Goal: Task Accomplishment & Management: Manage account settings

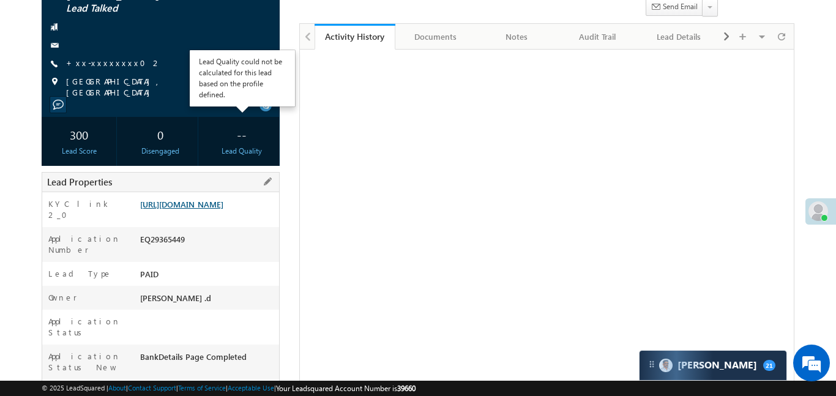
scroll to position [109, 0]
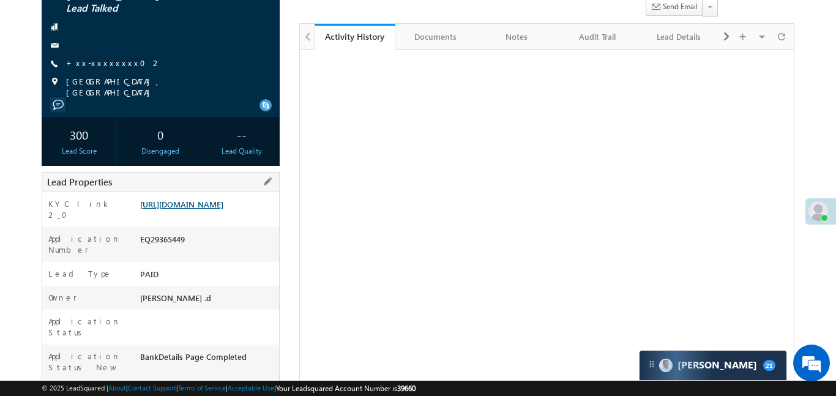
click at [223, 209] on link "https://angelbroking1-pk3em7sa.customui-test.leadsquared.com?leadId=66b0869e-7e…" at bounding box center [181, 204] width 83 height 10
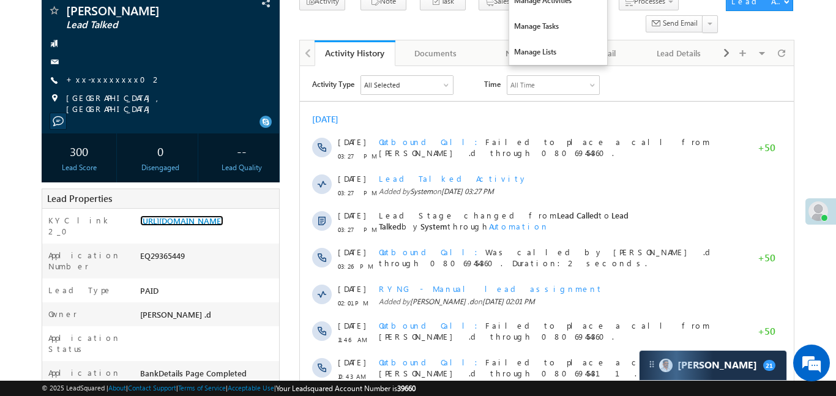
scroll to position [0, 0]
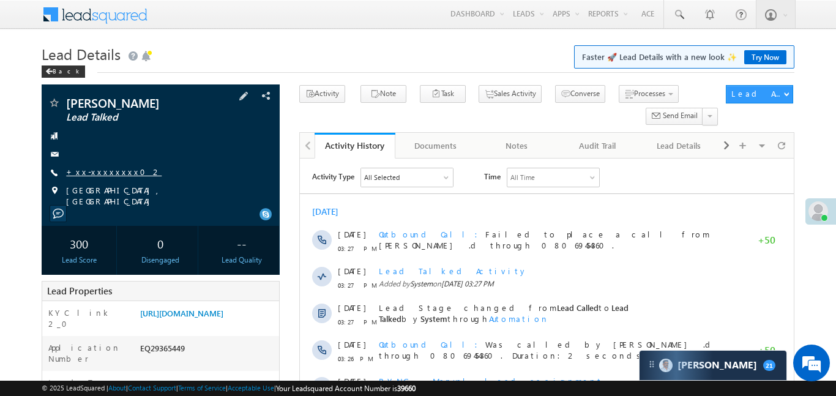
click at [97, 174] on link "+xx-xxxxxxxx02" at bounding box center [114, 172] width 96 height 10
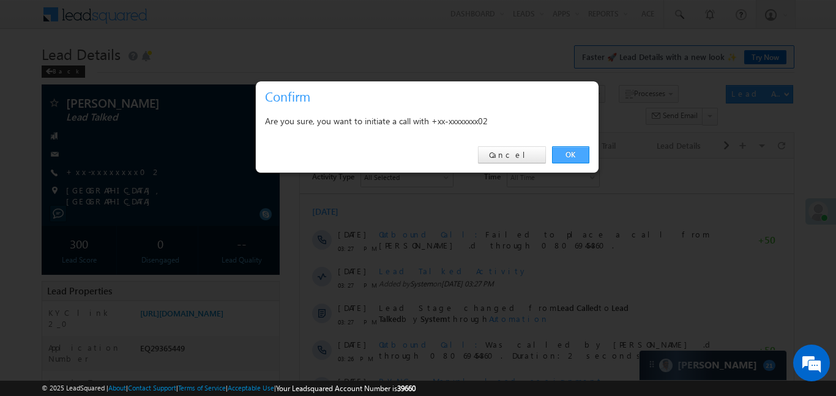
click at [573, 146] on link "OK" at bounding box center [570, 154] width 37 height 17
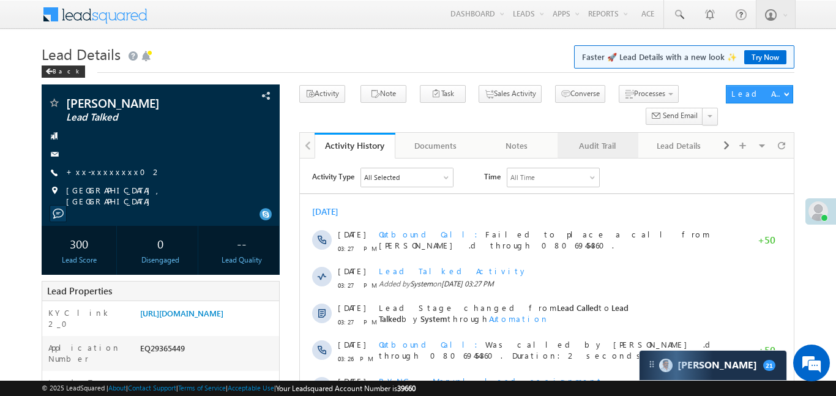
click at [573, 154] on link "Audit Trail" at bounding box center [598, 146] width 81 height 26
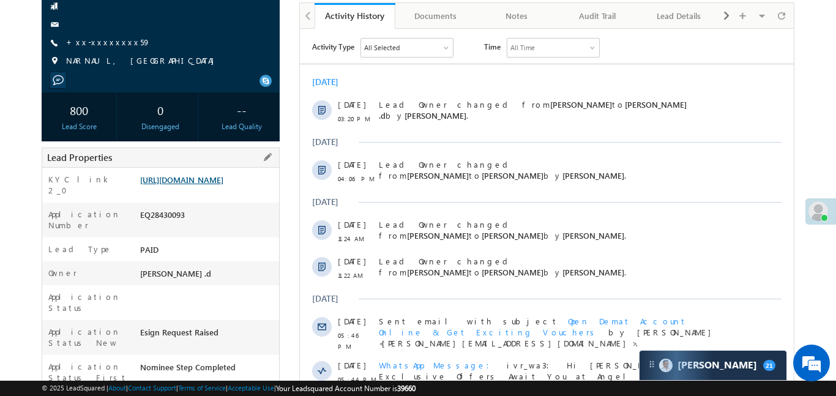
click at [223, 185] on link "https://angelbroking1-pk3em7sa.customui-test.leadsquared.com?leadId=a31e83d1-f6…" at bounding box center [181, 179] width 83 height 10
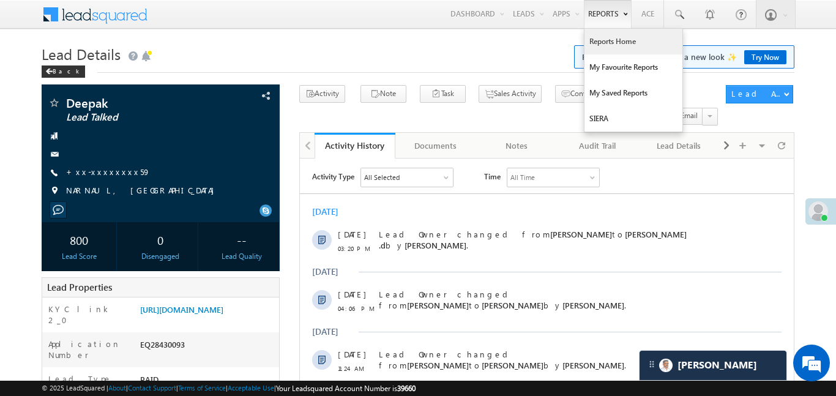
click at [615, 42] on link "Reports Home" at bounding box center [634, 42] width 98 height 26
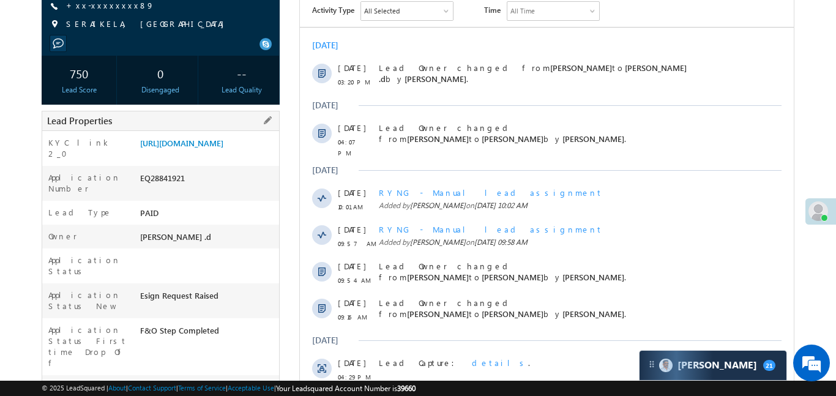
scroll to position [173, 0]
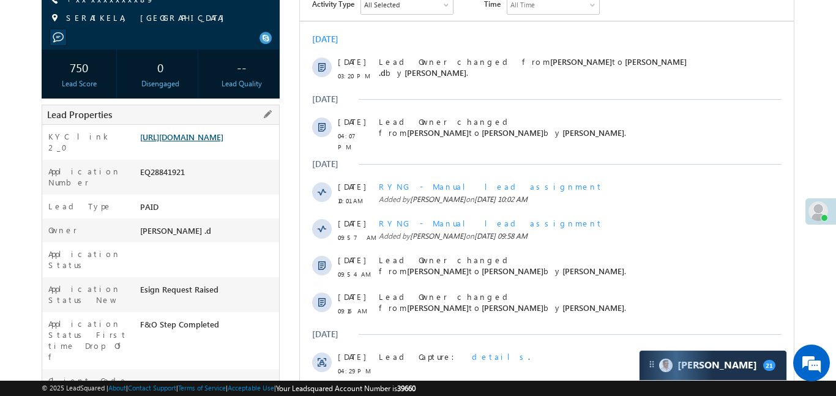
click at [223, 138] on link "https://angelbroking1-pk3em7sa.customui-test.leadsquared.com?leadId=fd01bee8-aa…" at bounding box center [181, 137] width 83 height 10
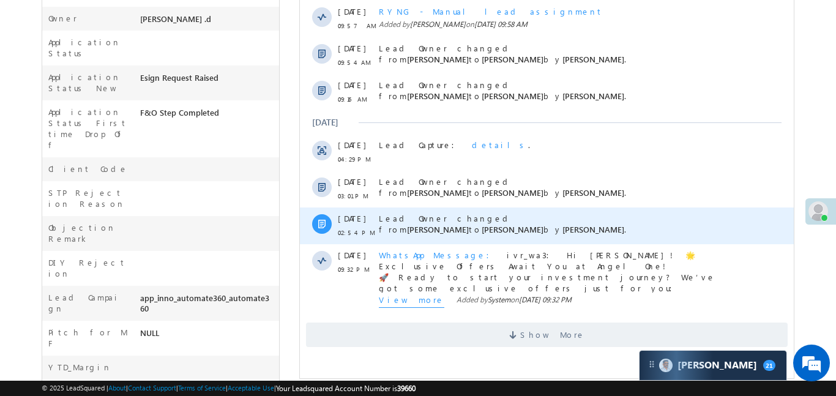
scroll to position [396, 0]
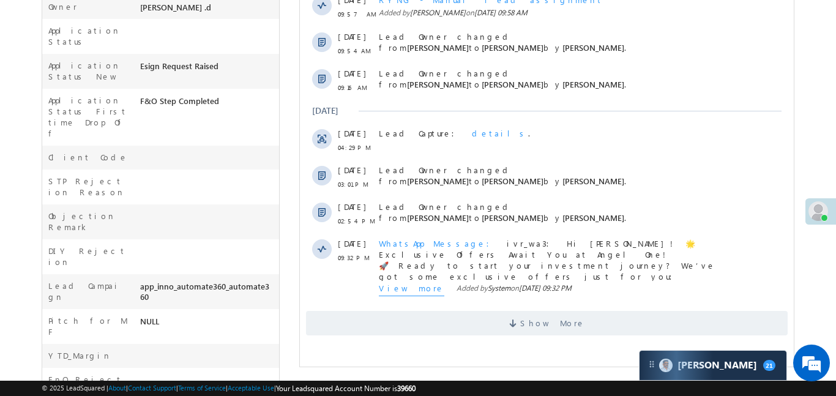
click at [517, 302] on div "Show More" at bounding box center [546, 319] width 494 height 34
click at [520, 320] on span at bounding box center [514, 326] width 11 height 12
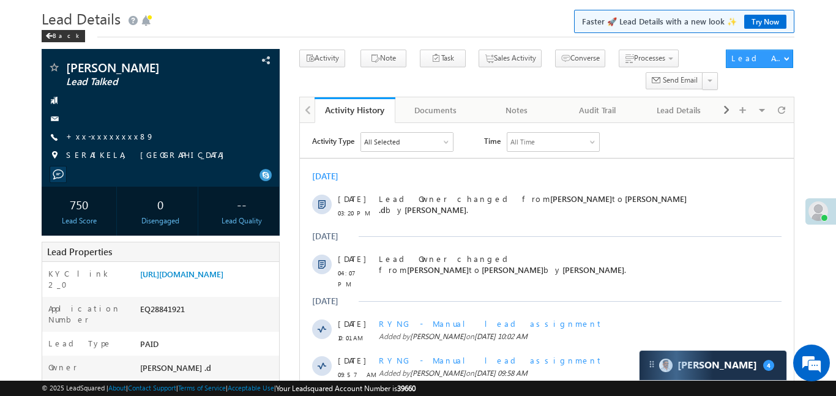
scroll to position [0, 0]
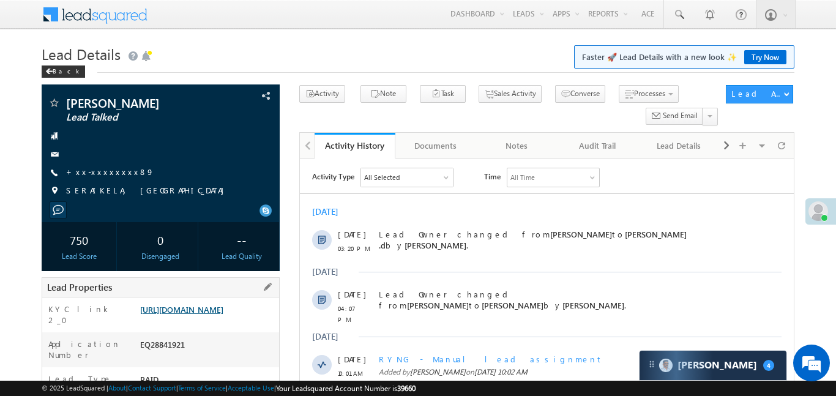
click at [210, 314] on link "https://angelbroking1-pk3em7sa.customui-test.leadsquared.com?leadId=fd01bee8-aa…" at bounding box center [181, 309] width 83 height 10
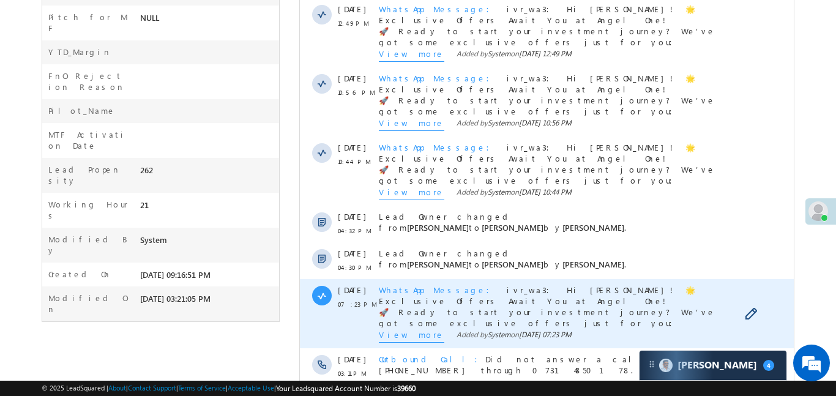
scroll to position [912, 0]
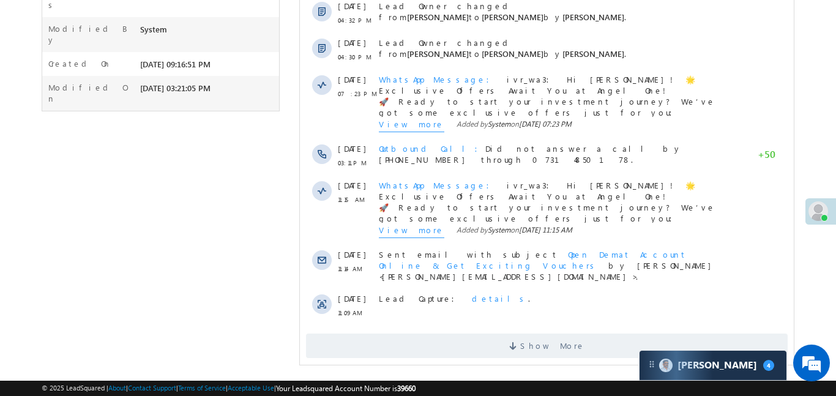
click at [536, 334] on span "Show More" at bounding box center [552, 346] width 65 height 24
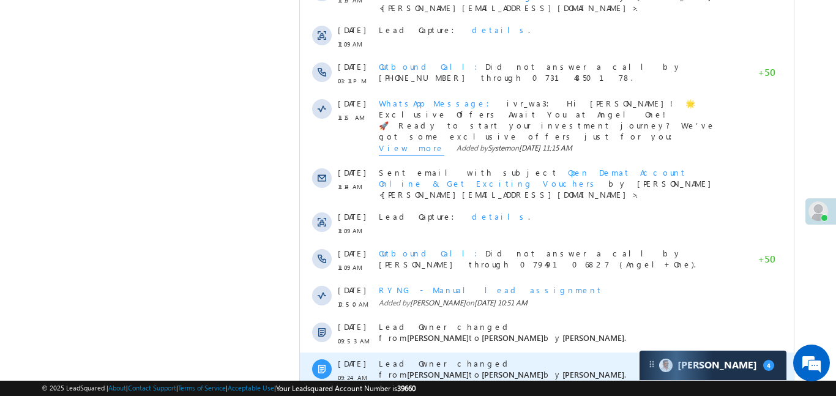
scroll to position [1311, 0]
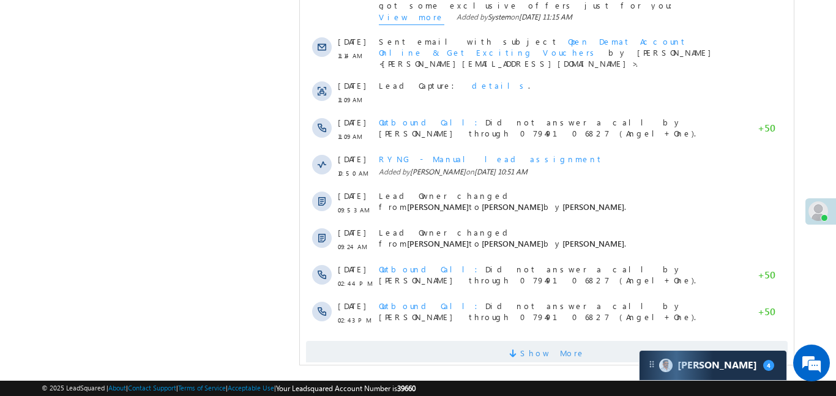
click at [613, 341] on span "Show More" at bounding box center [546, 353] width 482 height 24
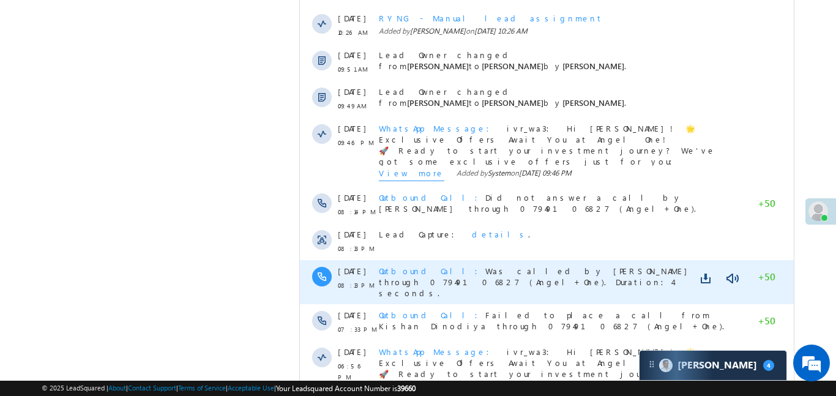
scroll to position [1744, 0]
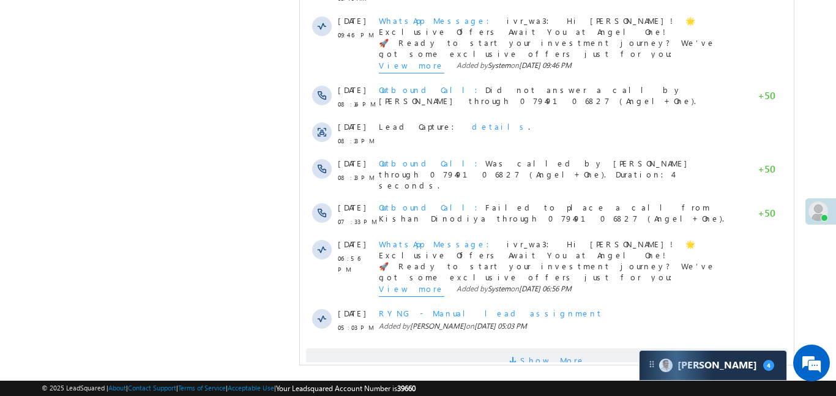
click at [565, 348] on span "Show More" at bounding box center [552, 360] width 65 height 24
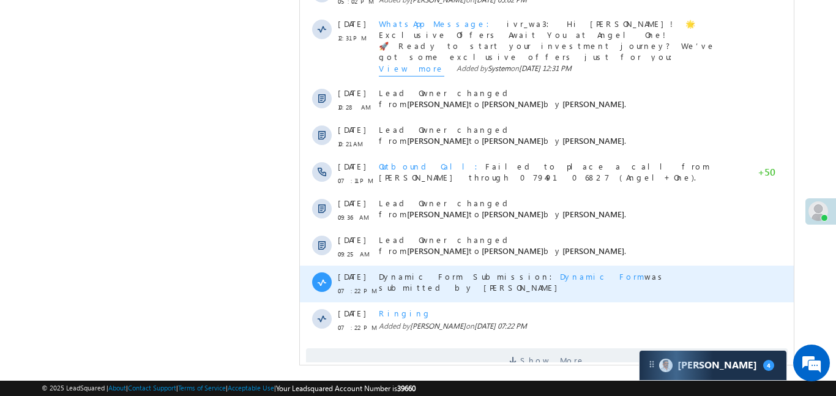
scroll to position [2143, 0]
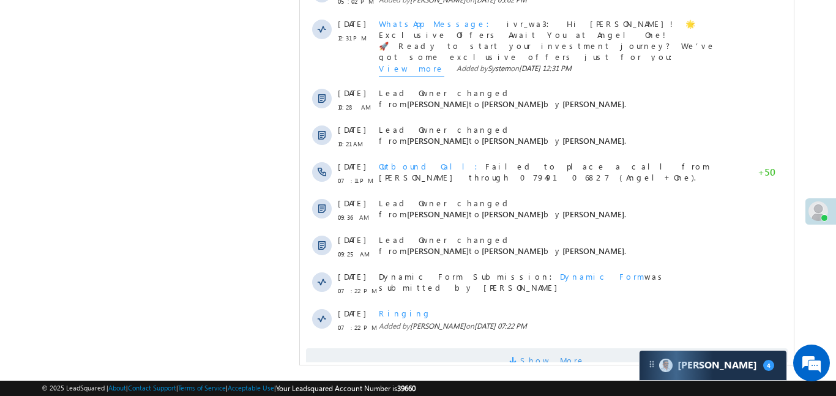
click at [563, 348] on span "Show More" at bounding box center [552, 360] width 65 height 24
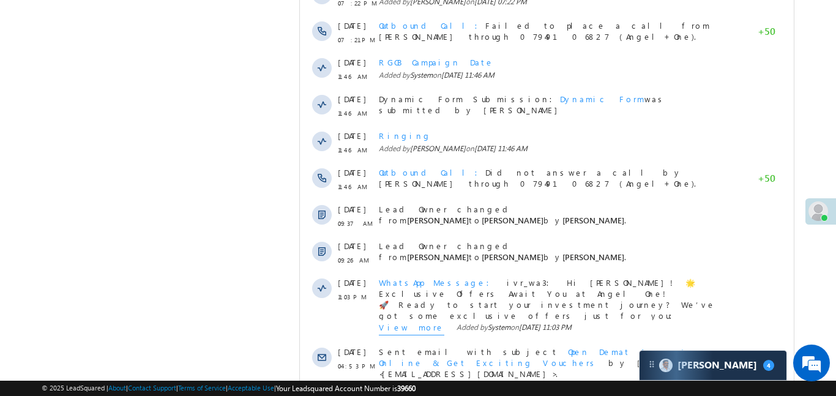
scroll to position [2543, 0]
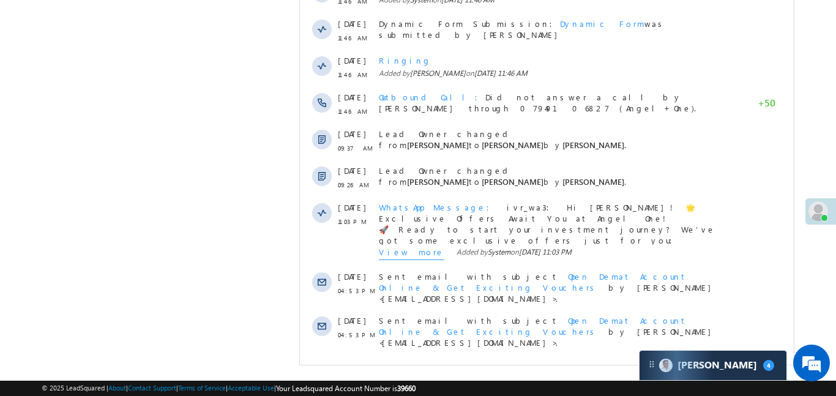
click at [580, 363] on span "Show More" at bounding box center [546, 375] width 482 height 24
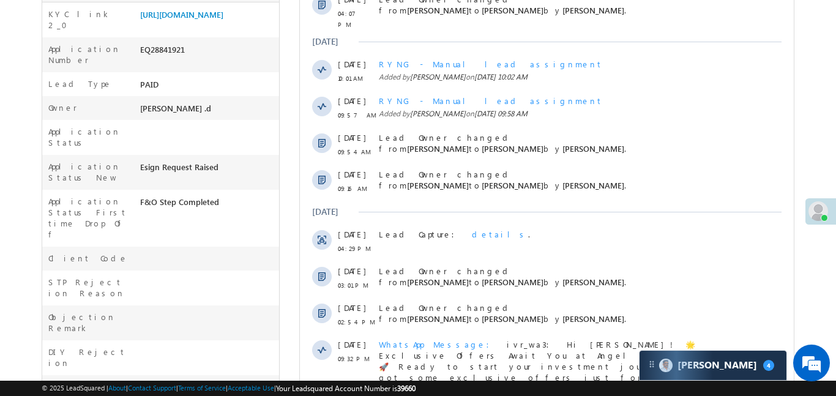
scroll to position [0, 0]
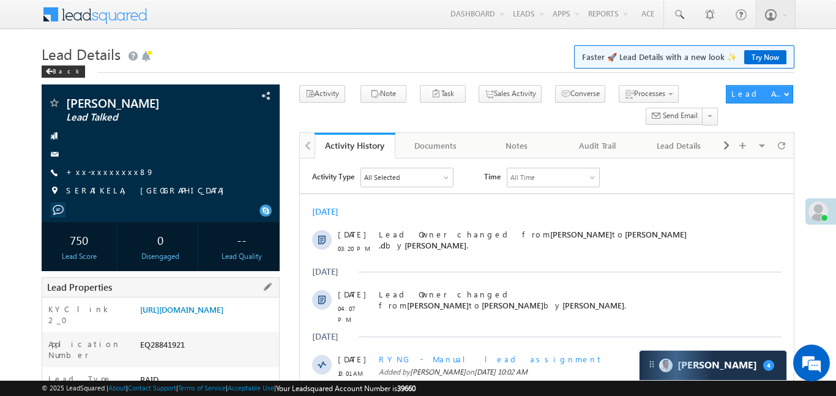
click at [236, 304] on div "https://angelbroking1-pk3em7sa.customui-test.leadsquared.com?leadId=fd01bee8-aa…" at bounding box center [208, 312] width 142 height 17
click at [223, 315] on link "https://angelbroking1-pk3em7sa.customui-test.leadsquared.com?leadId=fd01bee8-aa…" at bounding box center [181, 309] width 83 height 10
drag, startPoint x: 138, startPoint y: 310, endPoint x: 179, endPoint y: 346, distance: 54.7
click at [179, 321] on div "https://angelbroking1-pk3em7sa.customui-test.leadsquared.com?leadId=fd01bee8-aa…" at bounding box center [208, 312] width 142 height 17
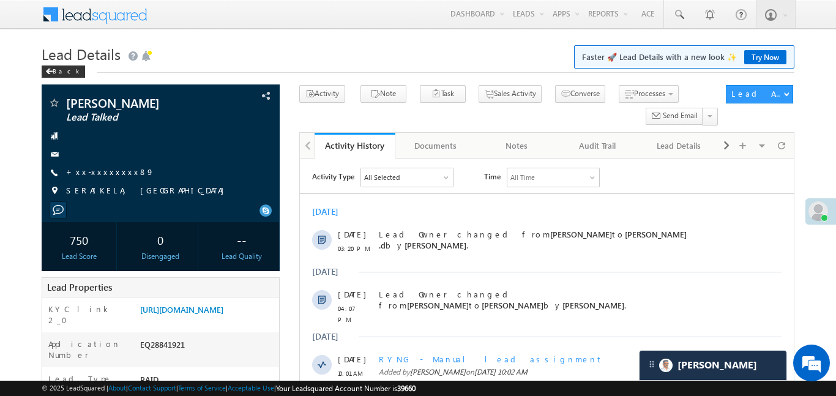
copy link "https://angelbroking1-pk3em7sa.customui-test.leadsquared.com?leadId=fd01bee8-aa…"
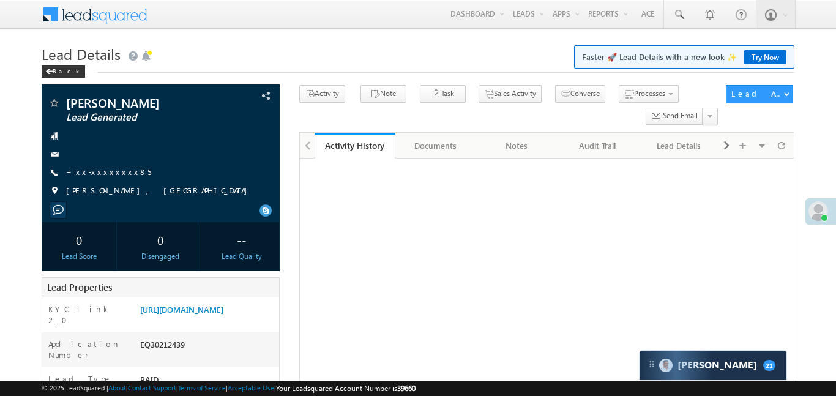
click at [634, 94] on span "Processes" at bounding box center [649, 93] width 31 height 9
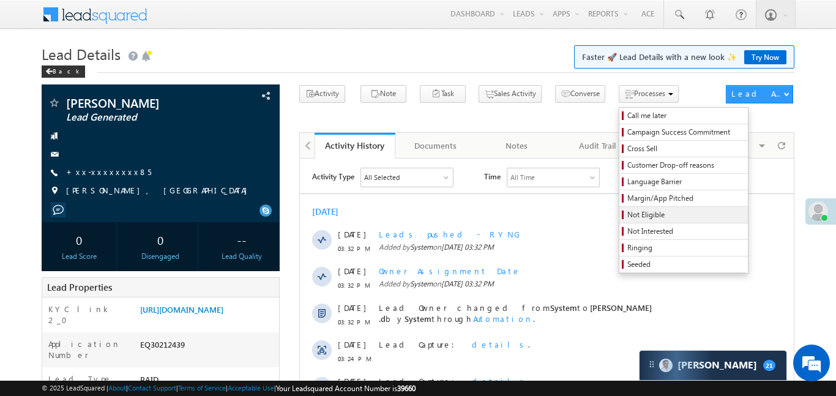
click at [627, 220] on span "Not Eligible" at bounding box center [685, 214] width 116 height 11
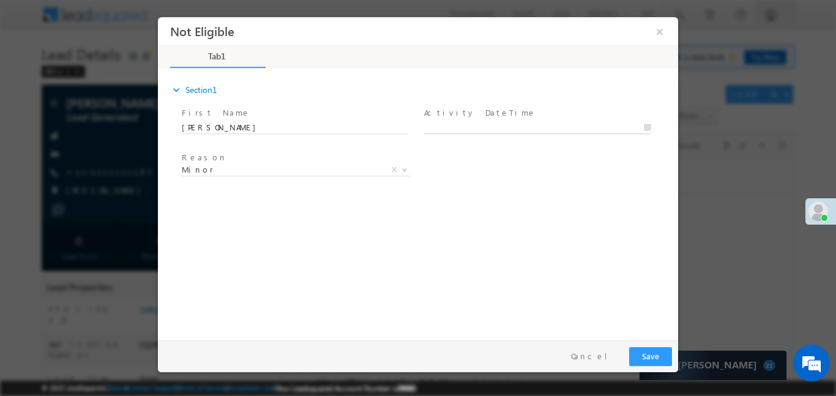
type input "08/10/25 3:47 PM"
click at [501, 124] on input "08/10/25 3:47 PM" at bounding box center [537, 127] width 227 height 12
click at [634, 354] on button "Save" at bounding box center [650, 356] width 43 height 19
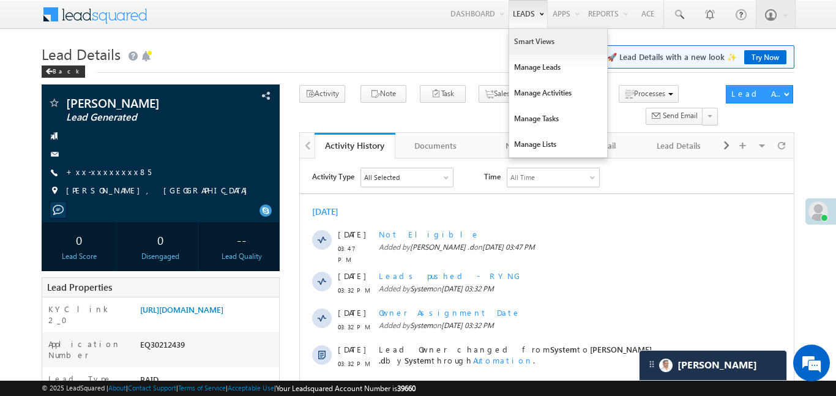
click at [533, 48] on link "Smart Views" at bounding box center [558, 42] width 98 height 26
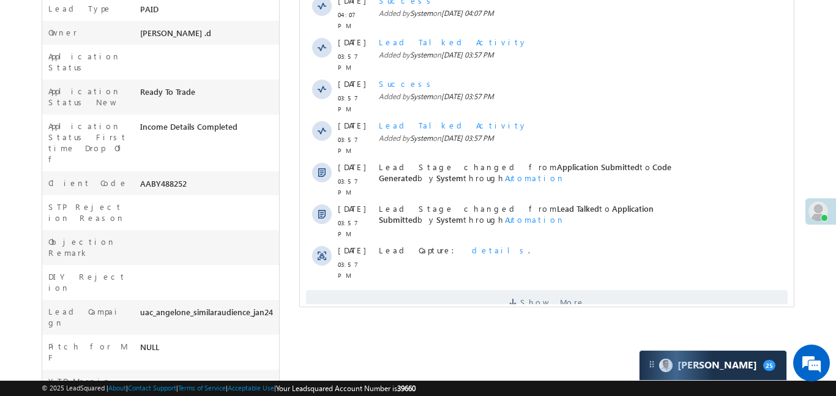
scroll to position [384, 0]
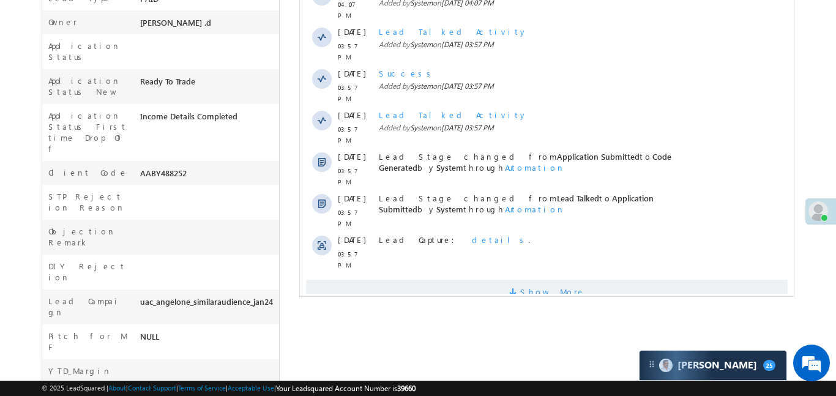
drag, startPoint x: 588, startPoint y: 220, endPoint x: 609, endPoint y: 242, distance: 30.4
click at [590, 229] on div "Lead Capture: details ." at bounding box center [558, 250] width 361 height 42
click at [609, 280] on span "Show More" at bounding box center [546, 292] width 482 height 24
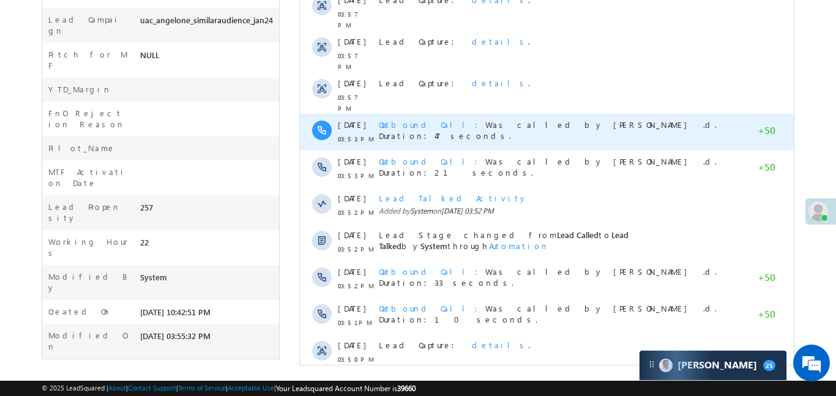
scroll to position [667, 0]
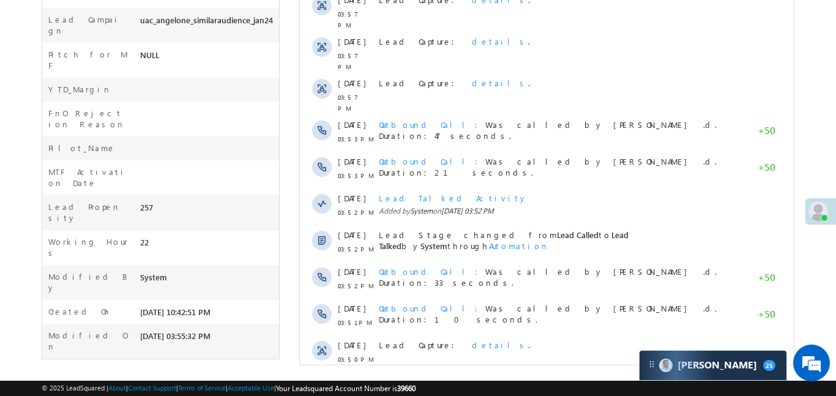
click at [575, 380] on span "Show More" at bounding box center [546, 392] width 482 height 24
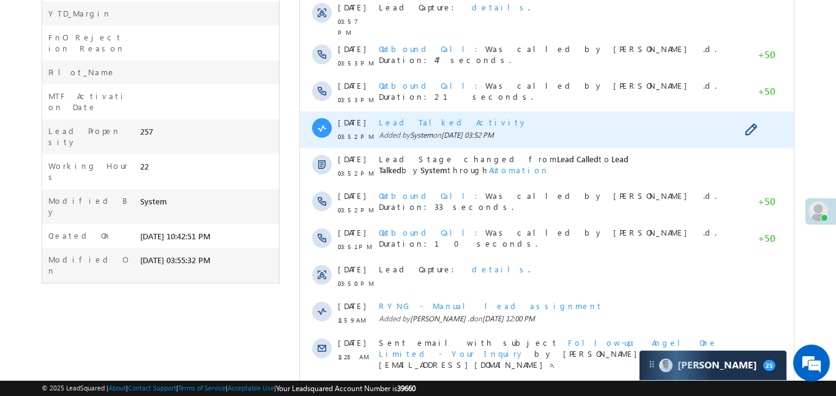
scroll to position [0, 0]
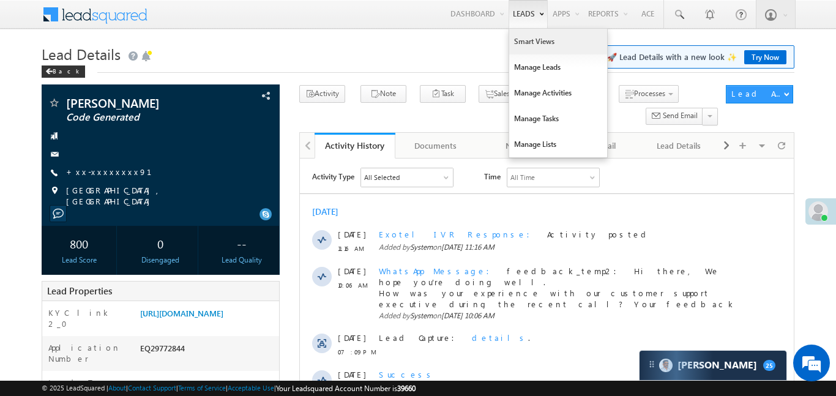
click at [534, 40] on link "Smart Views" at bounding box center [558, 42] width 98 height 26
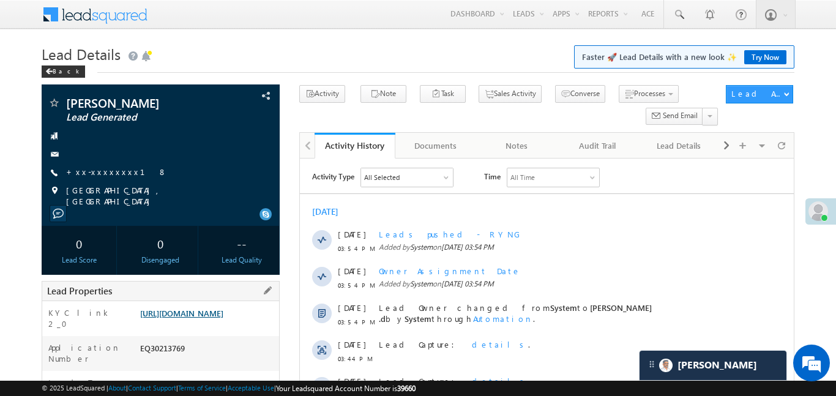
click at [204, 318] on link "https://angelbroking1-pk3em7sa.customui-test.leadsquared.com?leadId=302580b0-73…" at bounding box center [181, 313] width 83 height 10
click at [220, 318] on link "https://angelbroking1-pk3em7sa.customui-test.leadsquared.com?leadId=302580b0-73…" at bounding box center [181, 313] width 83 height 10
click at [223, 316] on link "https://angelbroking1-pk3em7sa.customui-test.leadsquared.com?leadId=302580b0-73…" at bounding box center [181, 313] width 83 height 10
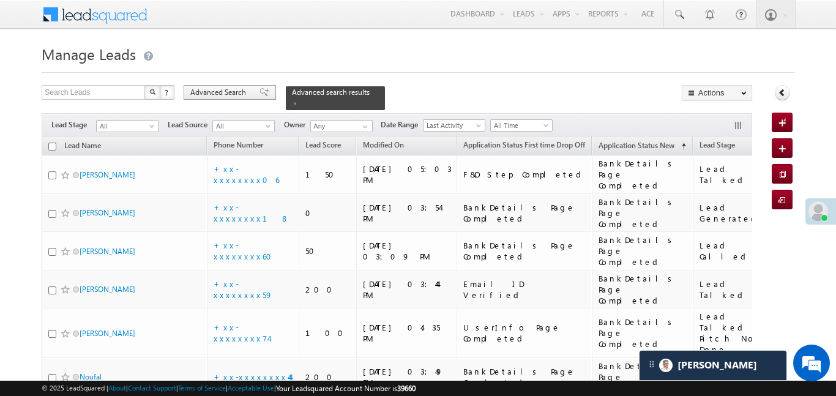
click at [212, 97] on span "Advanced Search" at bounding box center [219, 92] width 59 height 11
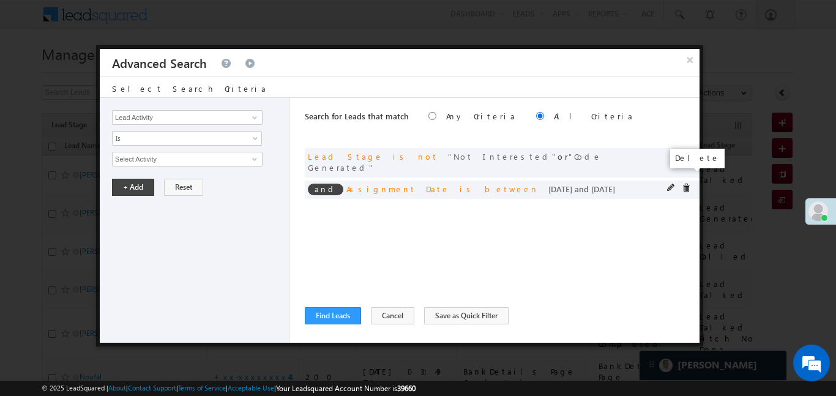
click at [687, 184] on span at bounding box center [686, 188] width 9 height 9
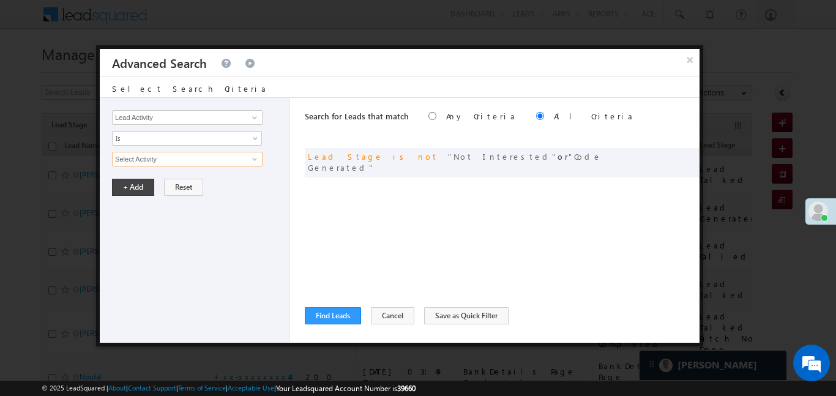
click at [154, 157] on input "Select Activity" at bounding box center [187, 159] width 151 height 15
click at [189, 120] on input "Lead Activity" at bounding box center [187, 117] width 151 height 15
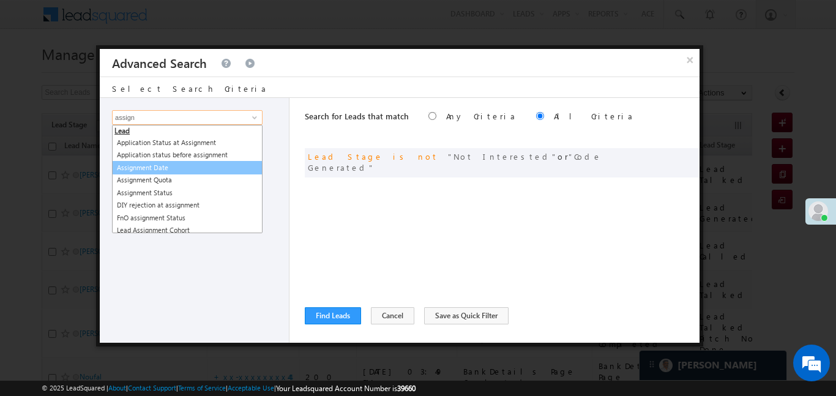
click at [220, 161] on link "Assignment Date" at bounding box center [187, 168] width 151 height 14
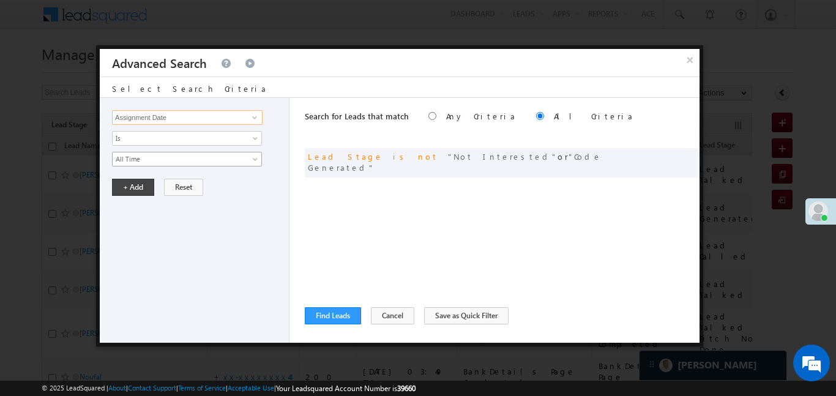
type input "Assignment Date"
click at [154, 159] on span "All Time" at bounding box center [179, 159] width 133 height 11
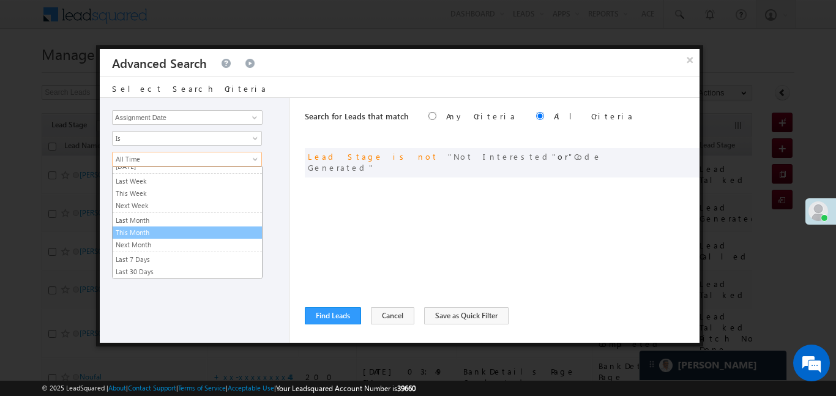
scroll to position [59, 0]
click at [151, 233] on link "This Month" at bounding box center [187, 232] width 149 height 11
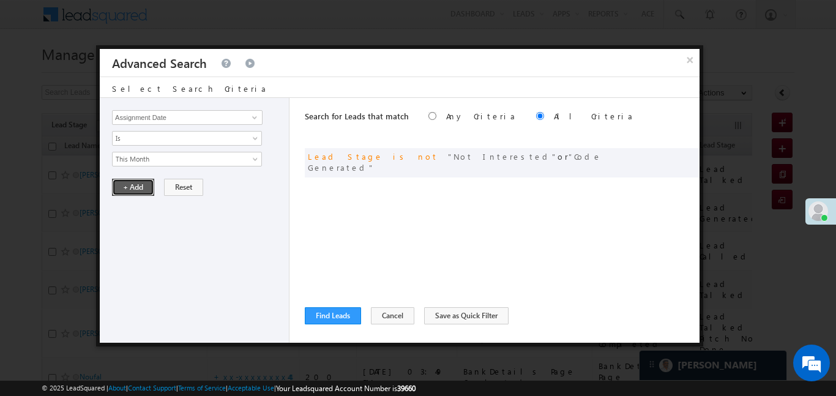
click at [133, 185] on button "+ Add" at bounding box center [133, 187] width 42 height 17
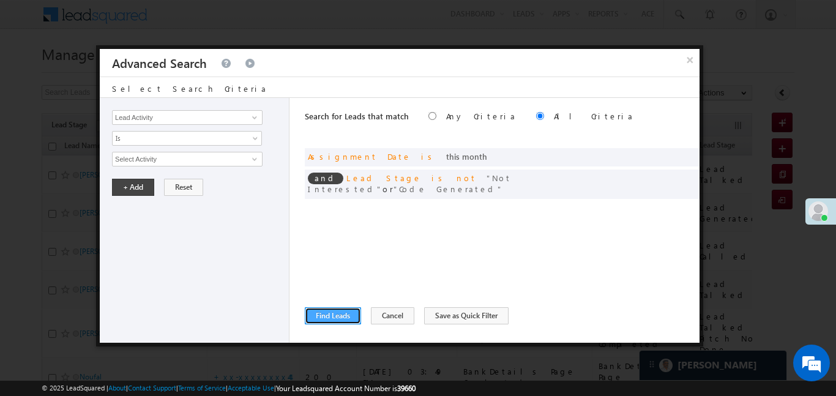
click at [329, 310] on button "Find Leads" at bounding box center [333, 315] width 56 height 17
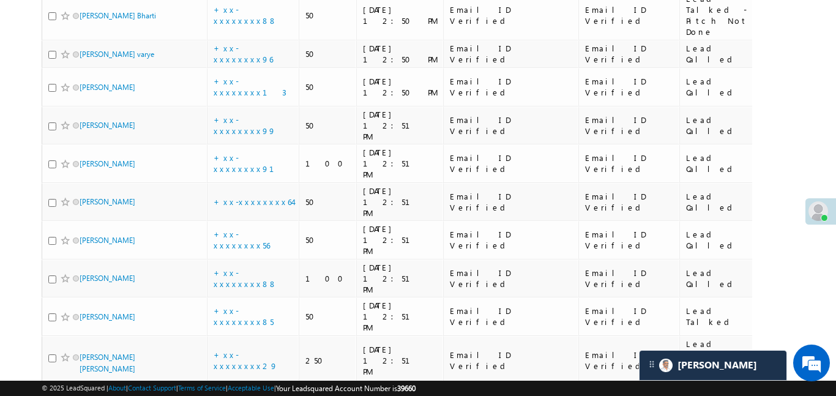
scroll to position [3118, 0]
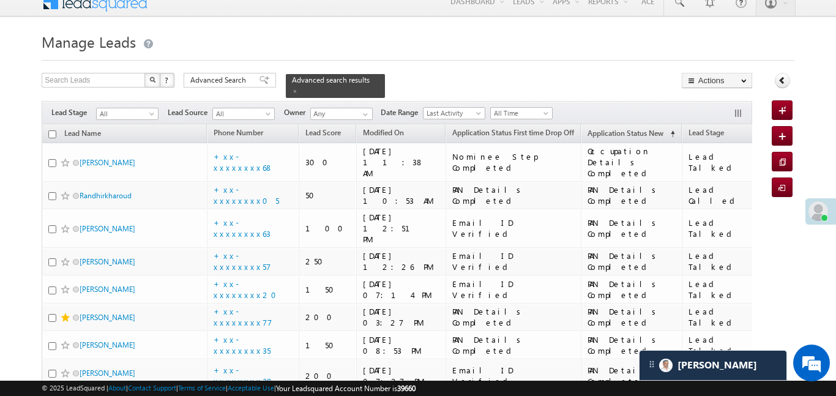
scroll to position [0, 0]
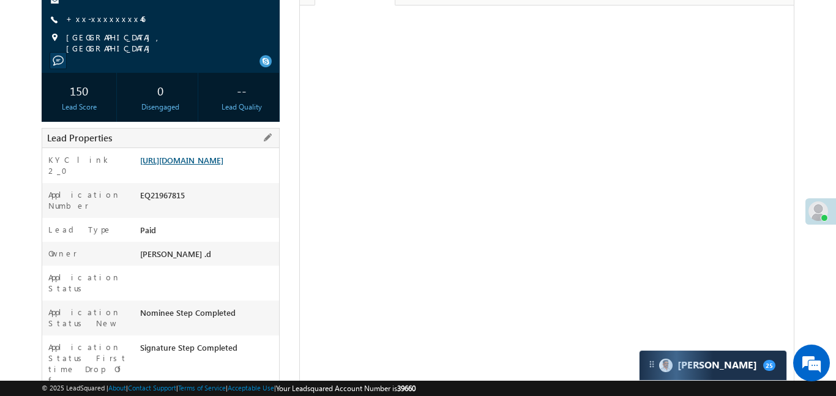
scroll to position [153, 0]
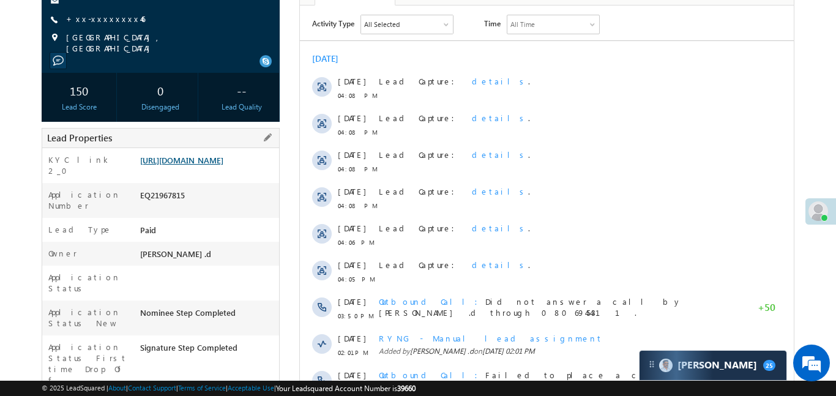
click at [218, 165] on link "[URL][DOMAIN_NAME]" at bounding box center [181, 160] width 83 height 10
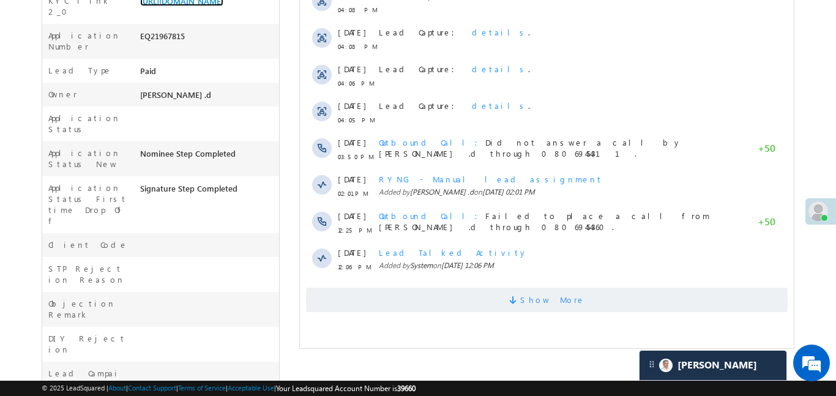
scroll to position [324, 0]
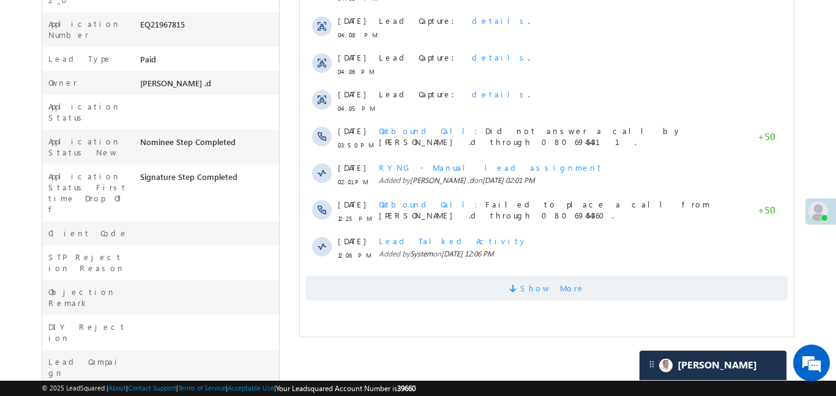
click at [493, 291] on span "Show More" at bounding box center [546, 288] width 482 height 24
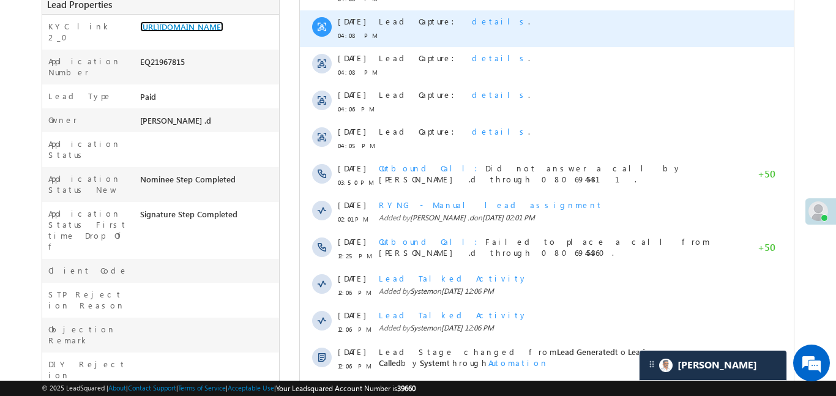
scroll to position [259, 0]
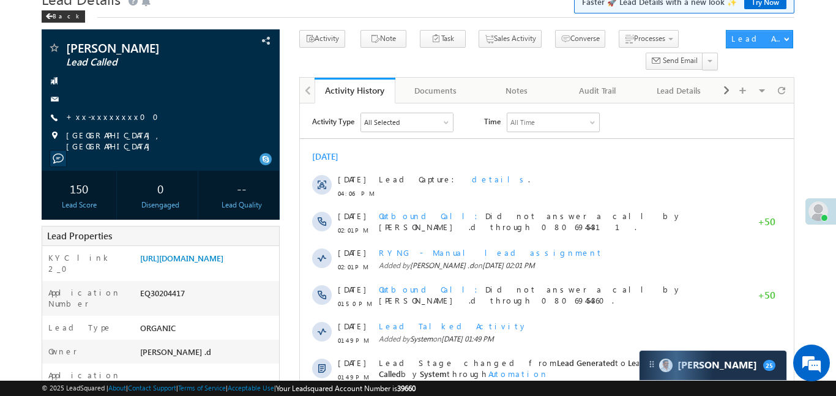
scroll to position [56, 0]
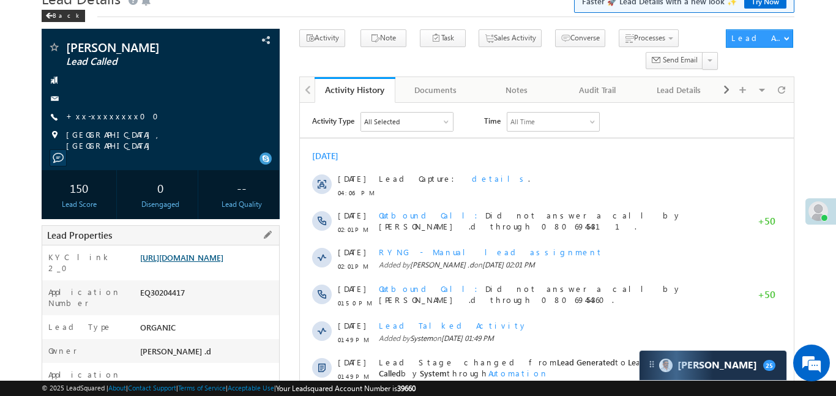
click at [223, 263] on link "[URL][DOMAIN_NAME]" at bounding box center [181, 257] width 83 height 10
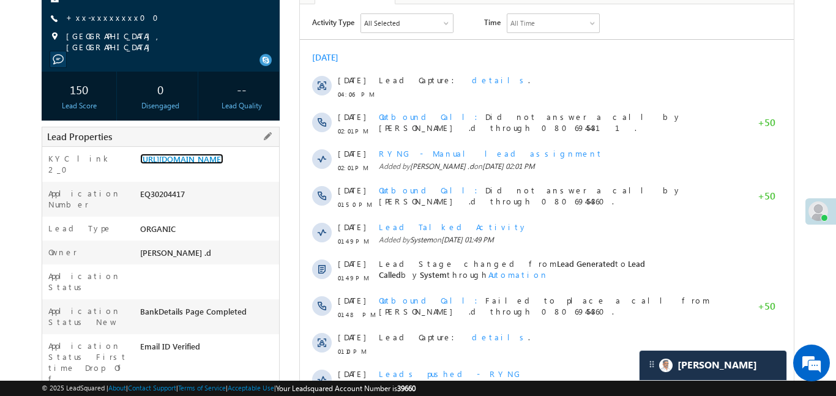
scroll to position [0, 0]
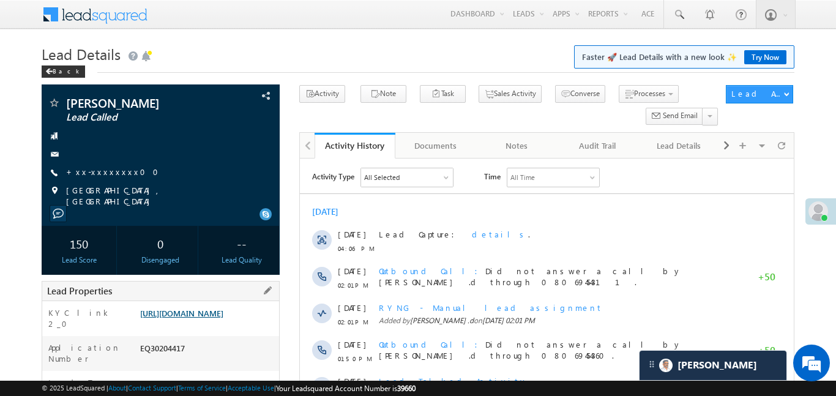
click at [222, 318] on link "[URL][DOMAIN_NAME]" at bounding box center [181, 313] width 83 height 10
click at [99, 174] on link "+xx-xxxxxxxx00" at bounding box center [116, 172] width 100 height 10
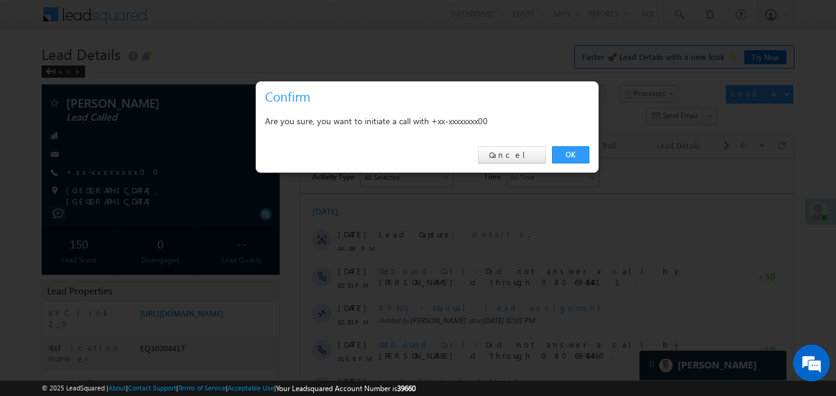
click at [551, 154] on div "OK Cancel" at bounding box center [427, 155] width 343 height 35
click at [563, 155] on link "OK" at bounding box center [570, 154] width 37 height 17
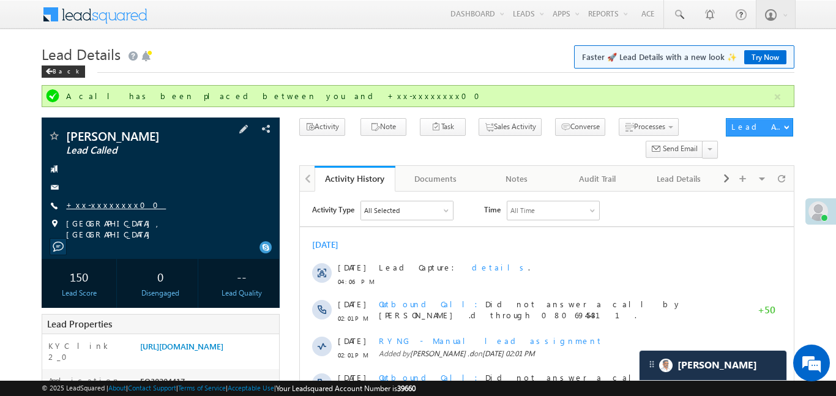
click at [110, 208] on link "+xx-xxxxxxxx00" at bounding box center [116, 205] width 100 height 10
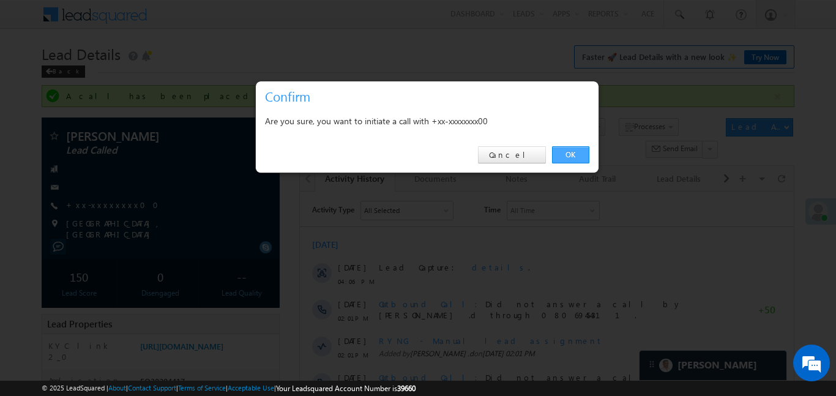
click at [566, 157] on link "OK" at bounding box center [570, 154] width 37 height 17
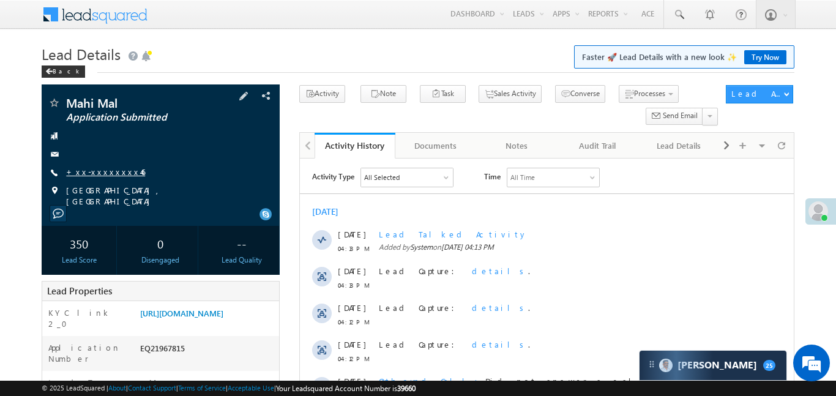
click at [93, 170] on link "+xx-xxxxxxxx46" at bounding box center [105, 172] width 79 height 10
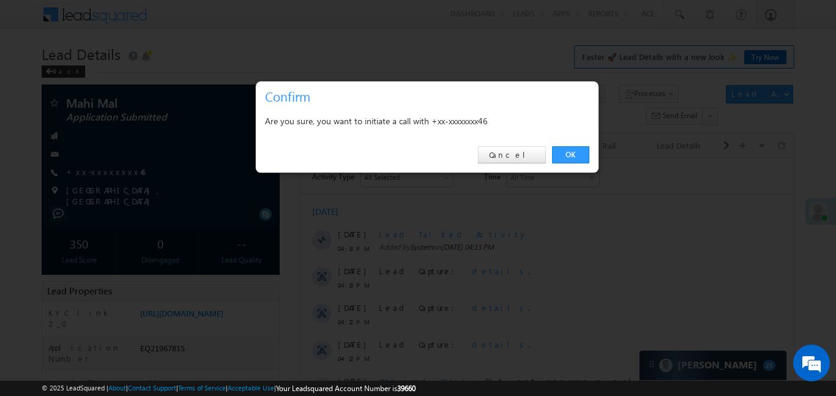
drag, startPoint x: 619, startPoint y: 173, endPoint x: 252, endPoint y: 6, distance: 403.5
click at [570, 154] on link "OK" at bounding box center [570, 154] width 37 height 17
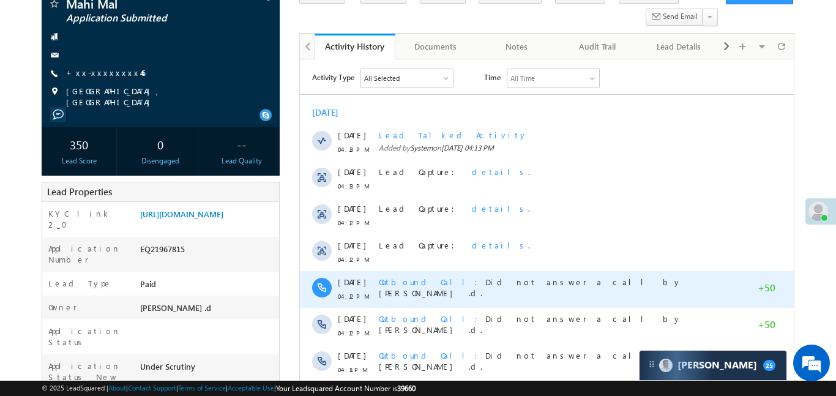
scroll to position [122, 0]
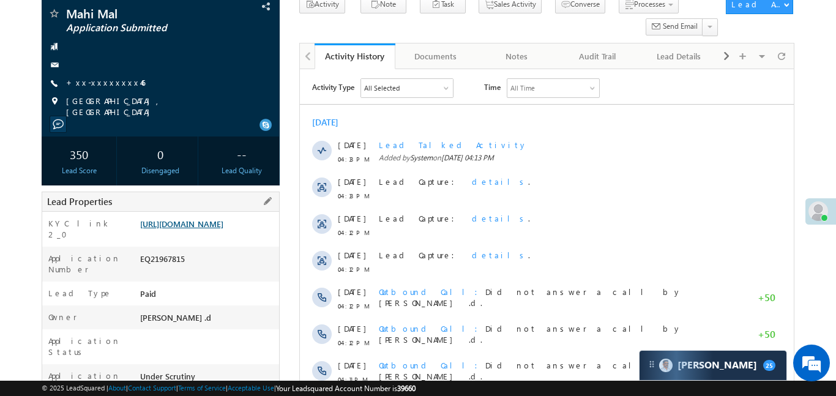
click at [223, 229] on link "[URL][DOMAIN_NAME]" at bounding box center [181, 224] width 83 height 10
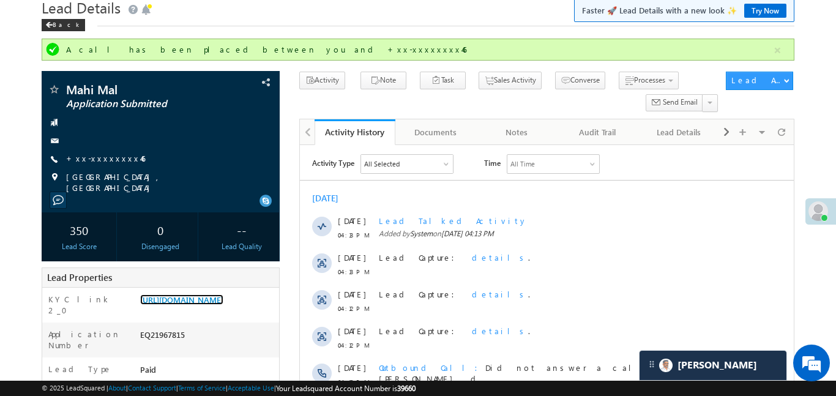
scroll to position [41, 0]
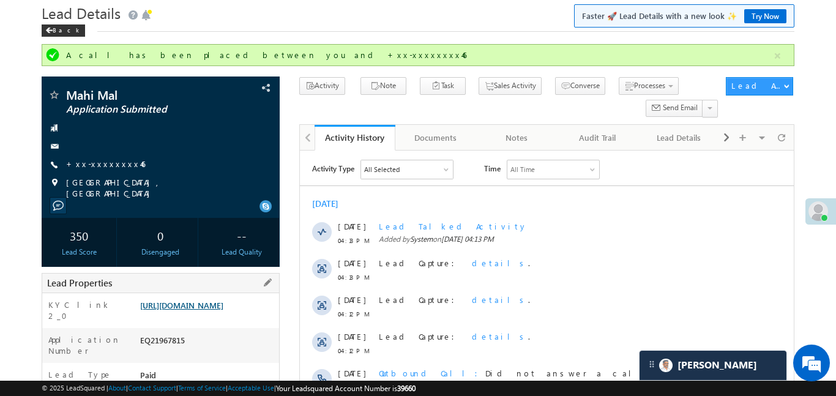
click at [223, 310] on link "[URL][DOMAIN_NAME]" at bounding box center [181, 305] width 83 height 10
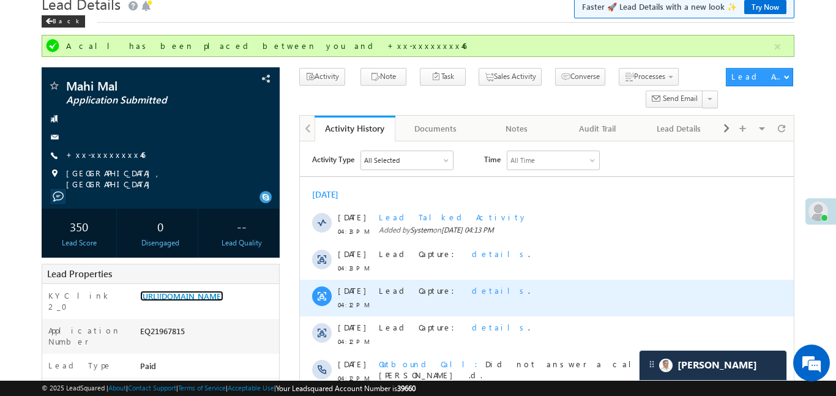
scroll to position [91, 0]
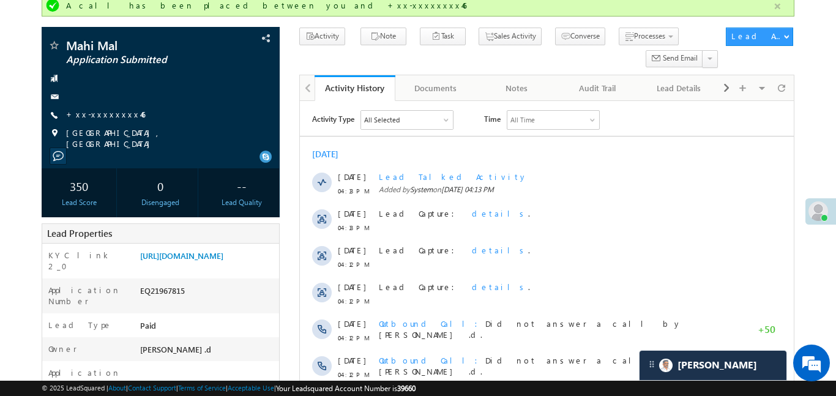
click at [784, 2] on button "button" at bounding box center [777, 6] width 15 height 15
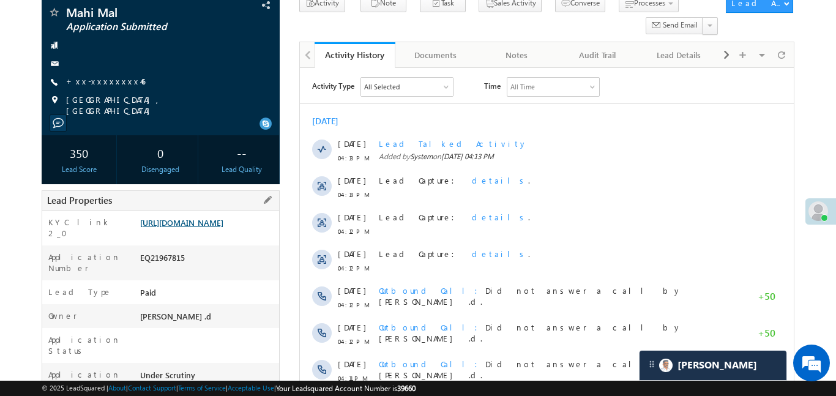
click at [223, 228] on link "[URL][DOMAIN_NAME]" at bounding box center [181, 222] width 83 height 10
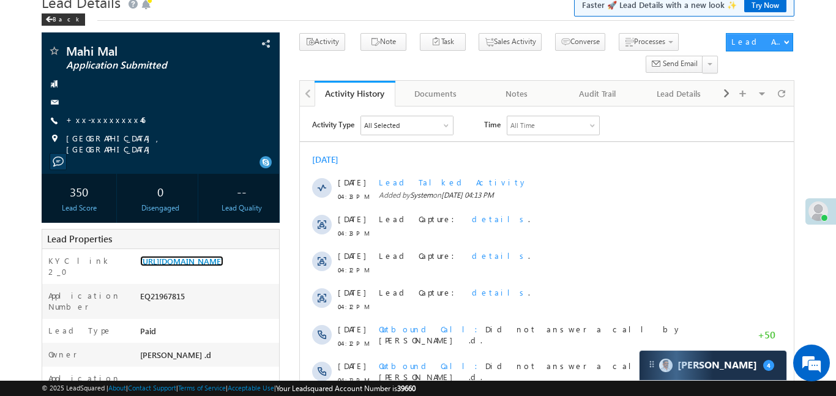
scroll to position [0, 0]
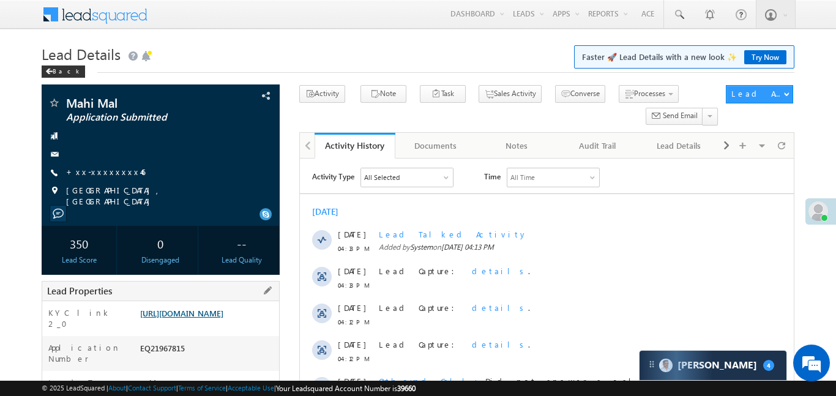
click at [223, 318] on link "[URL][DOMAIN_NAME]" at bounding box center [181, 313] width 83 height 10
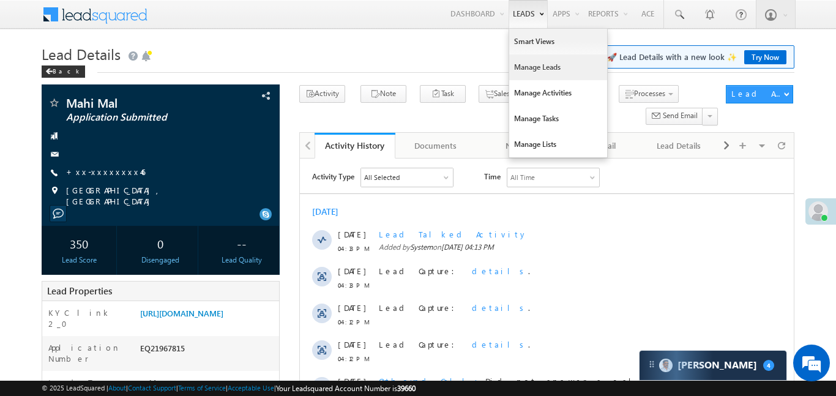
click at [553, 67] on link "Manage Leads" at bounding box center [558, 67] width 98 height 26
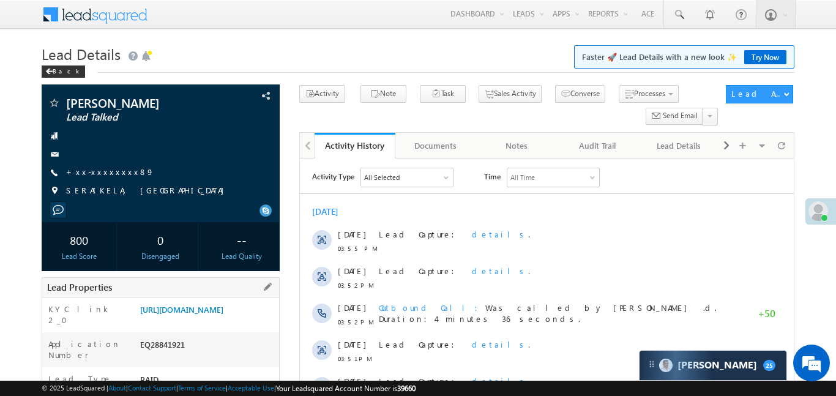
scroll to position [225, 0]
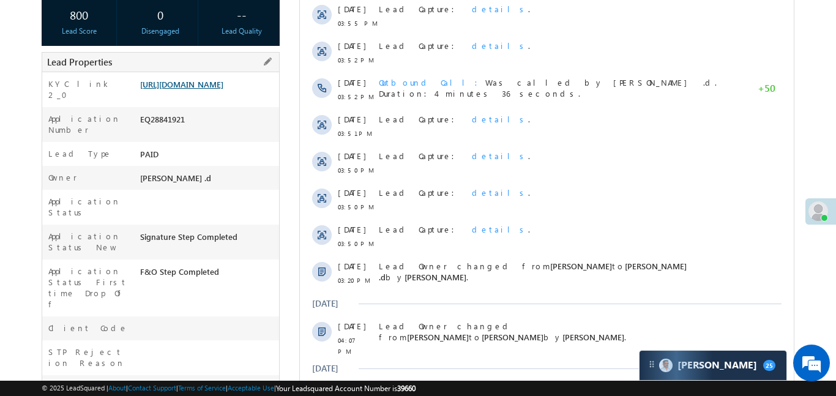
click at [223, 89] on link "https://angelbroking1-pk3em7sa.customui-test.leadsquared.com?leadId=fd01bee8-aa…" at bounding box center [181, 84] width 83 height 10
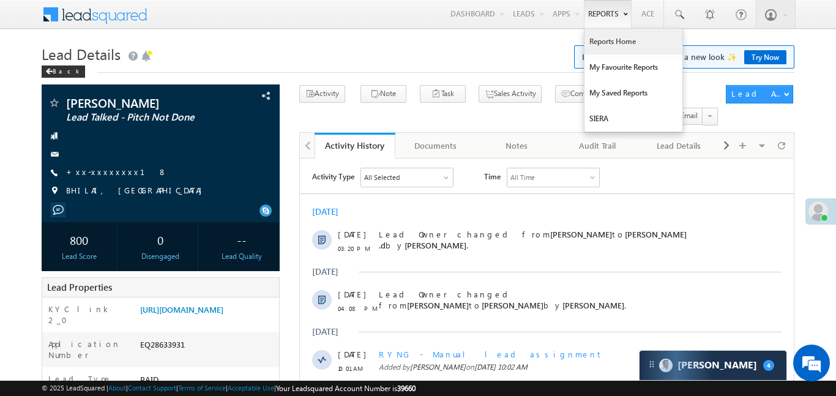
click at [610, 35] on link "Reports Home" at bounding box center [634, 42] width 98 height 26
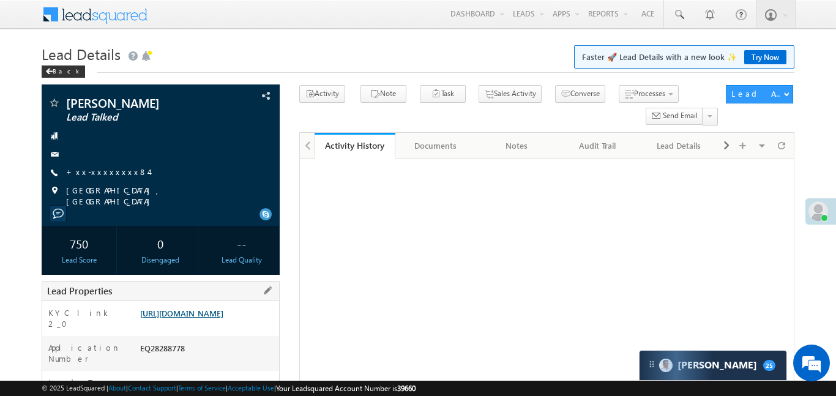
scroll to position [130, 0]
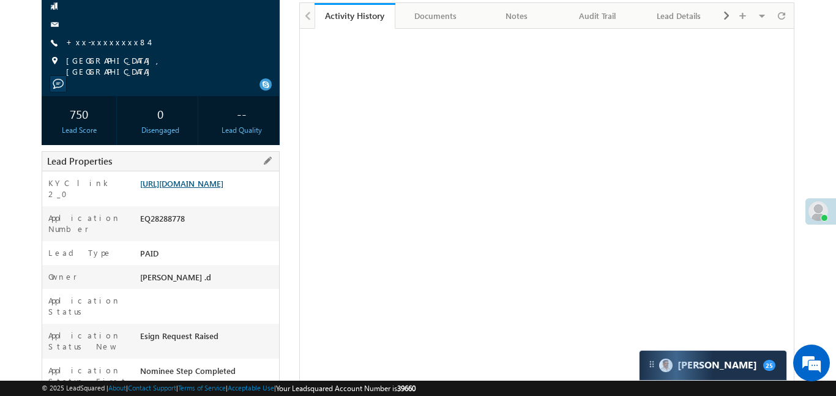
click at [212, 186] on link "https://angelbroking1-pk3em7sa.customui-test.leadsquared.com?leadId=a0635392-8e…" at bounding box center [181, 183] width 83 height 10
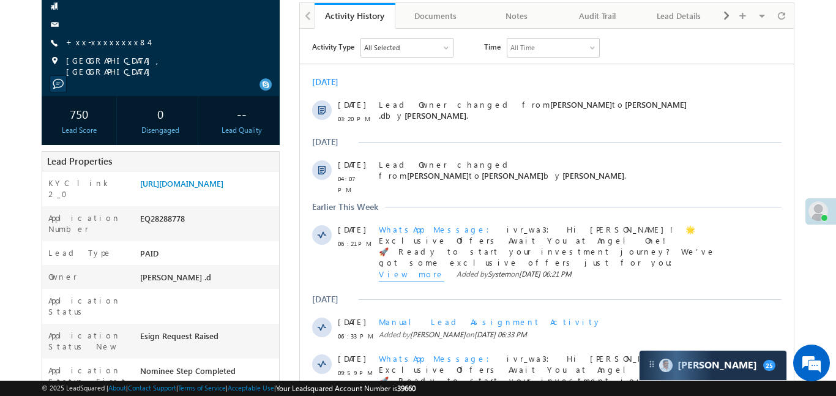
scroll to position [0, 0]
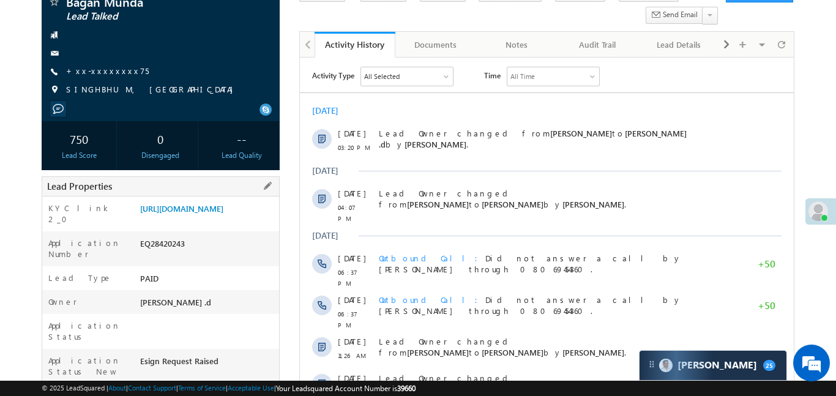
scroll to position [137, 0]
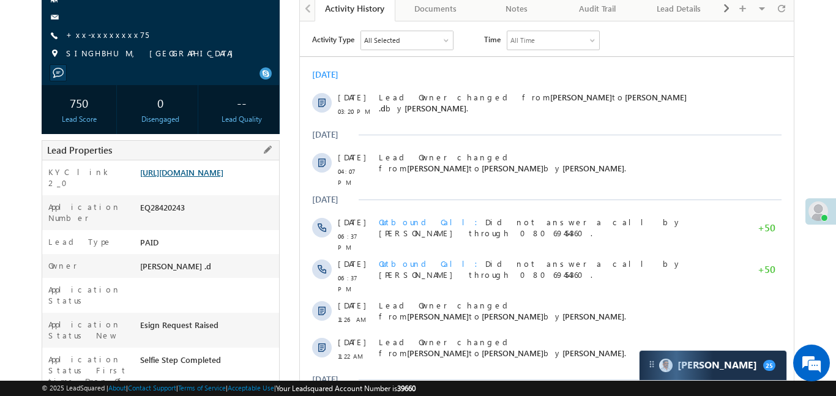
click at [223, 178] on link "https://angelbroking1-pk3em7sa.customui-test.leadsquared.com?leadId=9b07f834-c1…" at bounding box center [181, 172] width 83 height 10
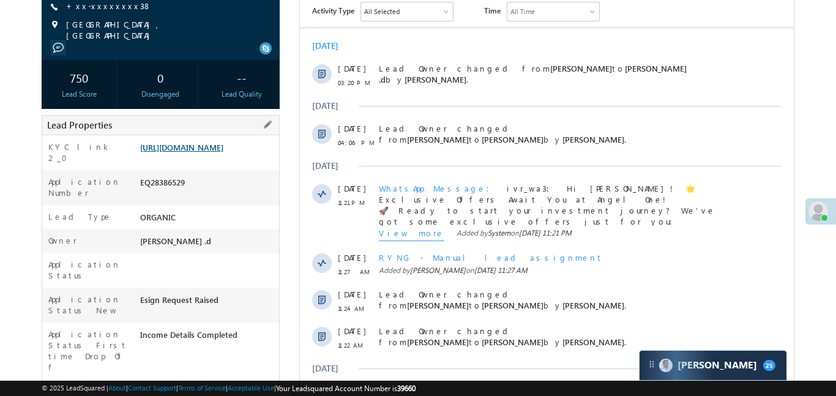
click at [223, 149] on link "https://angelbroking1-pk3em7sa.customui-test.leadsquared.com?leadId=7b2d2285-78…" at bounding box center [181, 147] width 83 height 10
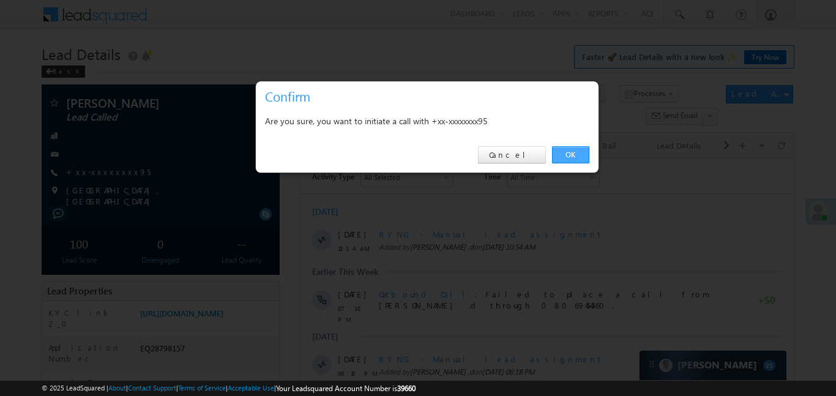
click at [585, 148] on link "OK" at bounding box center [570, 154] width 37 height 17
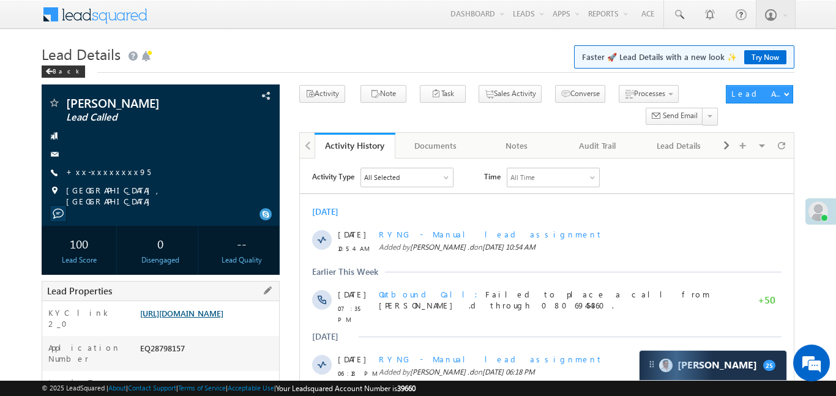
click at [223, 318] on link "https://angelbroking1-pk3em7sa.customui-test.leadsquared.com?leadId=844e84f7-28…" at bounding box center [181, 313] width 83 height 10
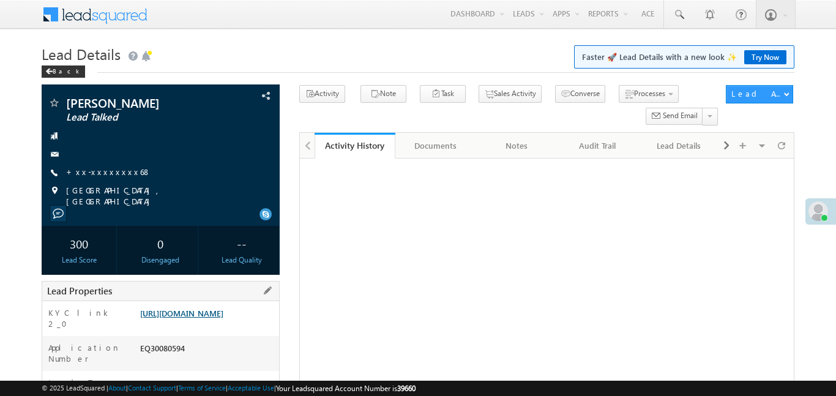
click at [212, 308] on link "https://angelbroking1-pk3em7sa.customui-test.leadsquared.com?leadId=91c0f927-46…" at bounding box center [181, 313] width 83 height 10
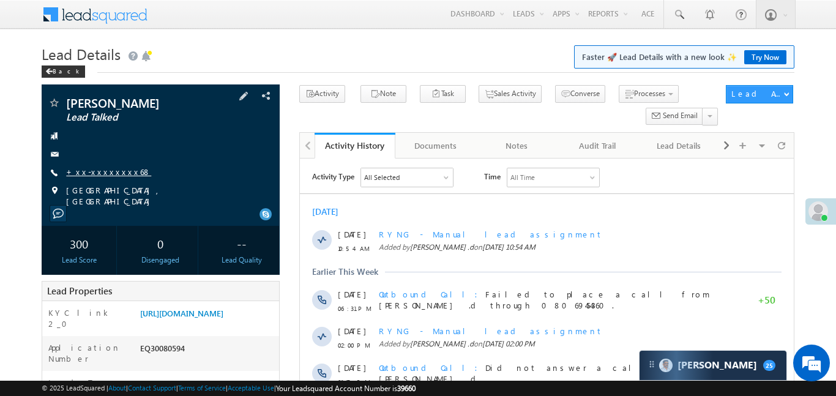
click at [108, 171] on link "+xx-xxxxxxxx68" at bounding box center [108, 172] width 85 height 10
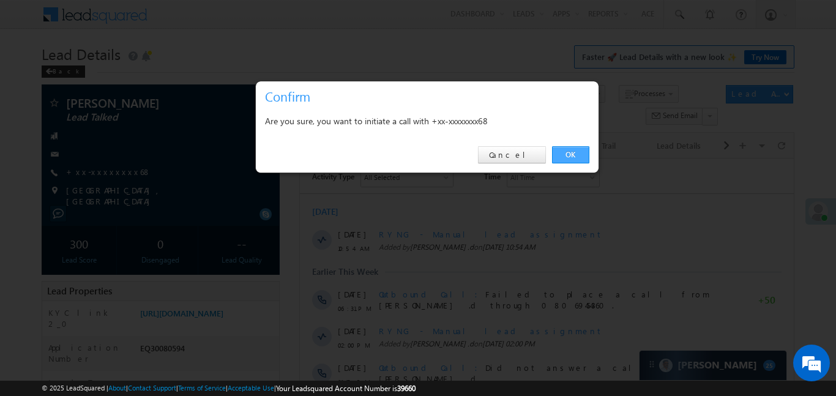
click at [583, 163] on link "OK" at bounding box center [570, 154] width 37 height 17
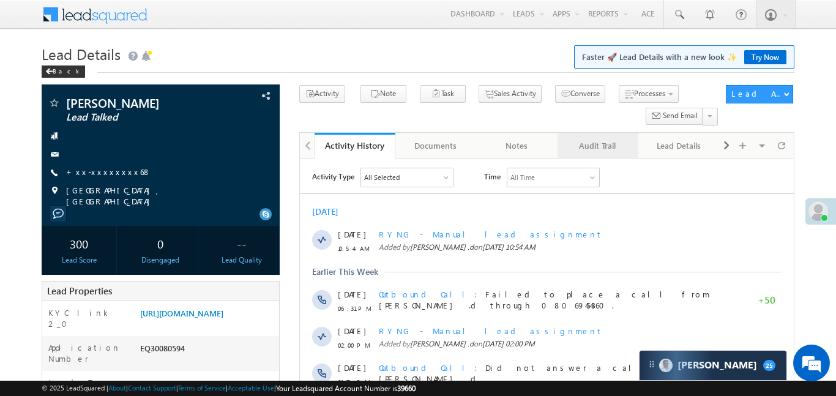
click at [577, 153] on div "Audit Trail" at bounding box center [598, 145] width 60 height 15
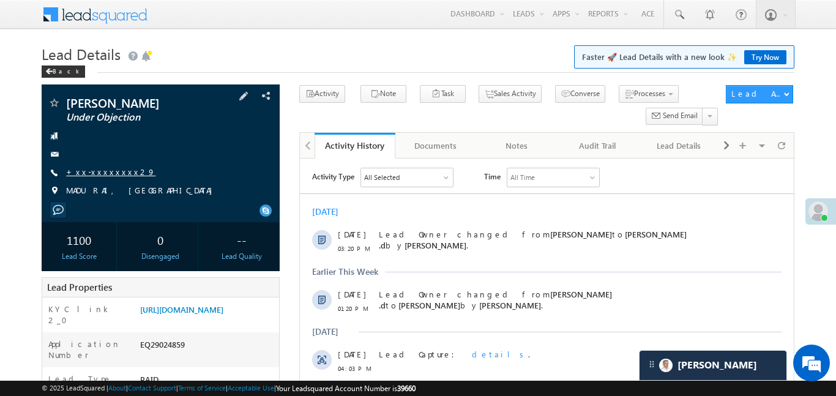
click at [107, 167] on link "+xx-xxxxxxxx29" at bounding box center [110, 172] width 89 height 10
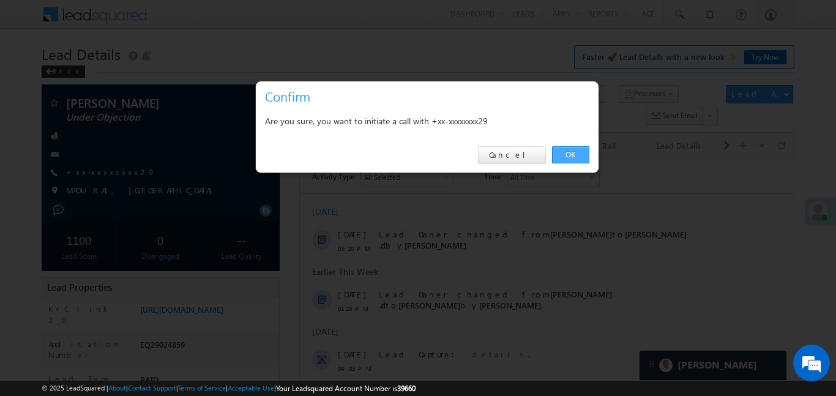
click at [566, 160] on link "OK" at bounding box center [570, 154] width 37 height 17
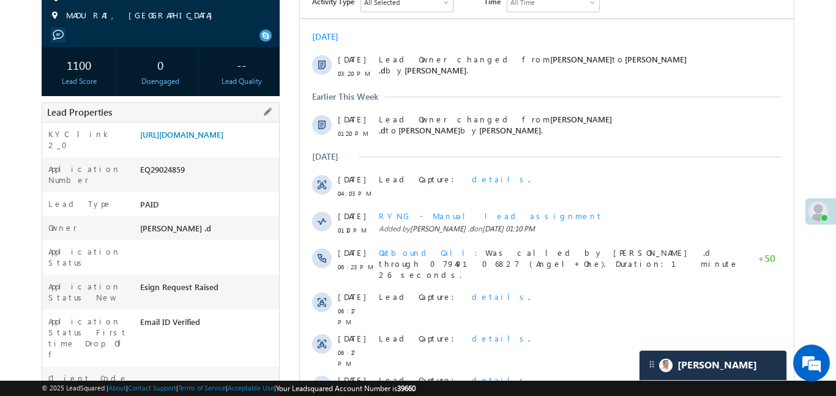
scroll to position [164, 0]
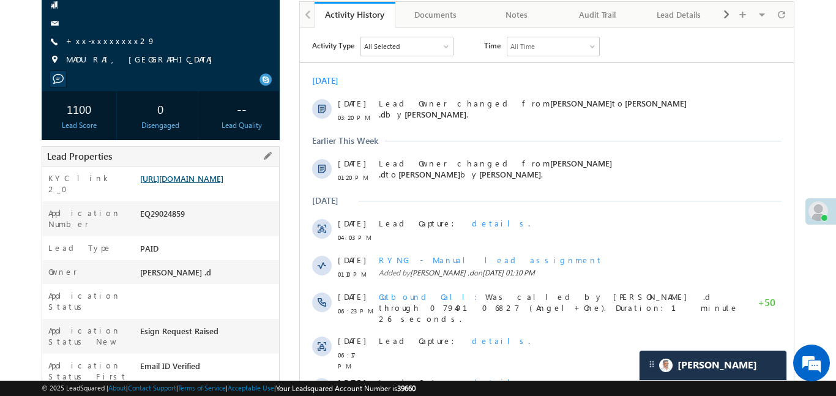
click at [223, 184] on link "https://angelbroking1-pk3em7sa.customui-test.leadsquared.com?leadId=e86e16a4-d7…" at bounding box center [181, 178] width 83 height 10
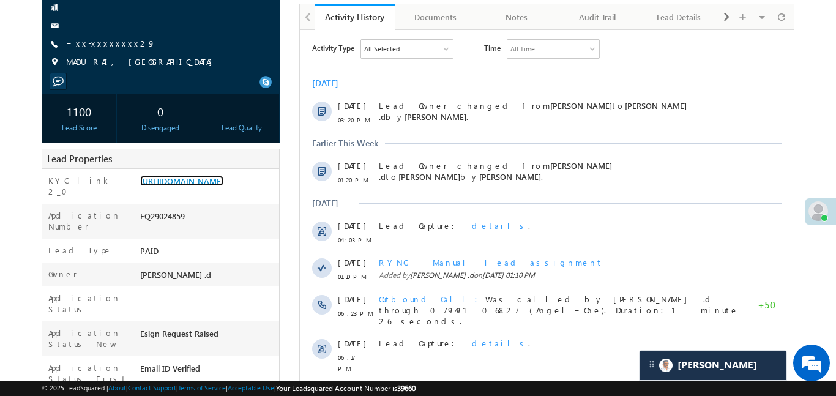
scroll to position [0, 0]
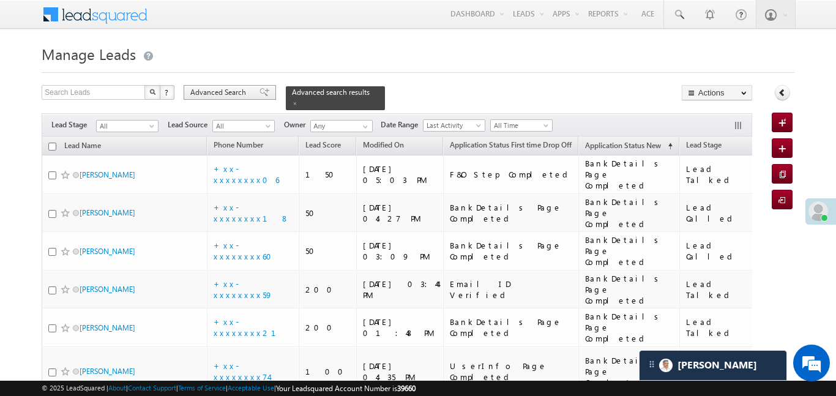
click at [242, 85] on div "Advanced Search" at bounding box center [230, 92] width 92 height 15
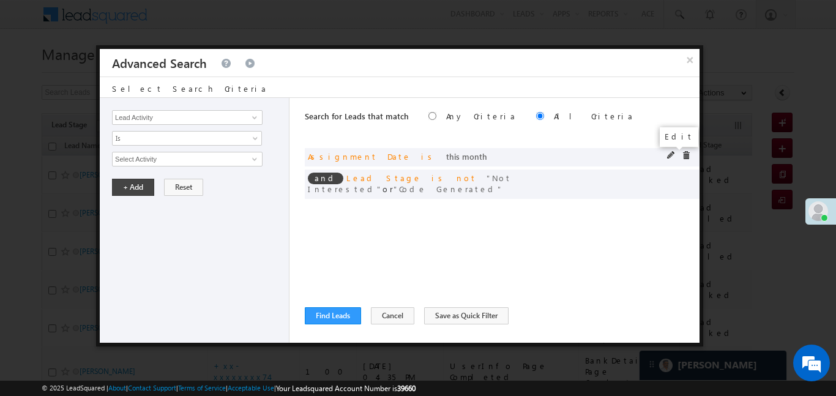
click at [670, 154] on span at bounding box center [671, 155] width 9 height 9
click at [207, 157] on span "This Month" at bounding box center [179, 159] width 133 height 11
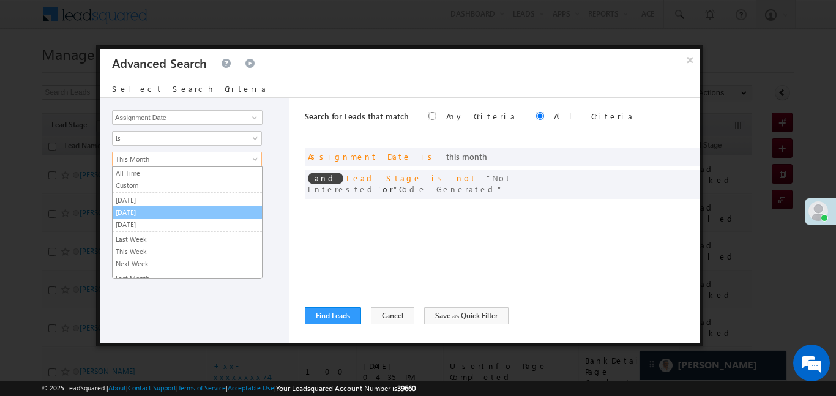
click at [156, 209] on link "[DATE]" at bounding box center [187, 212] width 149 height 11
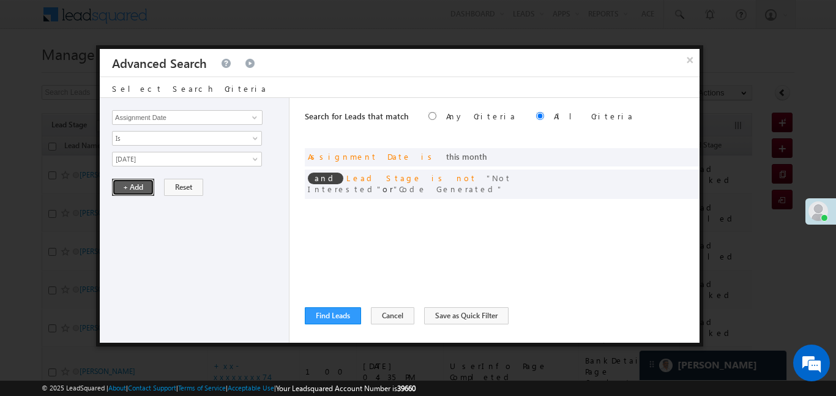
click at [137, 189] on button "+ Add" at bounding box center [133, 187] width 42 height 17
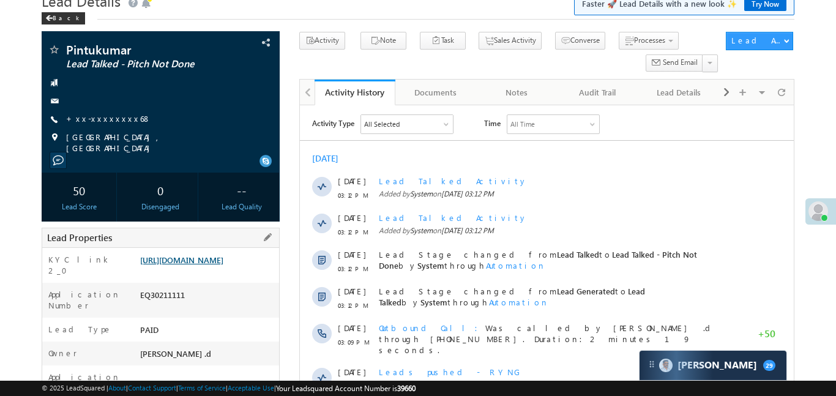
click at [203, 265] on link "[URL][DOMAIN_NAME]" at bounding box center [181, 260] width 83 height 10
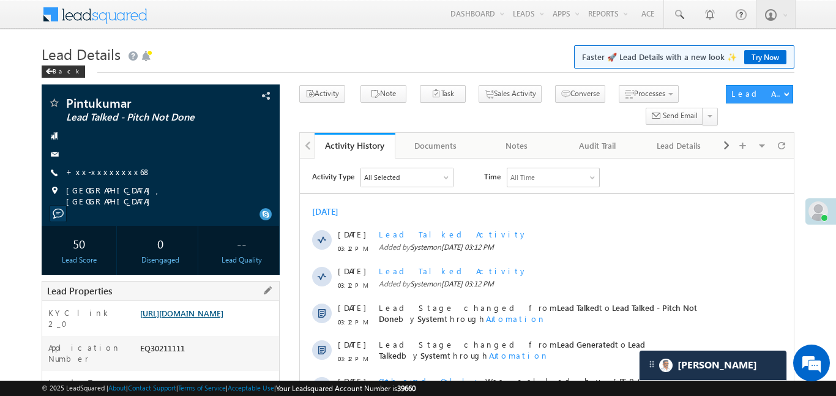
click at [223, 318] on link "[URL][DOMAIN_NAME]" at bounding box center [181, 313] width 83 height 10
click at [211, 310] on link "https://angelbroking1-pk3em7sa.customui-test.leadsquared.com?leadId=a10739d2-3a…" at bounding box center [181, 313] width 83 height 10
click at [223, 308] on link "https://angelbroking1-pk3em7sa.customui-test.leadsquared.com?leadId=a10739d2-3a…" at bounding box center [181, 313] width 83 height 10
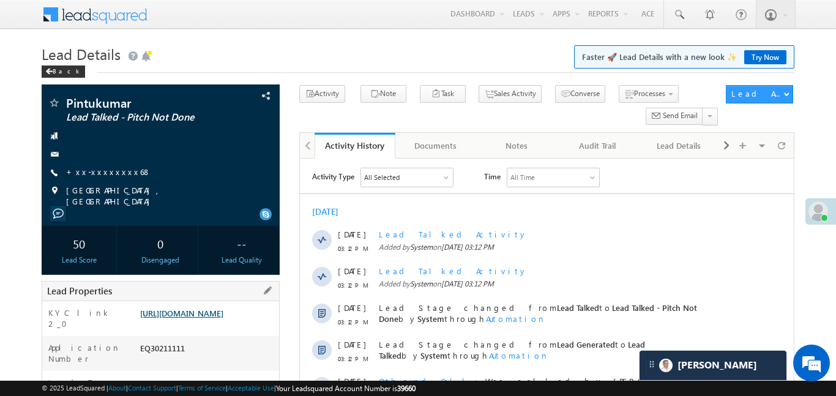
click at [223, 318] on link "https://angelbroking1-pk3em7sa.customui-test.leadsquared.com?leadId=a10739d2-3a…" at bounding box center [181, 313] width 83 height 10
click at [245, 301] on div "KYC link 2_0 https://angelbroking1-pk3em7sa.customui-test.leadsquared.com?leadI…" at bounding box center [160, 318] width 237 height 35
click at [223, 318] on link "https://angelbroking1-pk3em7sa.customui-test.leadsquared.com?leadId=a10739d2-3a…" at bounding box center [181, 313] width 83 height 10
click at [106, 173] on link "+xx-xxxxxxxx68" at bounding box center [108, 172] width 85 height 10
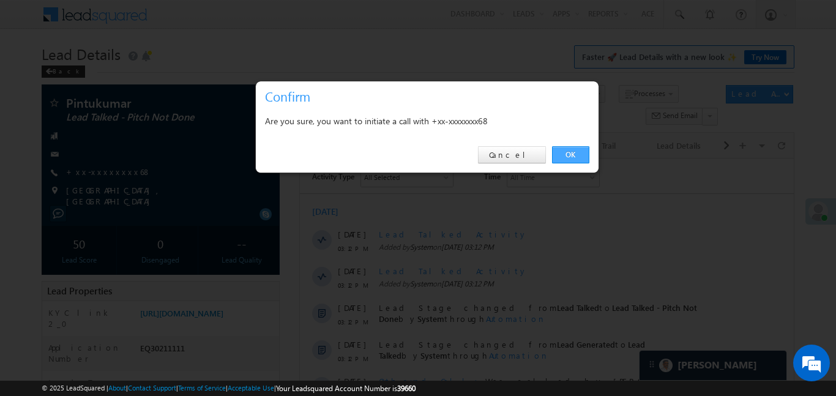
click at [573, 148] on link "OK" at bounding box center [570, 154] width 37 height 17
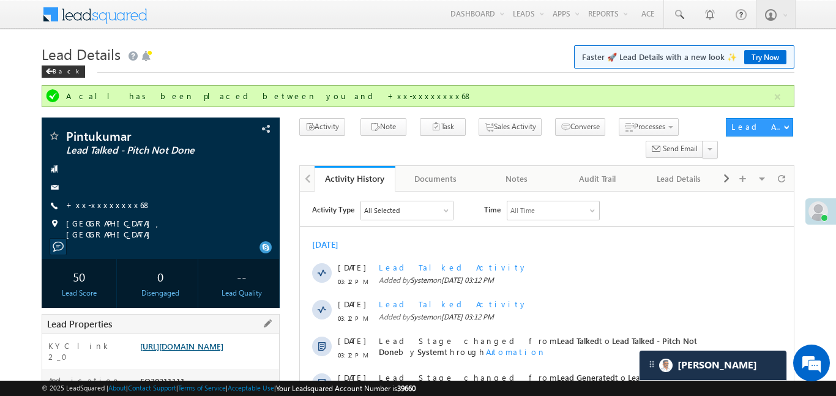
click at [218, 351] on link "https://angelbroking1-pk3em7sa.customui-test.leadsquared.com?leadId=a10739d2-3a…" at bounding box center [181, 346] width 83 height 10
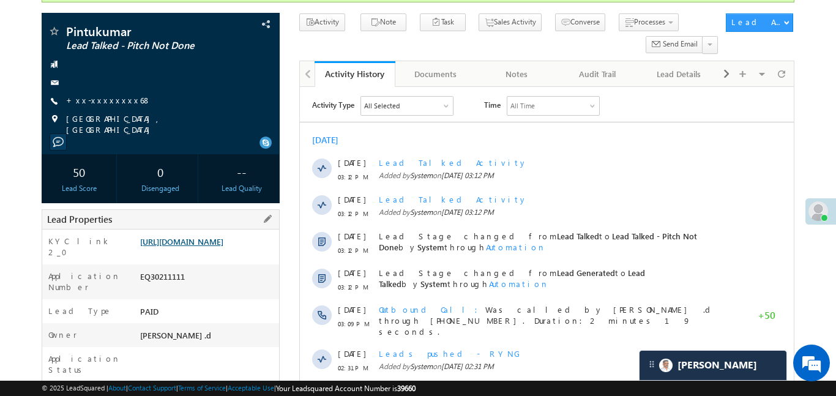
scroll to position [107, 0]
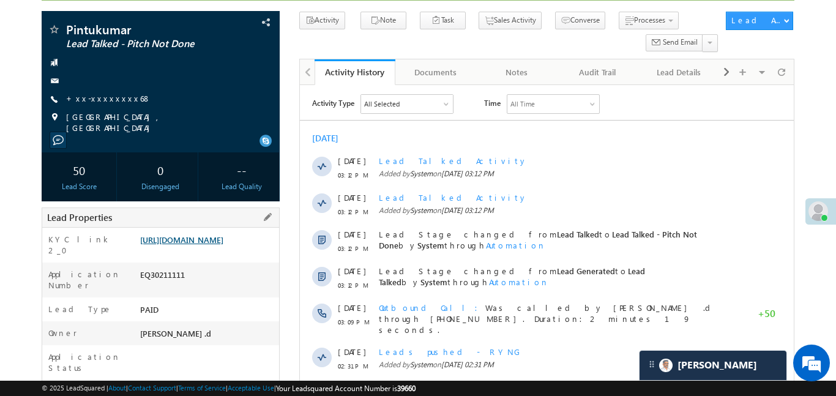
click at [207, 241] on link "[URL][DOMAIN_NAME]" at bounding box center [181, 239] width 83 height 10
click at [223, 244] on link "[URL][DOMAIN_NAME]" at bounding box center [181, 239] width 83 height 10
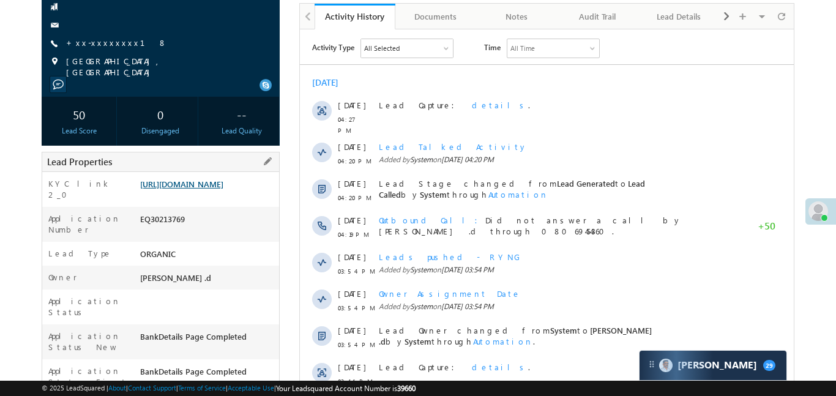
click at [208, 189] on link "[URL][DOMAIN_NAME]" at bounding box center [181, 184] width 83 height 10
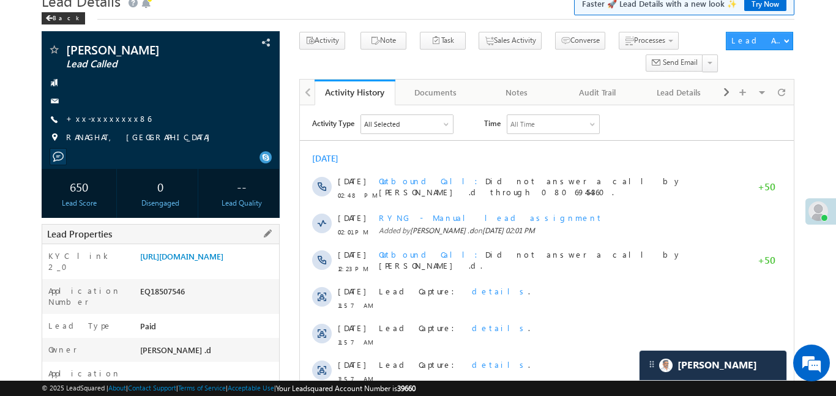
scroll to position [61, 0]
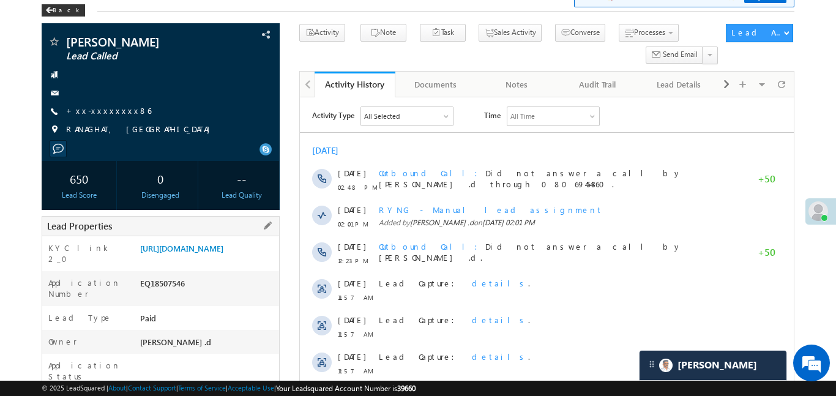
drag, startPoint x: 137, startPoint y: 246, endPoint x: 204, endPoint y: 285, distance: 77.9
click at [204, 260] on div "[URL][DOMAIN_NAME]" at bounding box center [208, 250] width 142 height 17
copy link "[URL][DOMAIN_NAME]"
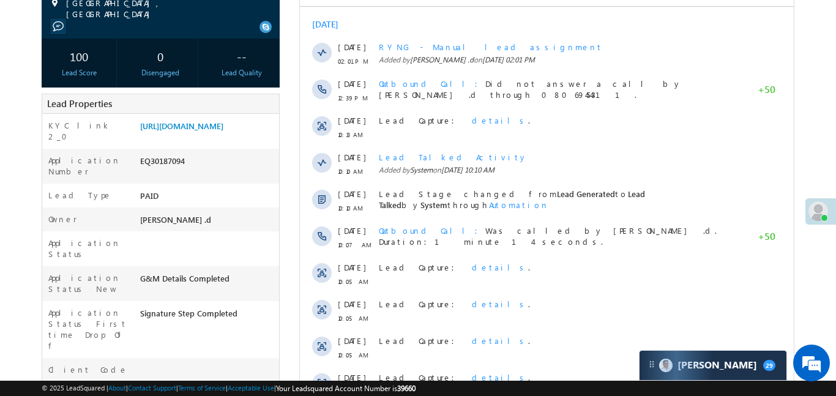
scroll to position [193, 0]
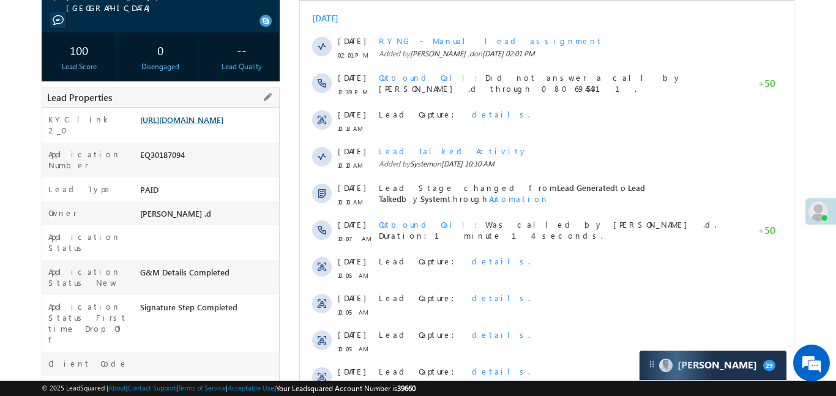
click at [182, 125] on link "[URL][DOMAIN_NAME]" at bounding box center [181, 119] width 83 height 10
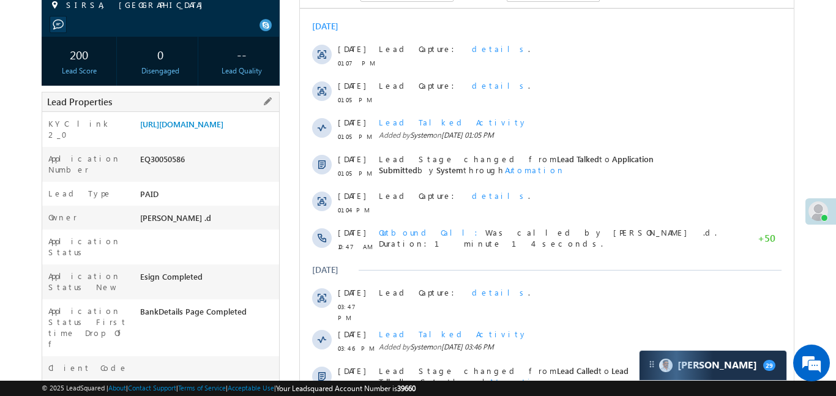
scroll to position [186, 0]
click at [209, 129] on link "https://angelbroking1-pk3em7sa.customui-test.leadsquared.com?leadId=45b83bdb-e3…" at bounding box center [181, 123] width 83 height 10
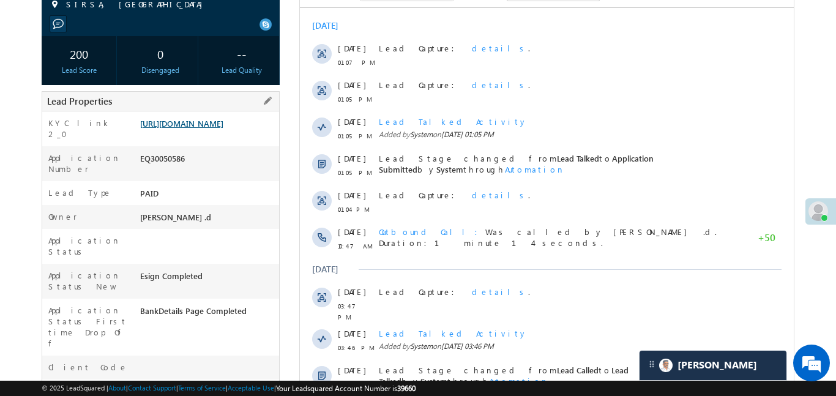
scroll to position [517, 0]
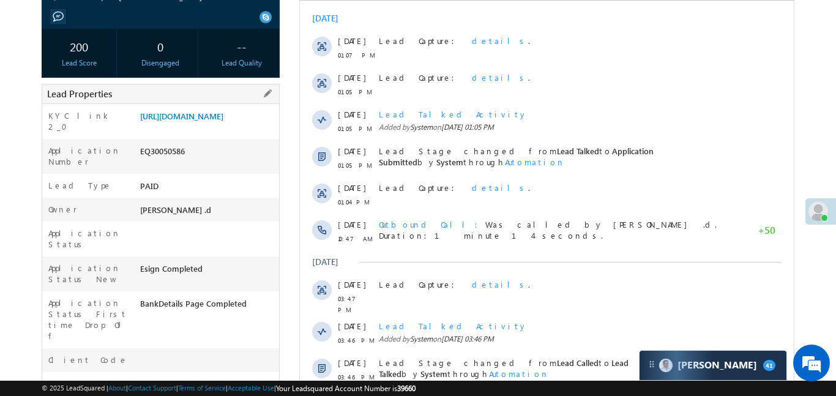
scroll to position [1, 0]
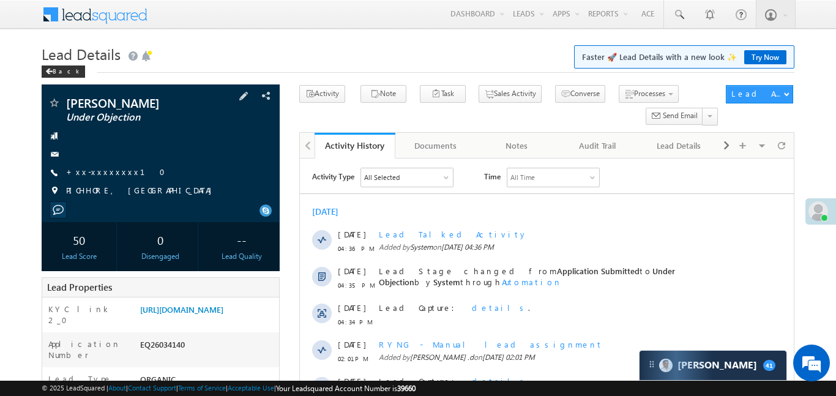
scroll to position [142, 0]
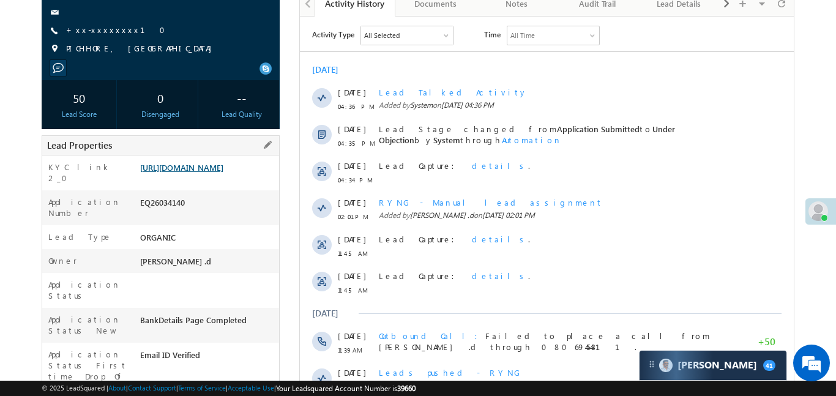
click at [223, 173] on link "[URL][DOMAIN_NAME]" at bounding box center [181, 167] width 83 height 10
click at [91, 28] on link "+xx-xxxxxxxx10" at bounding box center [119, 29] width 107 height 10
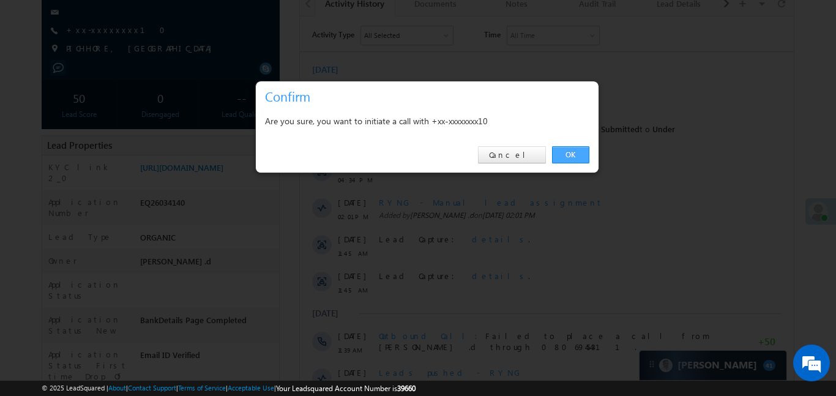
click at [565, 154] on link "OK" at bounding box center [570, 154] width 37 height 17
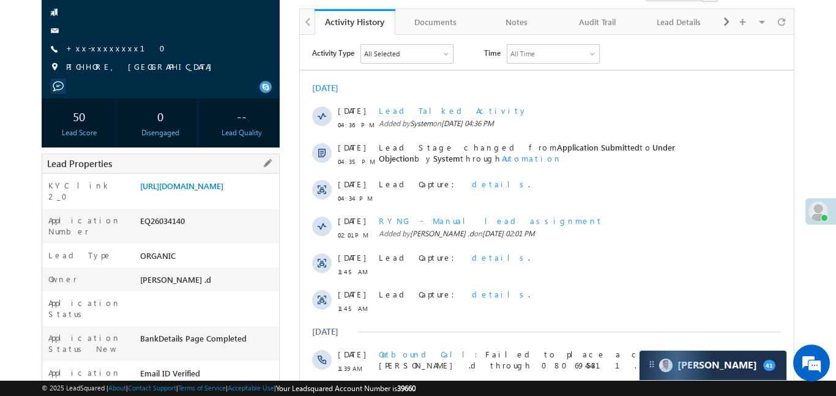
scroll to position [156, 0]
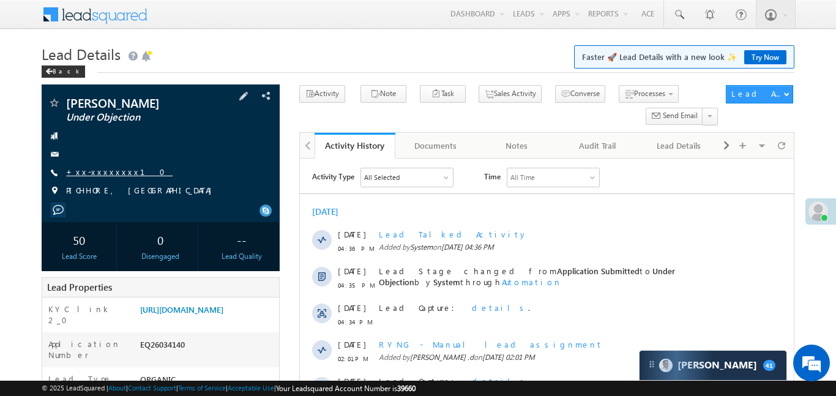
click at [102, 167] on link "+xx-xxxxxxxx10" at bounding box center [119, 172] width 107 height 10
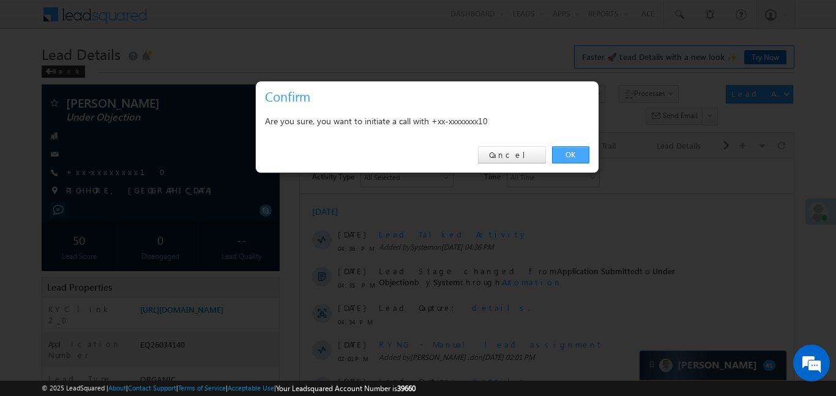
click at [574, 152] on link "OK" at bounding box center [570, 154] width 37 height 17
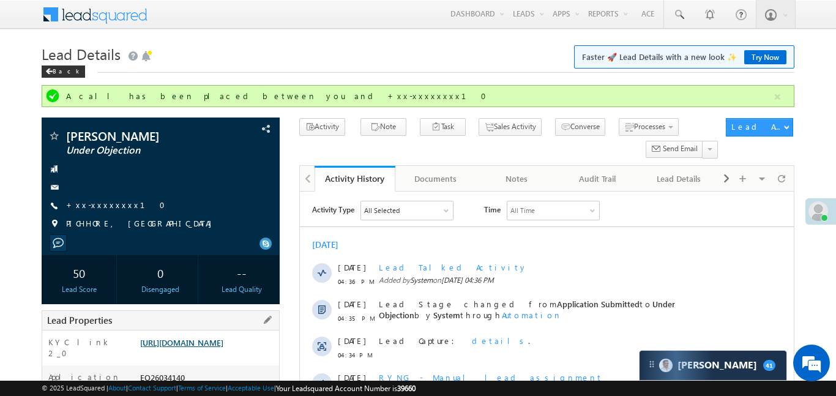
click at [214, 348] on link "https://angelbroking1-pk3em7sa.customui-test.leadsquared.com?leadId=950def2d-ff…" at bounding box center [181, 342] width 83 height 10
click at [223, 348] on link "https://angelbroking1-pk3em7sa.customui-test.leadsquared.com?leadId=950def2d-ff…" at bounding box center [181, 342] width 83 height 10
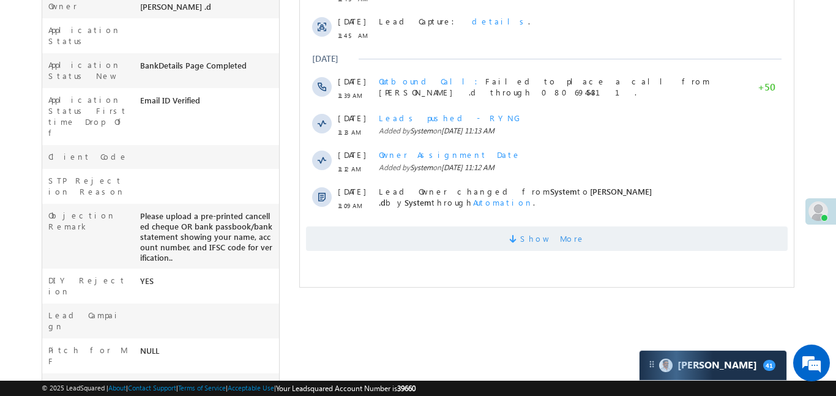
scroll to position [435, 0]
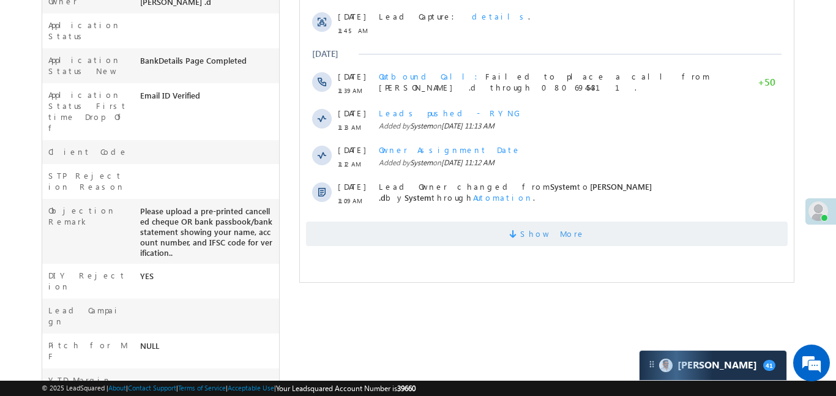
click at [541, 227] on span "Show More" at bounding box center [552, 234] width 65 height 24
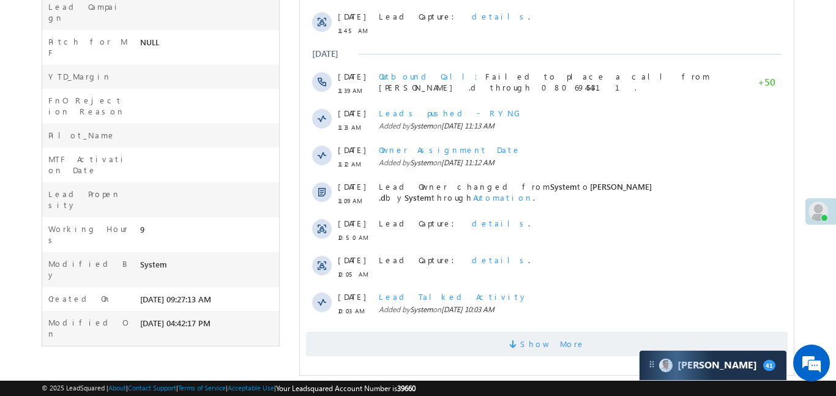
scroll to position [750, 0]
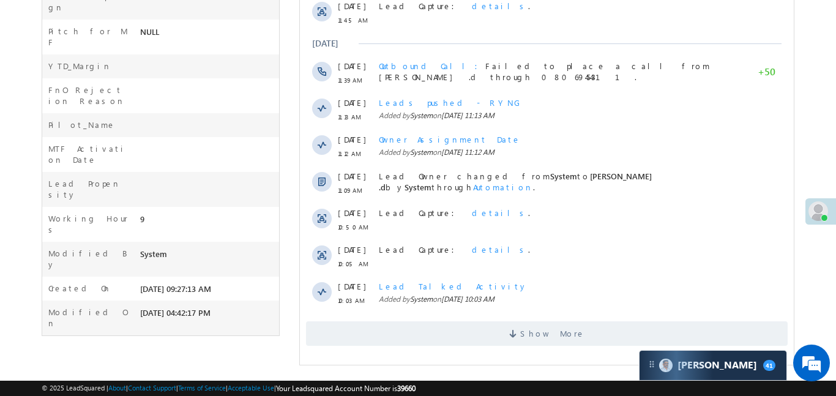
click at [602, 320] on div "Show More" at bounding box center [546, 329] width 494 height 34
click at [611, 340] on span "Show More" at bounding box center [546, 333] width 482 height 24
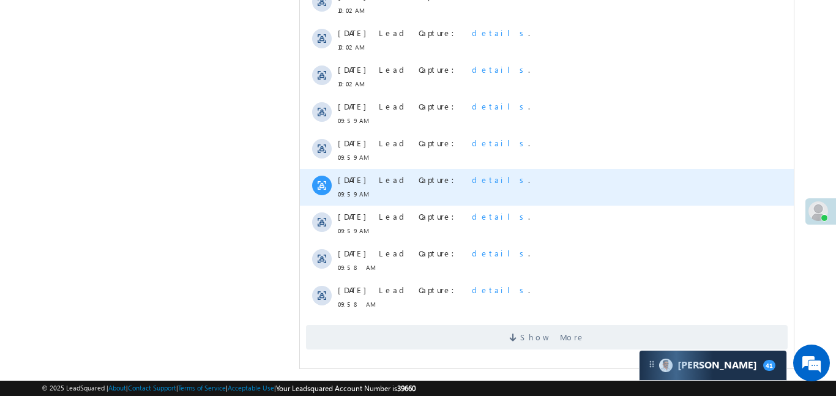
scroll to position [1117, 0]
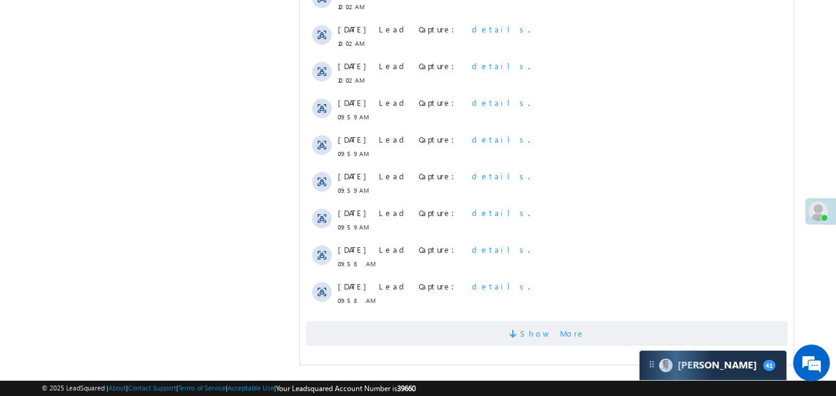
click at [501, 325] on span "Show More" at bounding box center [546, 333] width 482 height 24
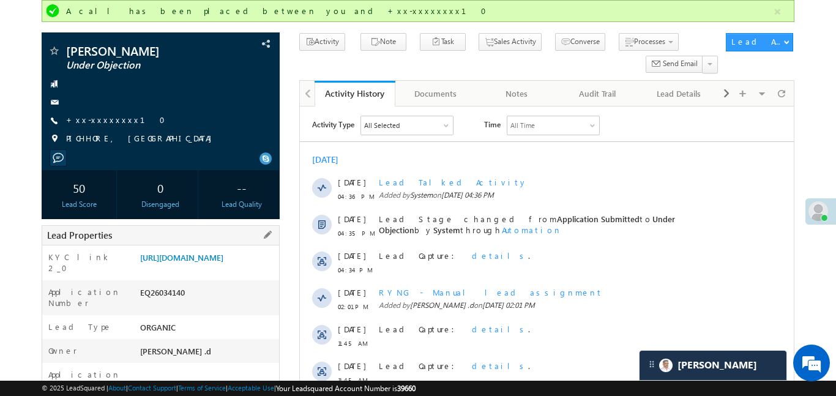
scroll to position [53, 0]
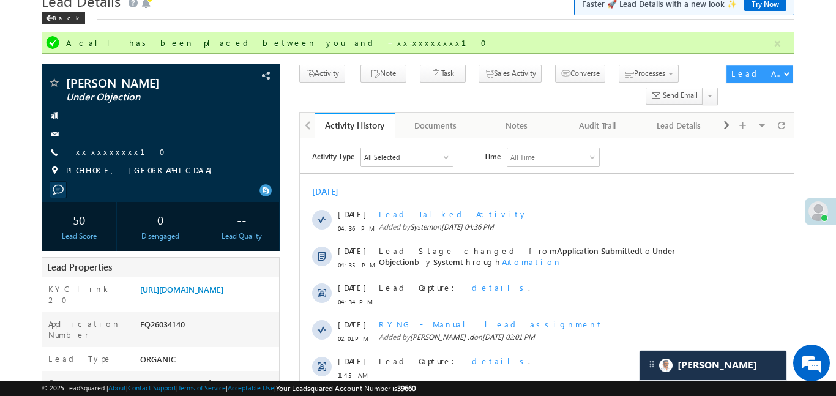
click at [212, 301] on div "https://angelbroking1-pk3em7sa.customui-test.leadsquared.com?leadId=950def2d-ff…" at bounding box center [208, 291] width 142 height 17
click at [215, 294] on link "https://angelbroking1-pk3em7sa.customui-test.leadsquared.com?leadId=950def2d-ff…" at bounding box center [181, 289] width 83 height 10
click at [779, 46] on button "button" at bounding box center [777, 43] width 15 height 15
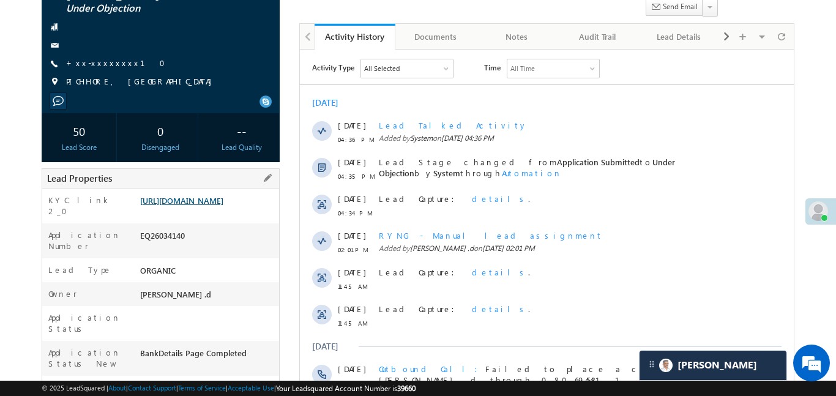
scroll to position [110, 0]
click at [182, 204] on link "https://angelbroking1-pk3em7sa.customui-test.leadsquared.com?leadId=950def2d-ff…" at bounding box center [181, 199] width 83 height 10
click at [223, 204] on link "https://angelbroking1-pk3em7sa.customui-test.leadsquared.com?leadId=950def2d-ff…" at bounding box center [181, 199] width 83 height 10
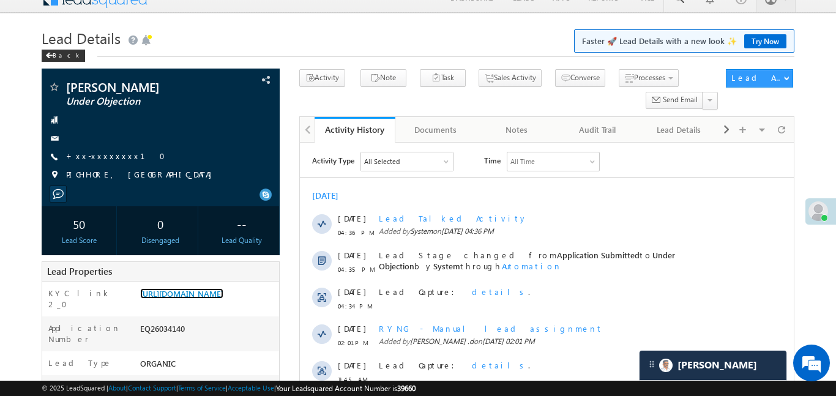
scroll to position [0, 0]
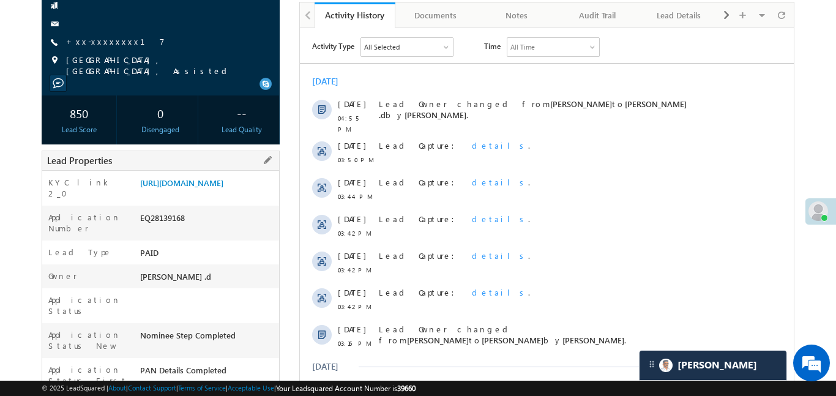
scroll to position [153, 0]
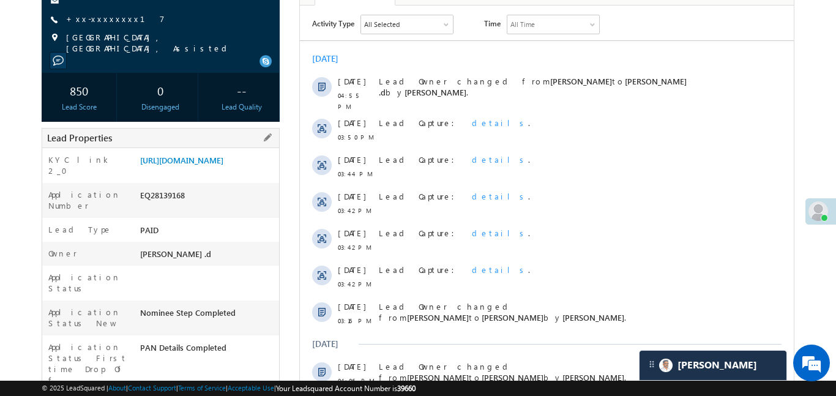
click at [238, 171] on div "https://angelbroking1-pk3em7sa.customui-test.leadsquared.com?leadId=d927f766-b2…" at bounding box center [208, 162] width 142 height 17
click at [223, 165] on link "https://angelbroking1-pk3em7sa.customui-test.leadsquared.com?leadId=d927f766-b2…" at bounding box center [181, 160] width 83 height 10
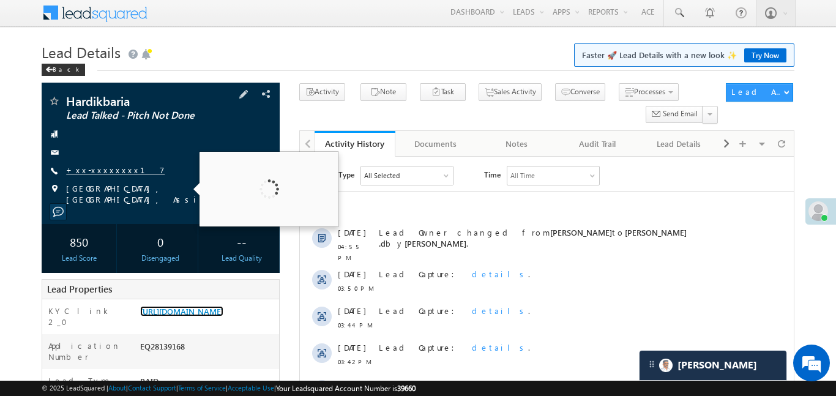
scroll to position [1, 0]
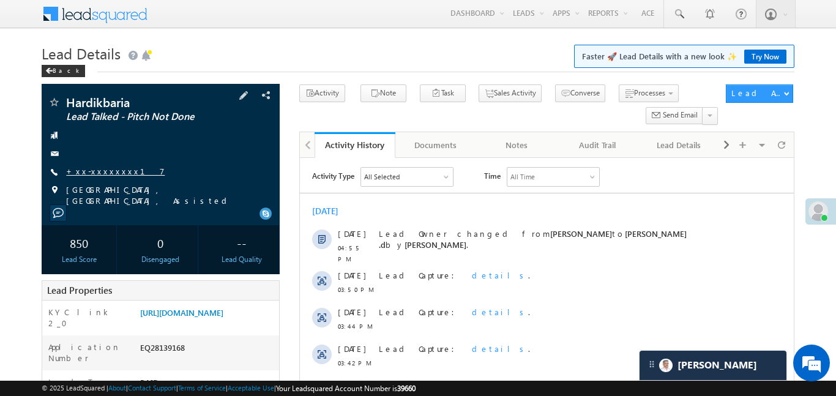
click at [107, 173] on link "+xx-xxxxxxxx17" at bounding box center [115, 171] width 99 height 10
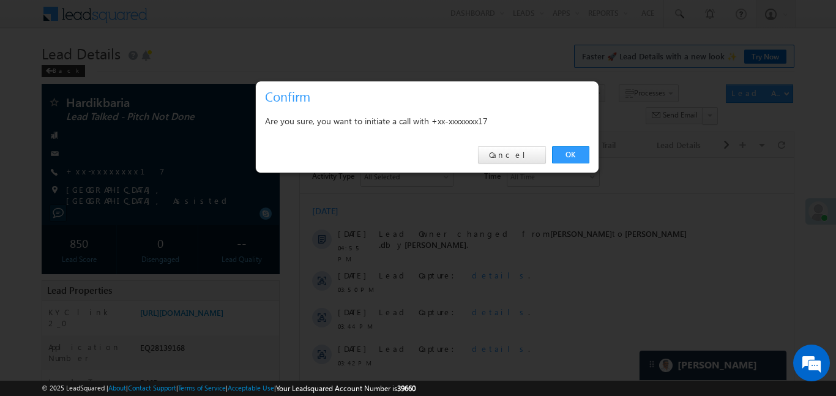
drag, startPoint x: 562, startPoint y: 157, endPoint x: 555, endPoint y: 153, distance: 8.5
click at [561, 157] on link "OK" at bounding box center [570, 154] width 37 height 17
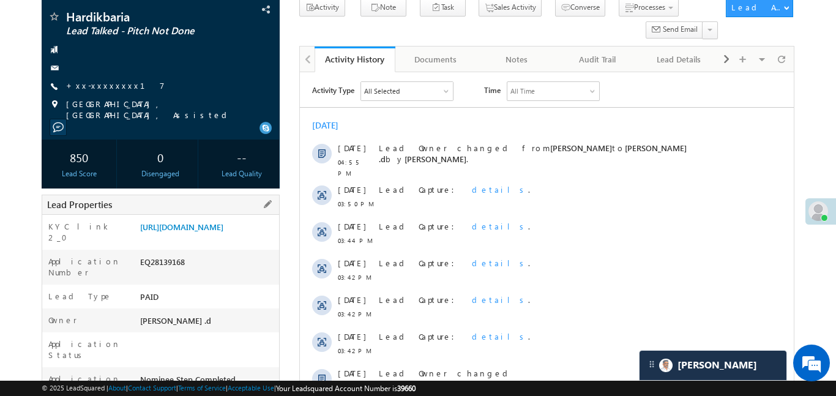
scroll to position [124, 0]
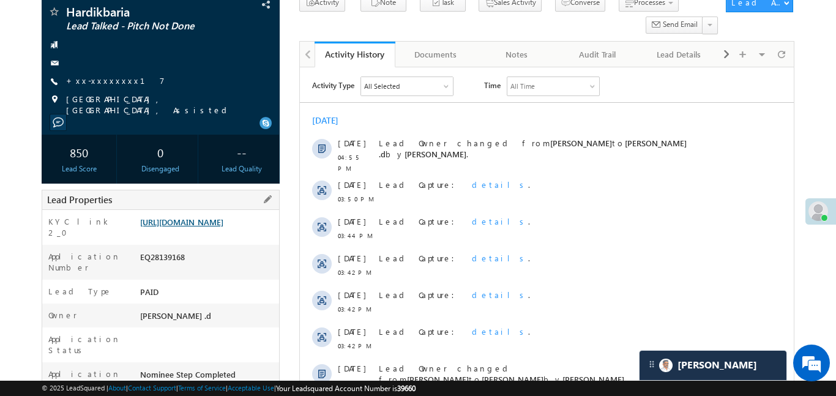
click at [209, 217] on link "https://angelbroking1-pk3em7sa.customui-test.leadsquared.com?leadId=d927f766-b2…" at bounding box center [181, 222] width 83 height 10
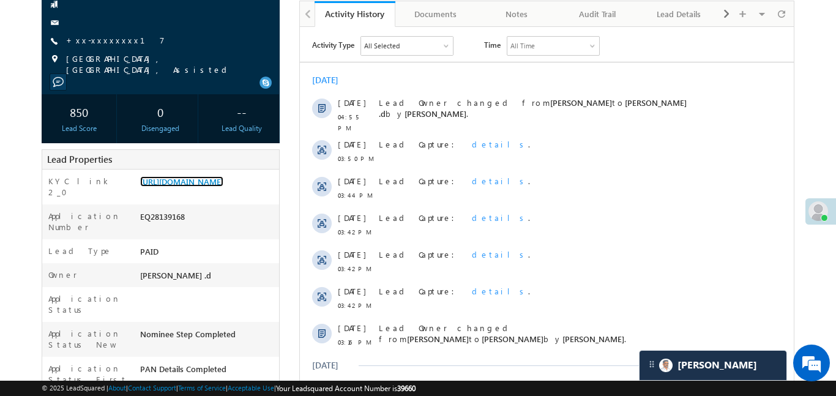
scroll to position [171, 0]
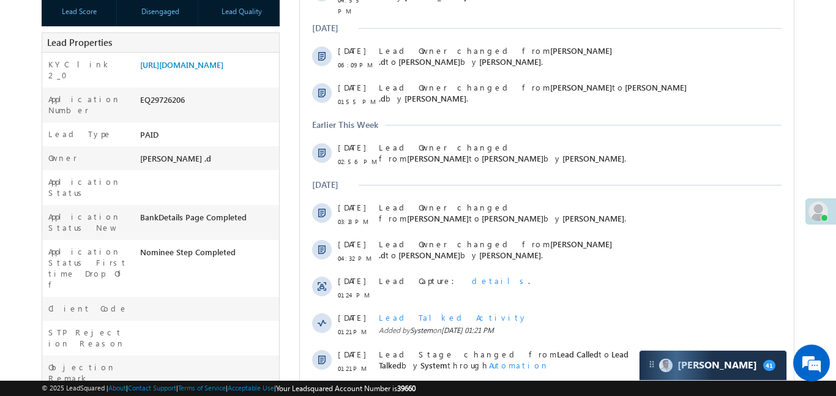
scroll to position [120, 0]
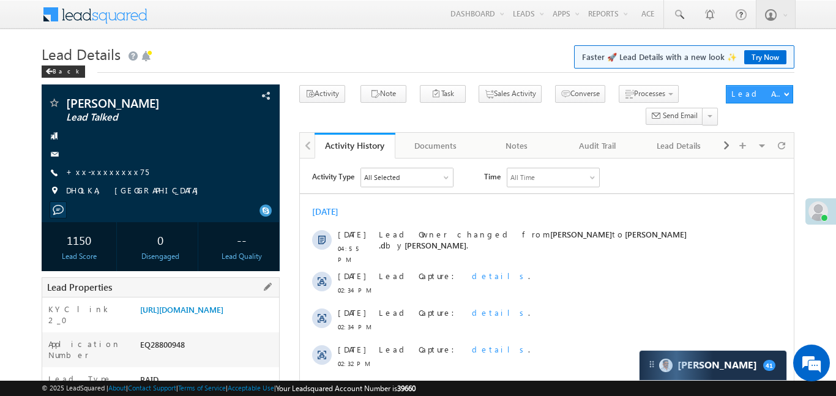
scroll to position [161, 0]
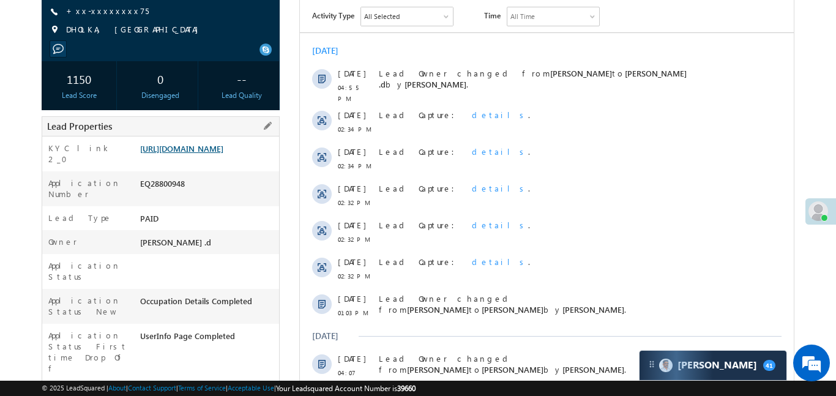
click at [207, 154] on link "[URL][DOMAIN_NAME]" at bounding box center [181, 148] width 83 height 10
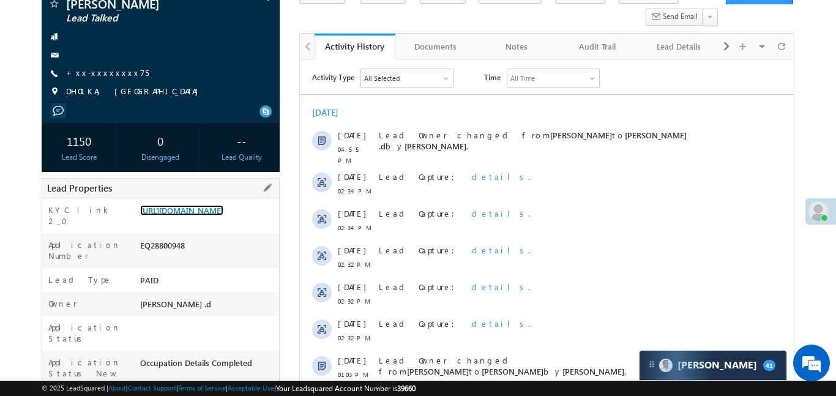
scroll to position [0, 0]
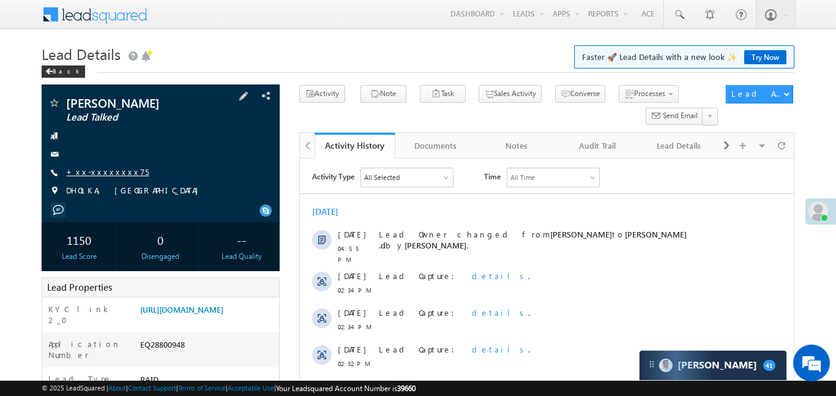
click at [111, 168] on link "+xx-xxxxxxxx75" at bounding box center [107, 172] width 83 height 10
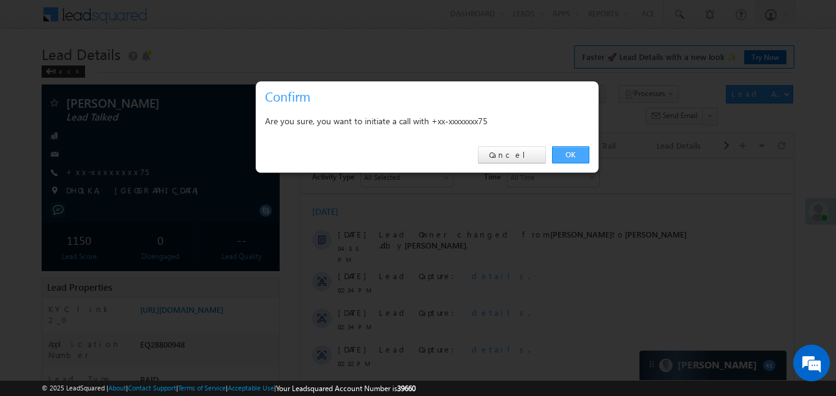
click at [570, 149] on link "OK" at bounding box center [570, 154] width 37 height 17
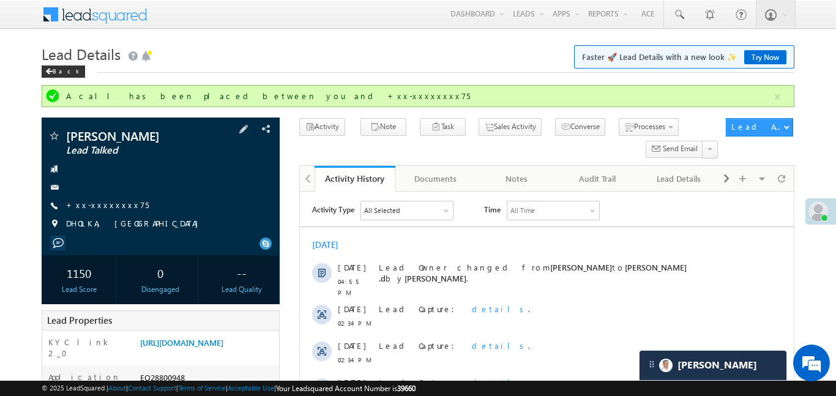
drag, startPoint x: 99, startPoint y: 202, endPoint x: 148, endPoint y: 233, distance: 58.1
click at [130, 227] on div "Kirit devipujak Lead Talked +xx-xxxxxxxx75" at bounding box center [161, 183] width 226 height 107
click at [223, 342] on link "https://angelbroking1-pk3em7sa.customui-test.leadsquared.com?leadId=4983ce45-1e…" at bounding box center [181, 342] width 83 height 10
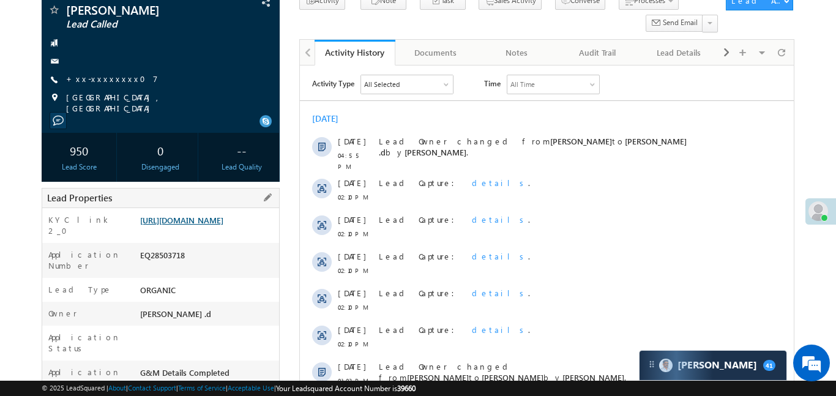
click at [223, 225] on link "https://angelbroking1-pk3em7sa.customui-test.leadsquared.com?leadId=8a492e79-47…" at bounding box center [181, 220] width 83 height 10
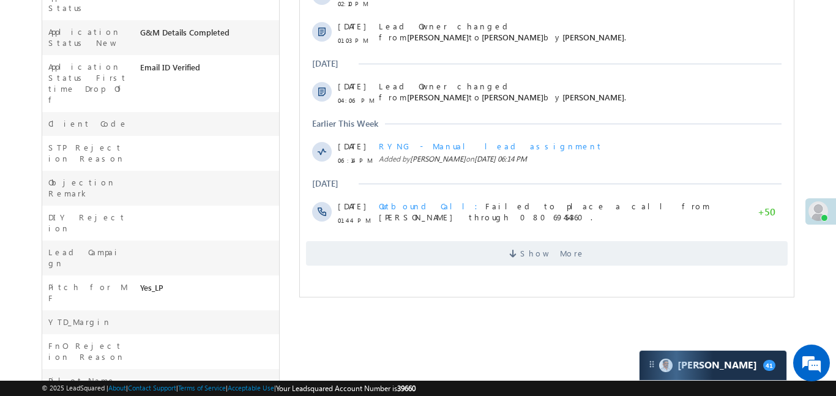
scroll to position [441, 0]
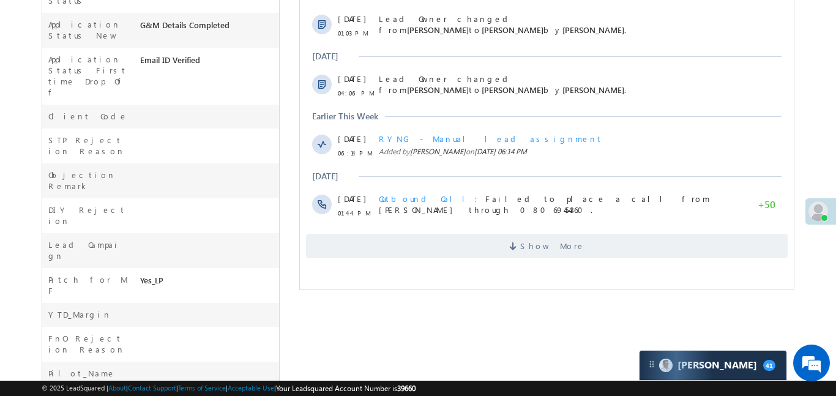
click at [597, 225] on div "Show More" at bounding box center [546, 242] width 494 height 34
click at [601, 241] on span "Show More" at bounding box center [546, 246] width 482 height 24
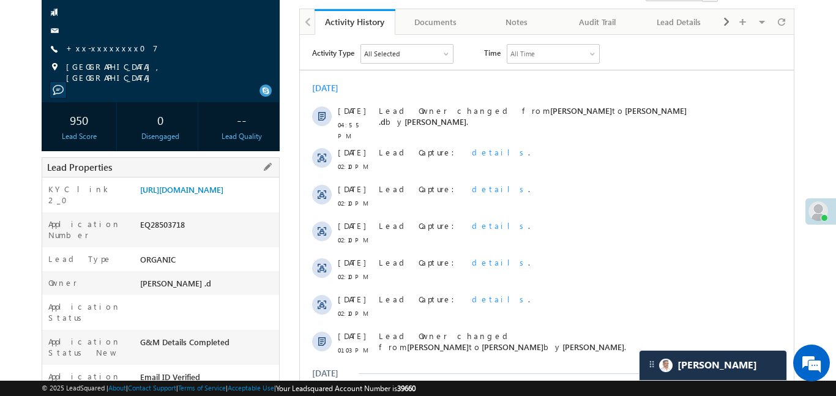
scroll to position [120, 0]
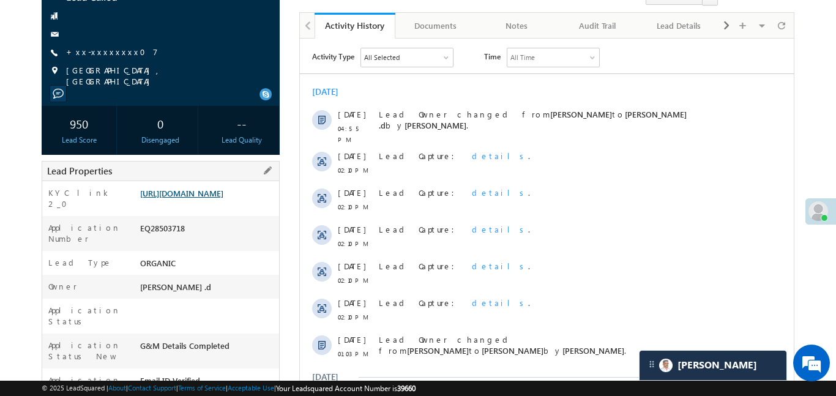
click at [223, 198] on link "https://angelbroking1-pk3em7sa.customui-test.leadsquared.com?leadId=8a492e79-47…" at bounding box center [181, 193] width 83 height 10
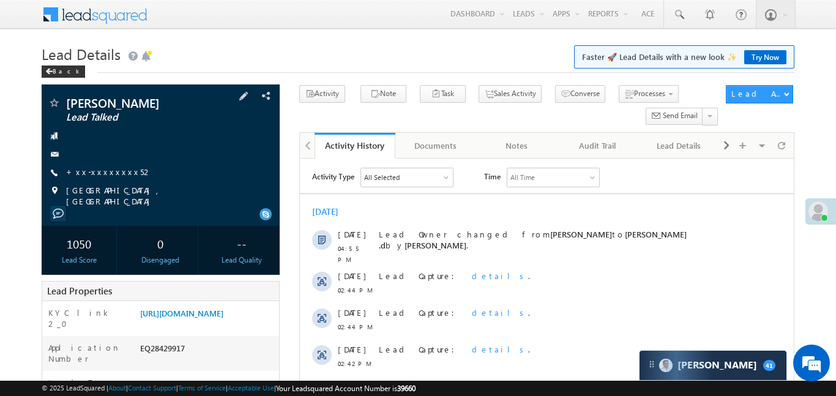
scroll to position [157, 0]
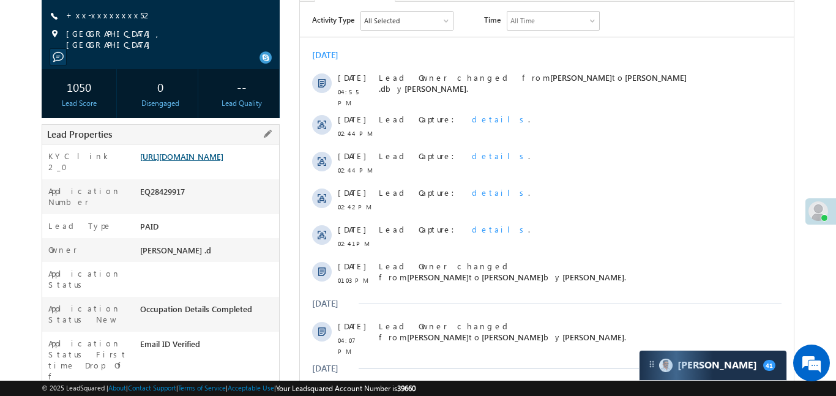
click at [223, 162] on link "[URL][DOMAIN_NAME]" at bounding box center [181, 156] width 83 height 10
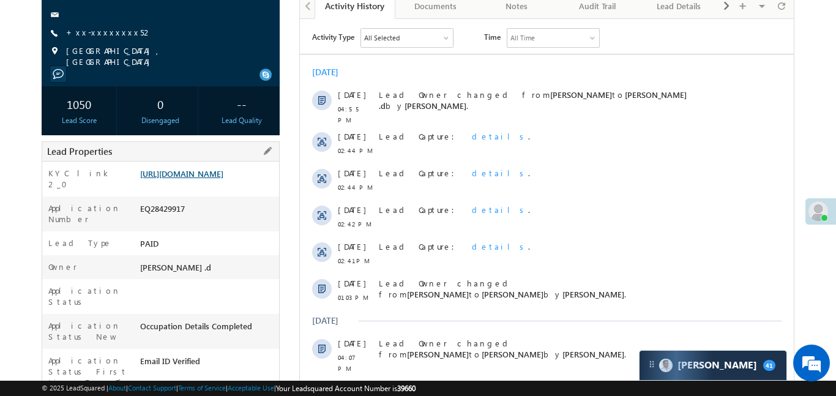
scroll to position [11, 0]
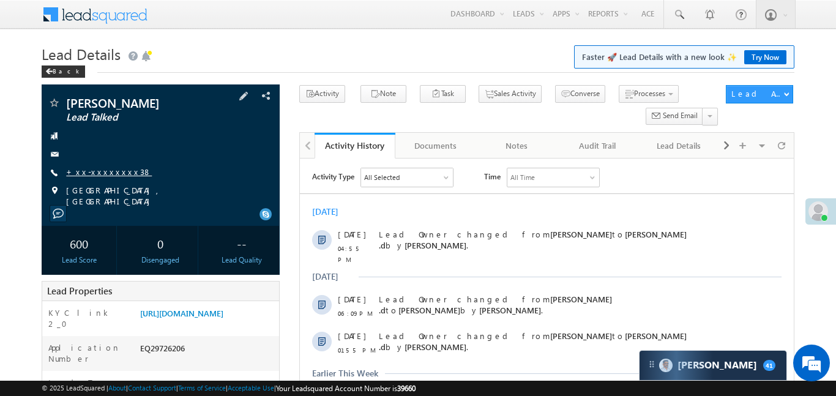
click at [104, 171] on link "+xx-xxxxxxxx38" at bounding box center [109, 172] width 86 height 10
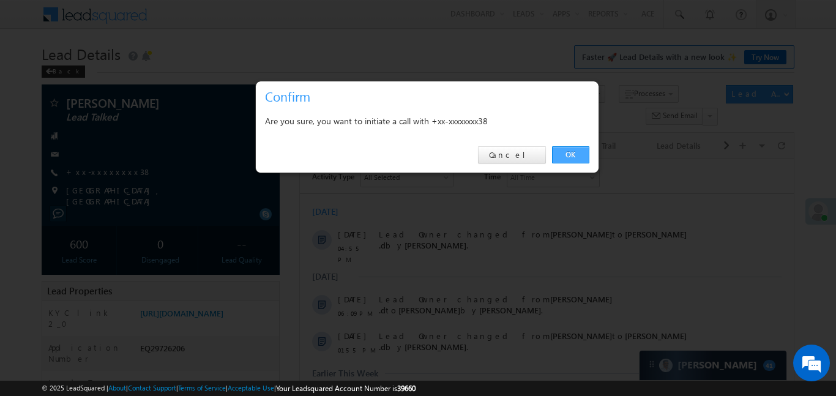
click at [572, 150] on link "OK" at bounding box center [570, 154] width 37 height 17
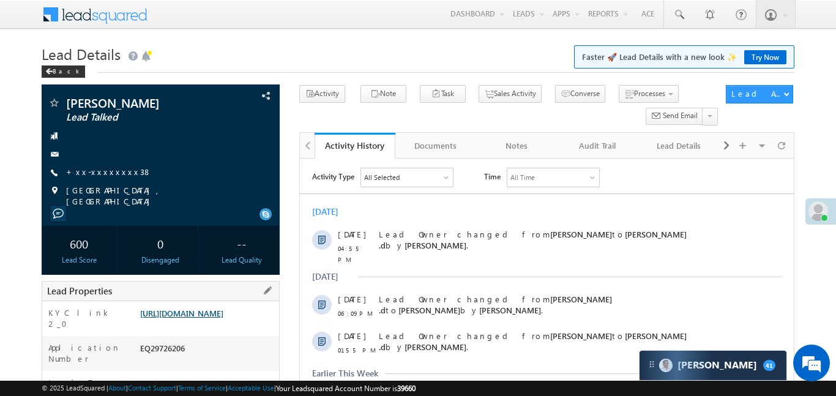
click at [211, 318] on link "https://angelbroking1-pk3em7sa.customui-test.leadsquared.com?leadId=d07d1596-6c…" at bounding box center [181, 313] width 83 height 10
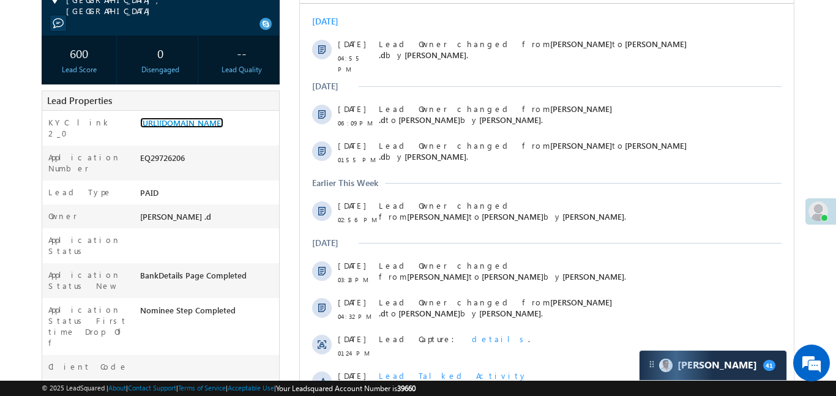
scroll to position [483, 0]
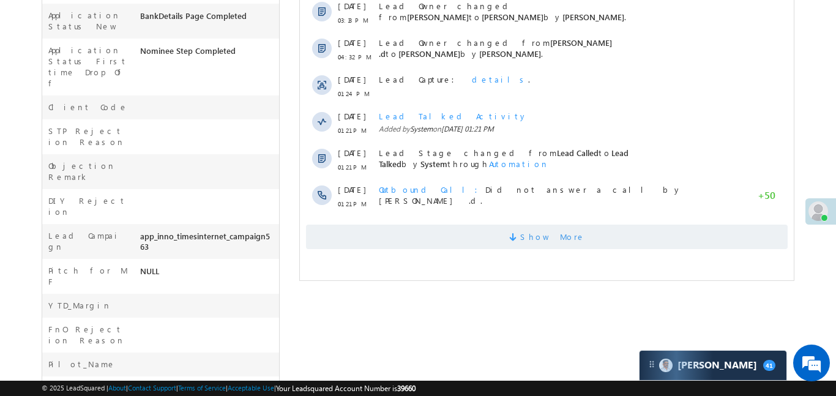
click at [460, 228] on span "Show More" at bounding box center [546, 237] width 482 height 24
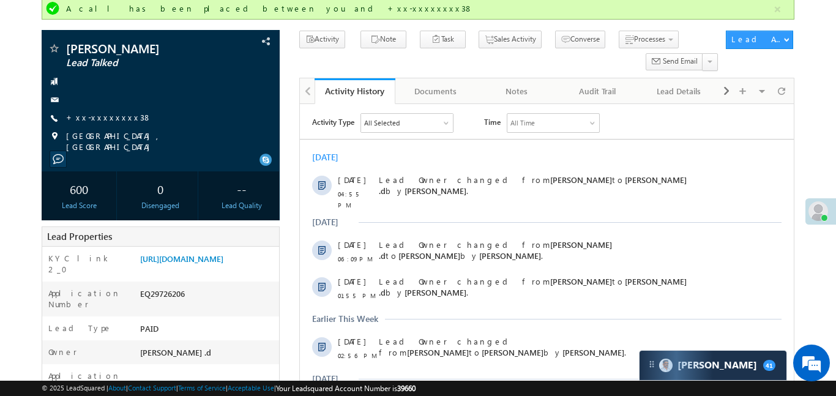
scroll to position [62, 0]
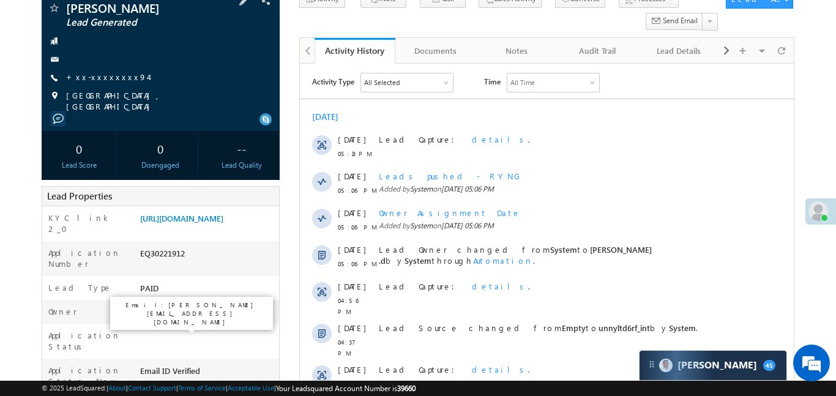
scroll to position [28, 0]
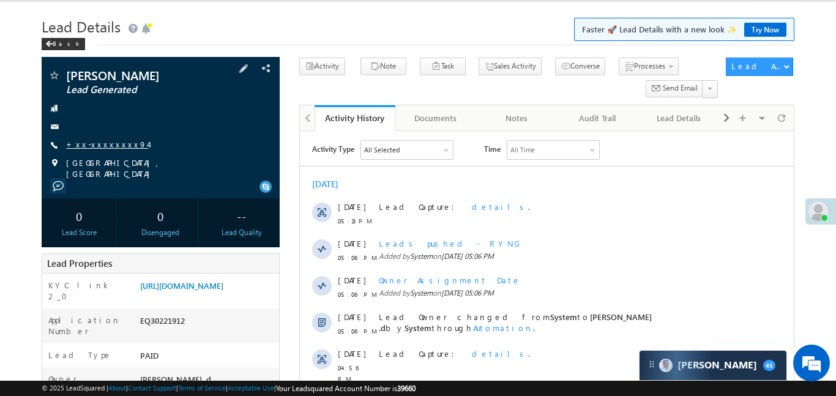
click at [107, 141] on link "+xx-xxxxxxxx94" at bounding box center [107, 144] width 82 height 10
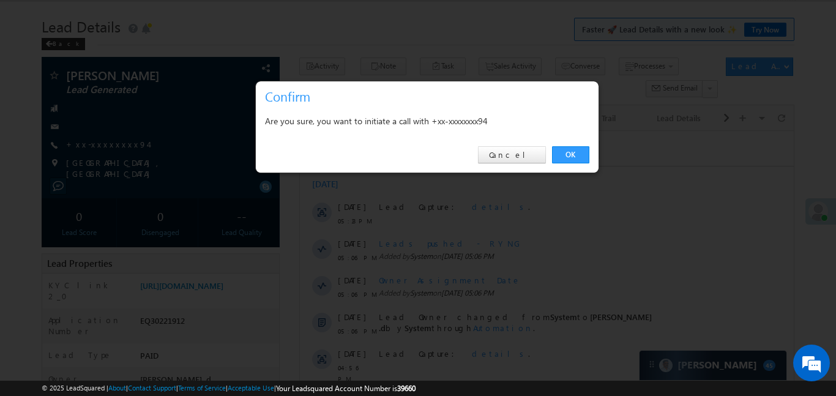
click at [583, 163] on div "OK Cancel" at bounding box center [427, 155] width 343 height 35
click at [576, 154] on link "OK" at bounding box center [570, 154] width 37 height 17
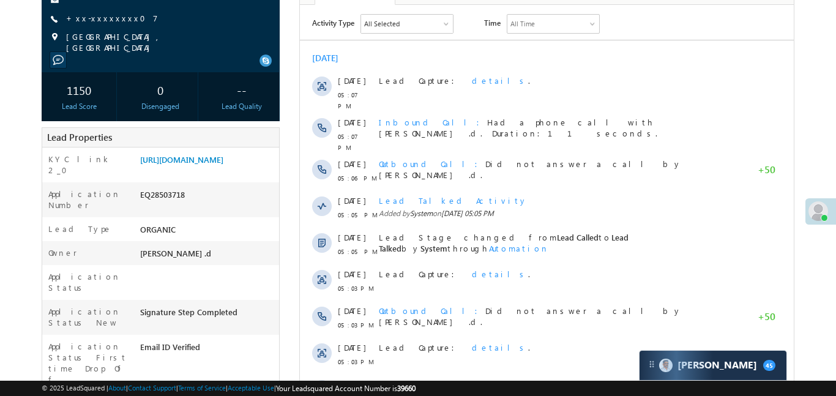
scroll to position [238, 0]
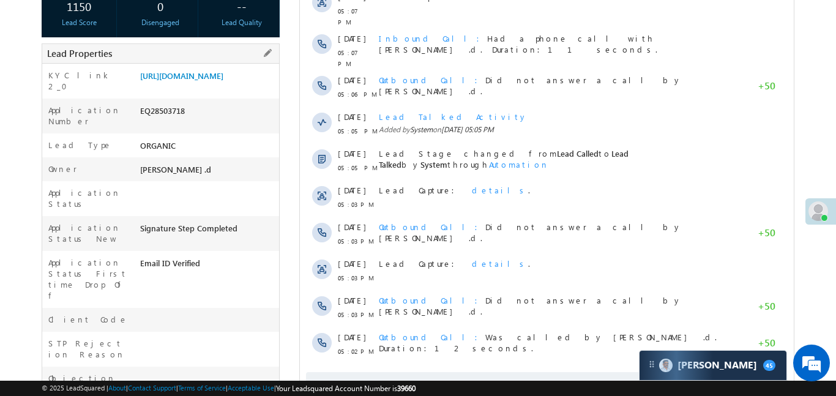
click at [230, 87] on div "[URL][DOMAIN_NAME]" at bounding box center [208, 78] width 142 height 17
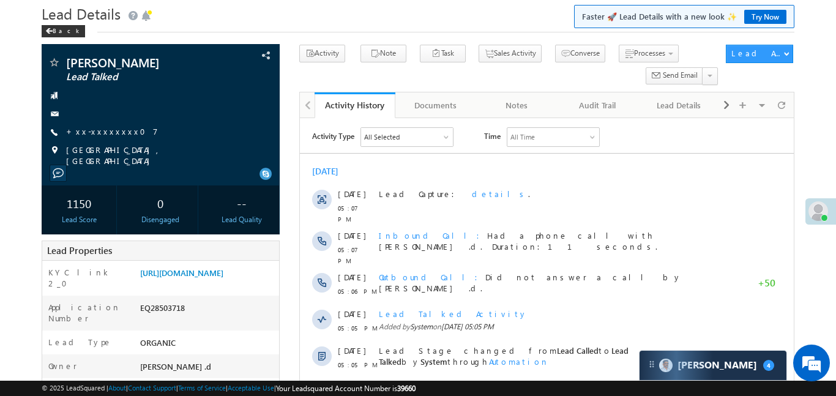
scroll to position [0, 0]
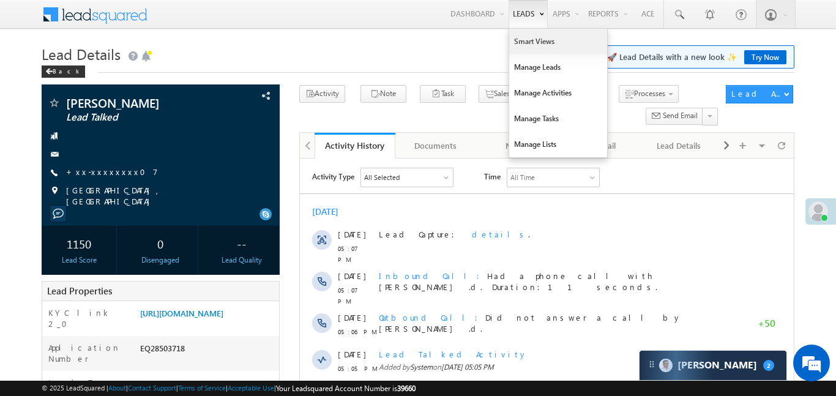
click at [530, 49] on link "Smart Views" at bounding box center [558, 42] width 98 height 26
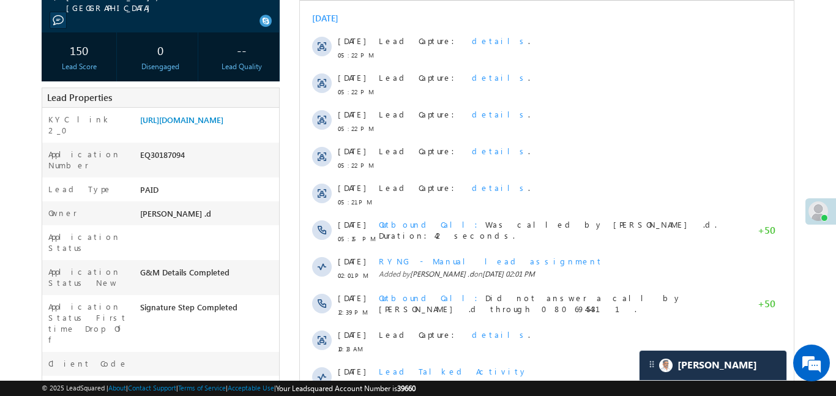
scroll to position [347, 0]
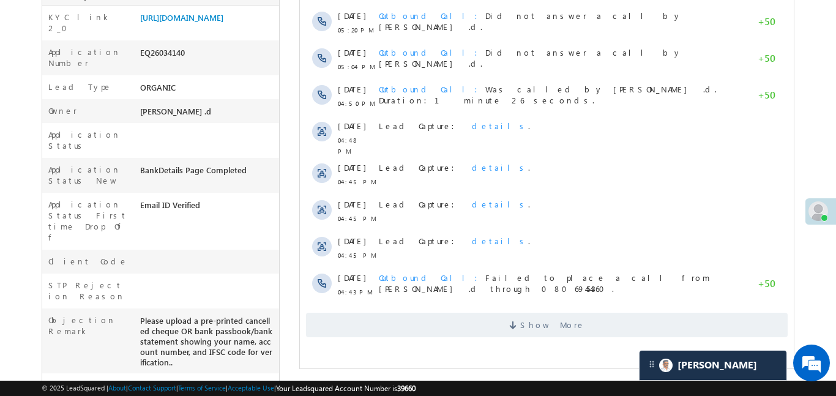
scroll to position [67, 0]
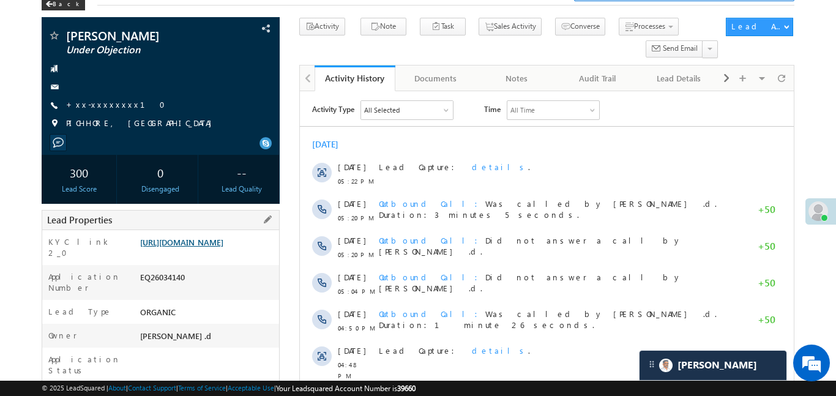
click at [223, 247] on link "https://angelbroking1-pk3em7sa.customui-test.leadsquared.com?leadId=950def2d-ff…" at bounding box center [181, 242] width 83 height 10
click at [206, 247] on link "https://angelbroking1-pk3em7sa.customui-test.leadsquared.com?leadId=950def2d-ff…" at bounding box center [181, 242] width 83 height 10
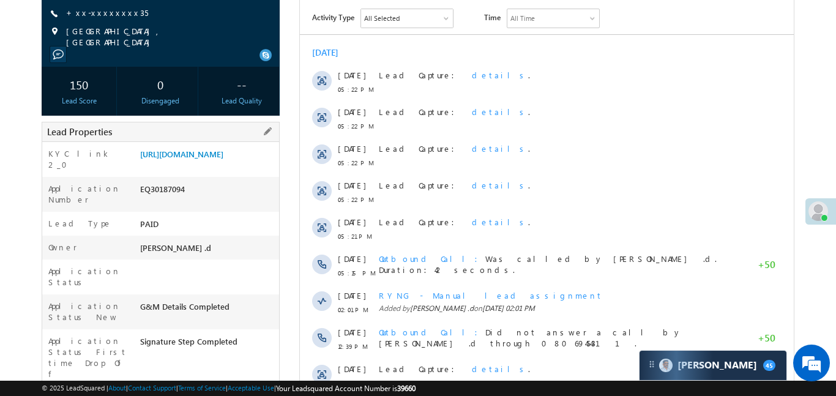
scroll to position [162, 0]
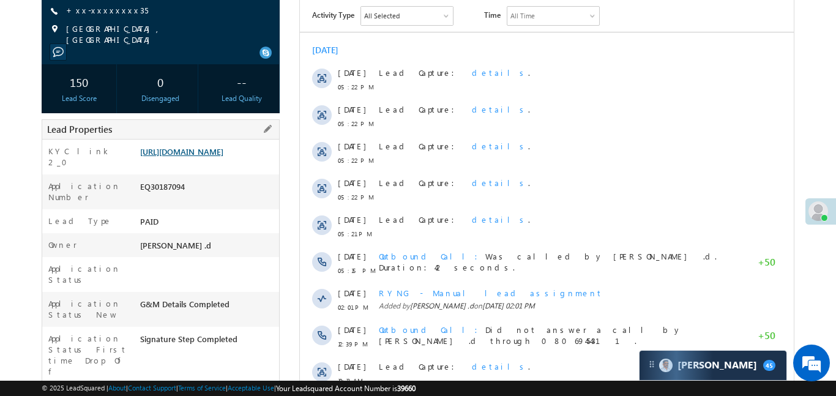
click at [197, 147] on link "[URL][DOMAIN_NAME]" at bounding box center [181, 151] width 83 height 10
click at [200, 157] on link "https://angelbroking1-pk3em7sa.customui-test.leadsquared.com?leadId=95551dca-23…" at bounding box center [181, 151] width 83 height 10
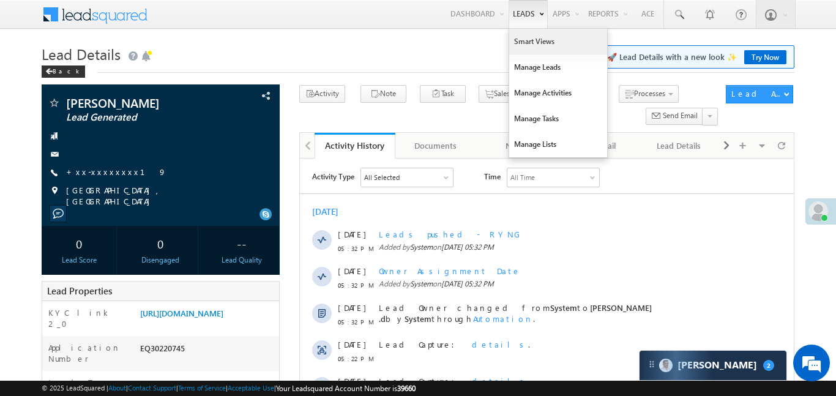
click at [530, 42] on link "Smart Views" at bounding box center [558, 42] width 98 height 26
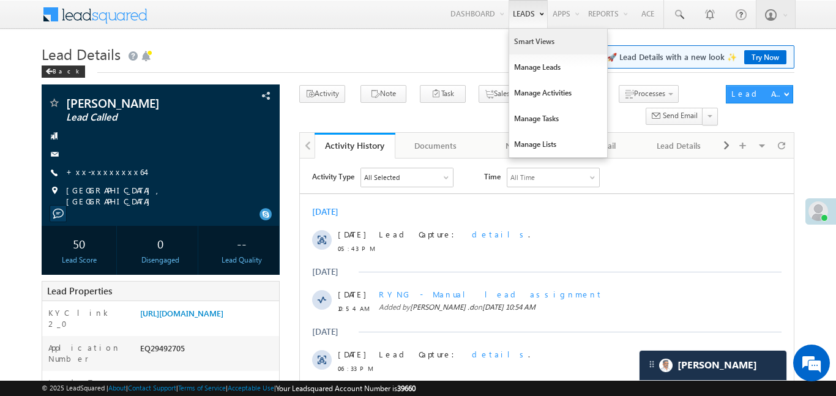
click at [545, 53] on link "Smart Views" at bounding box center [558, 42] width 98 height 26
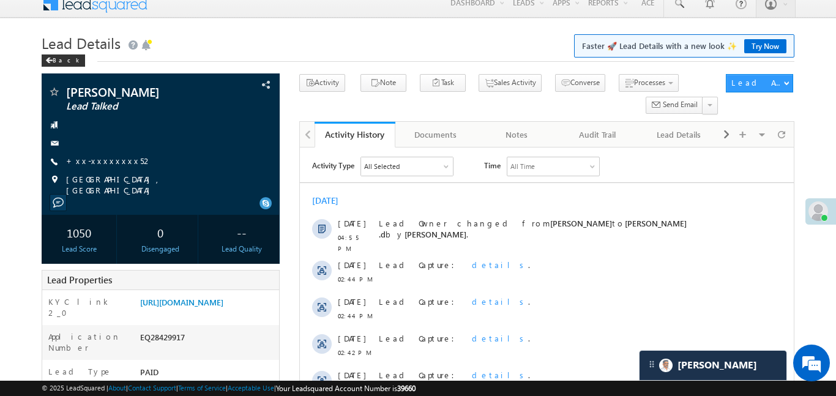
scroll to position [11, 0]
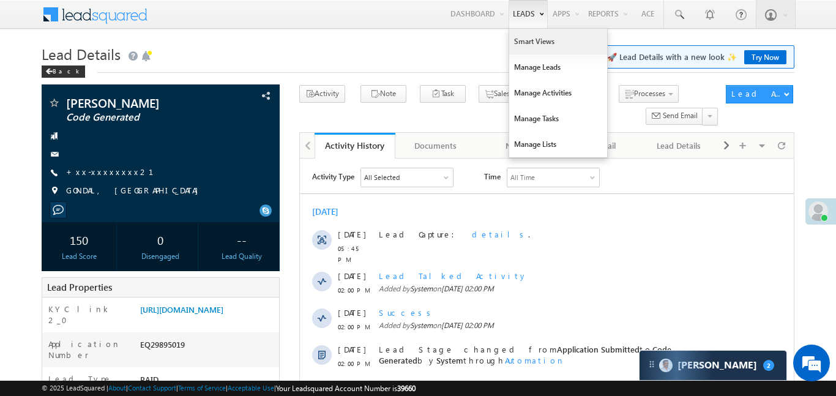
click at [538, 37] on link "Smart Views" at bounding box center [558, 42] width 98 height 26
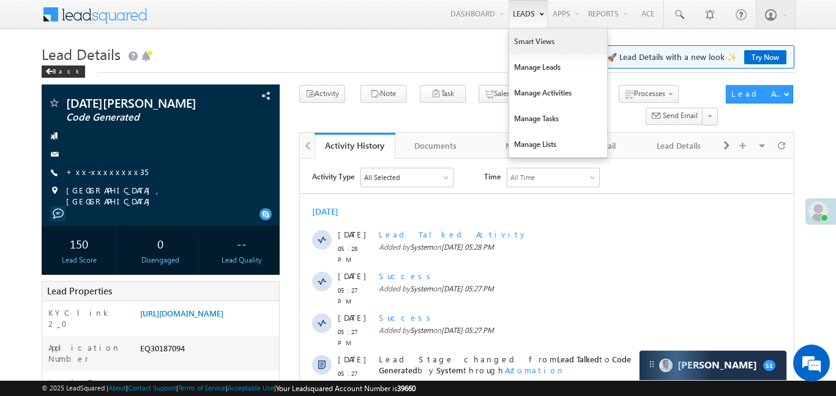
click at [553, 50] on link "Smart Views" at bounding box center [558, 42] width 98 height 26
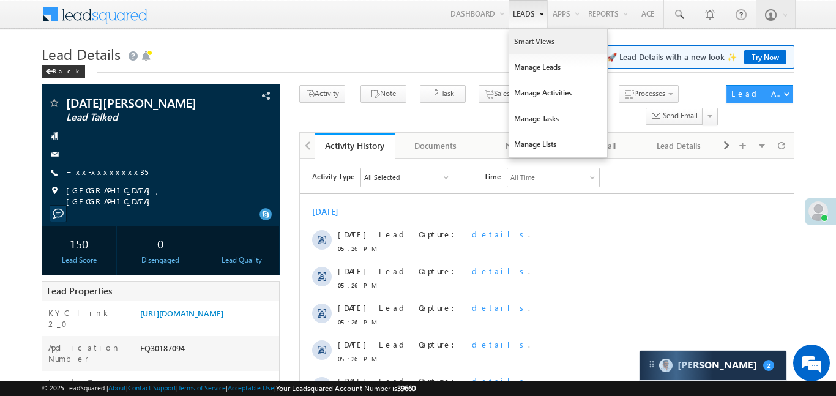
click at [538, 48] on link "Smart Views" at bounding box center [558, 42] width 98 height 26
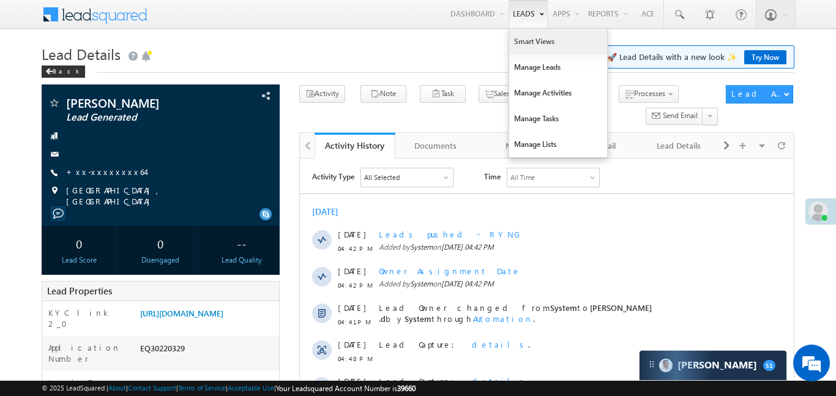
click at [531, 43] on link "Smart Views" at bounding box center [558, 42] width 98 height 26
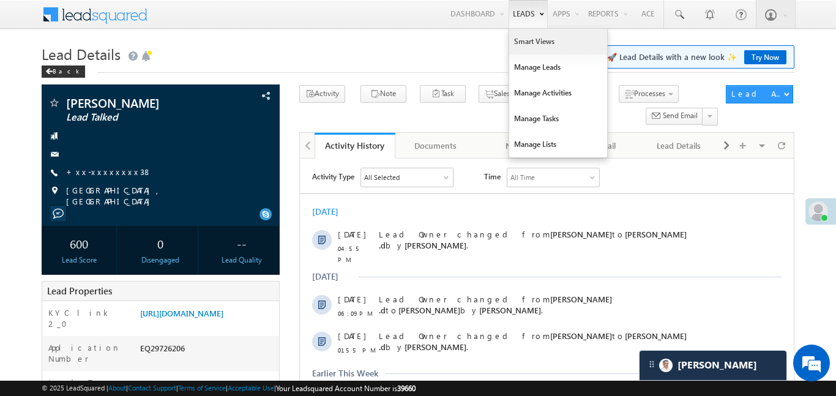
click at [528, 42] on link "Smart Views" at bounding box center [558, 42] width 98 height 26
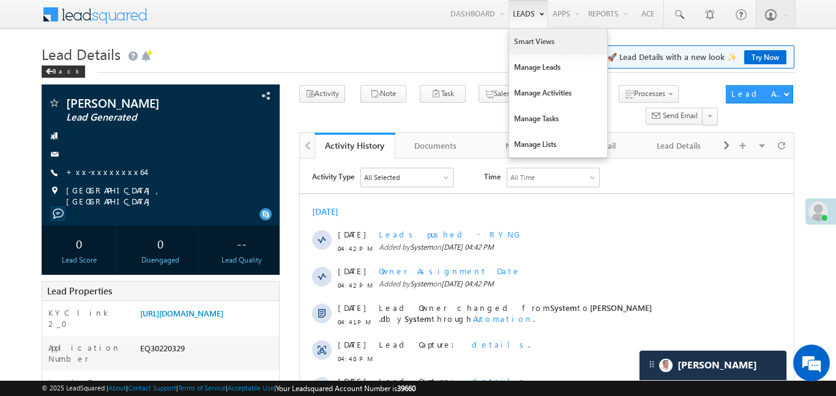
click at [523, 41] on link "Smart Views" at bounding box center [558, 42] width 98 height 26
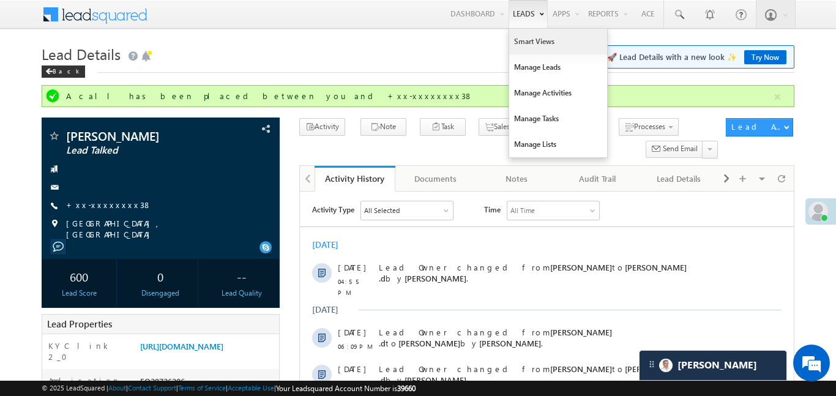
click at [536, 36] on link "Smart Views" at bounding box center [558, 42] width 98 height 26
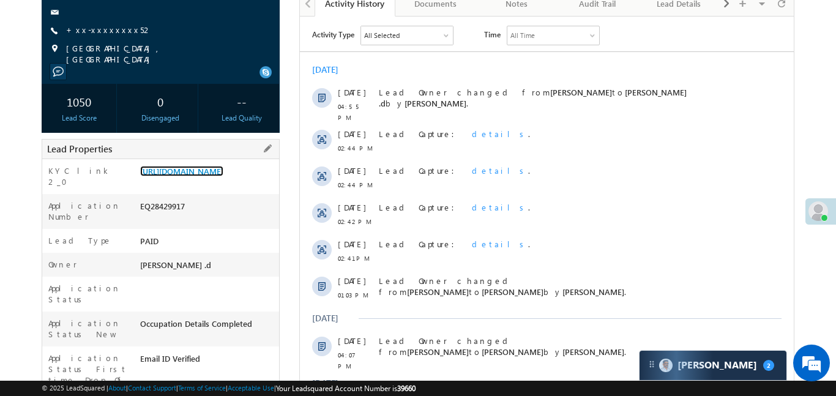
scroll to position [152, 0]
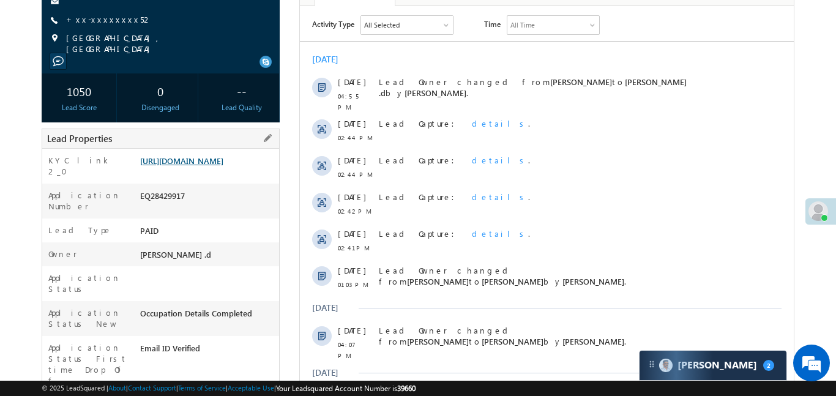
click at [223, 155] on link "https://angelbroking1-pk3em7sa.customui-test.leadsquared.com?leadId=08598dc1-c6…" at bounding box center [181, 160] width 83 height 10
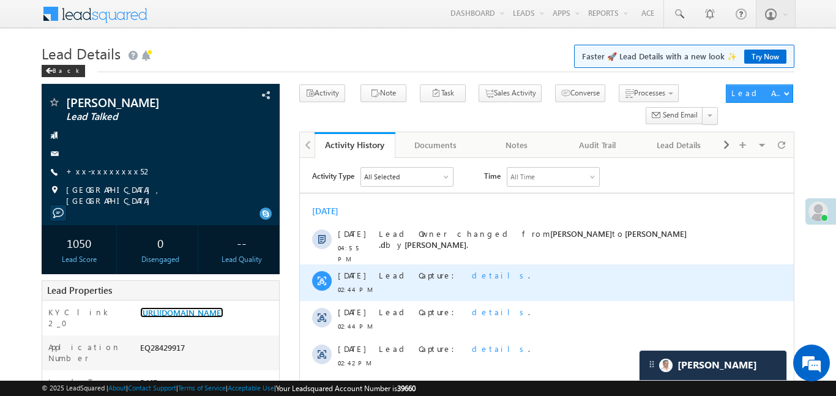
scroll to position [0, 0]
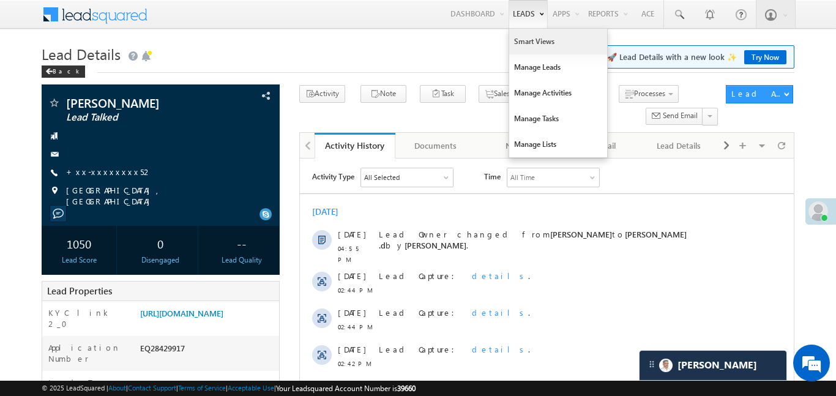
click at [530, 41] on link "Smart Views" at bounding box center [558, 42] width 98 height 26
click at [525, 50] on link "Smart Views" at bounding box center [558, 42] width 98 height 26
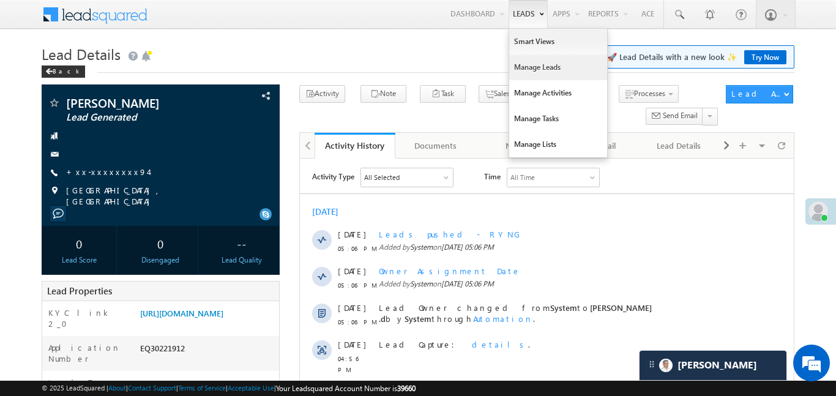
click at [545, 54] on link "Manage Leads" at bounding box center [558, 67] width 98 height 26
click at [537, 47] on link "Smart Views" at bounding box center [558, 42] width 98 height 26
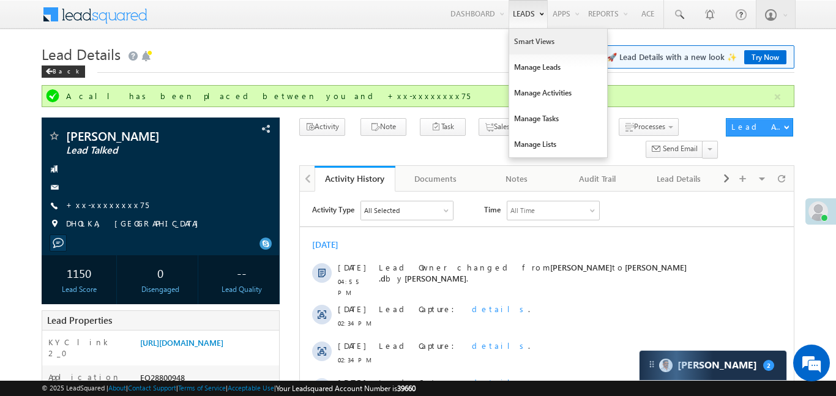
click at [537, 52] on link "Smart Views" at bounding box center [558, 42] width 98 height 26
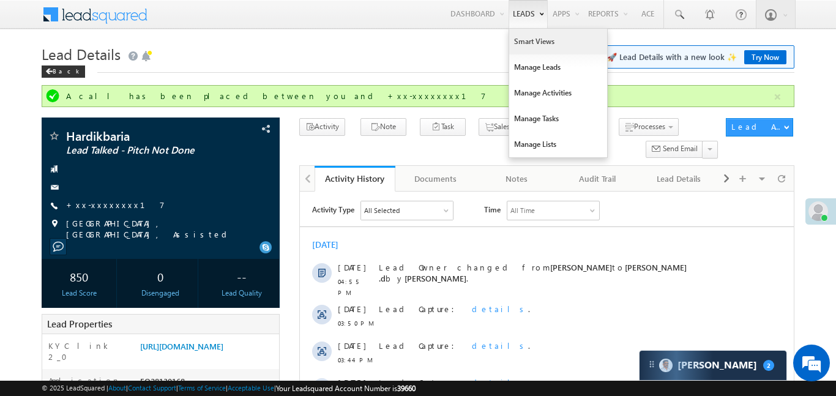
click at [525, 48] on link "Smart Views" at bounding box center [558, 42] width 98 height 26
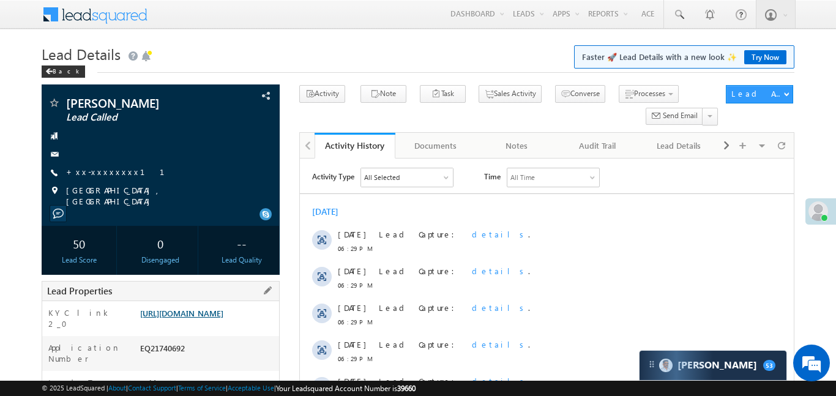
click at [223, 318] on link "[URL][DOMAIN_NAME]" at bounding box center [181, 313] width 83 height 10
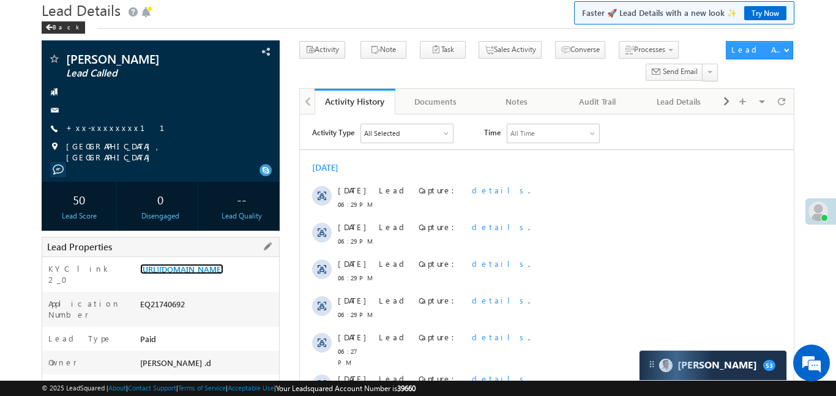
scroll to position [163, 0]
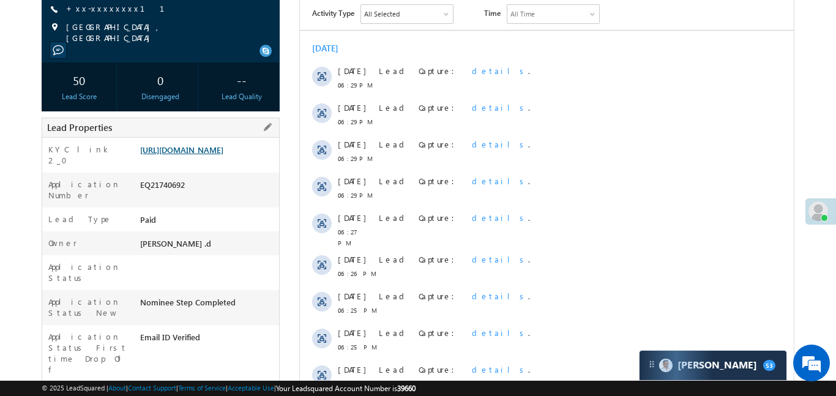
click at [223, 151] on link "[URL][DOMAIN_NAME]" at bounding box center [181, 149] width 83 height 10
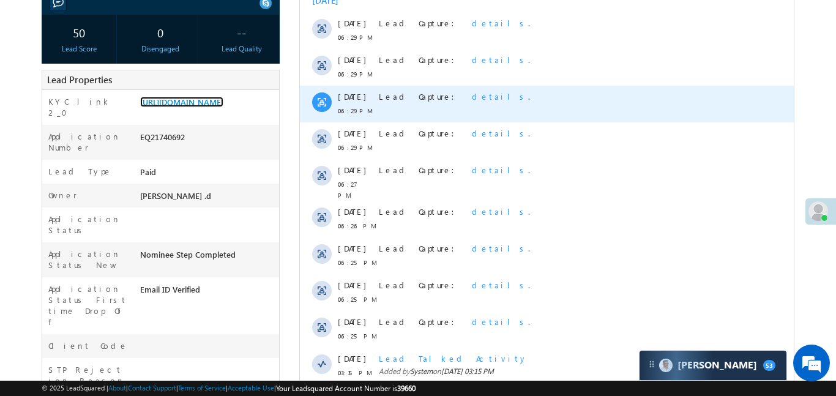
scroll to position [408, 0]
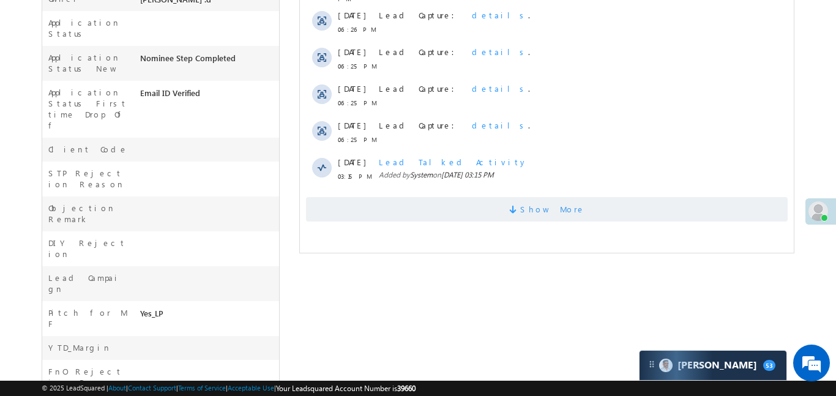
click at [493, 210] on span "Show More" at bounding box center [546, 209] width 482 height 24
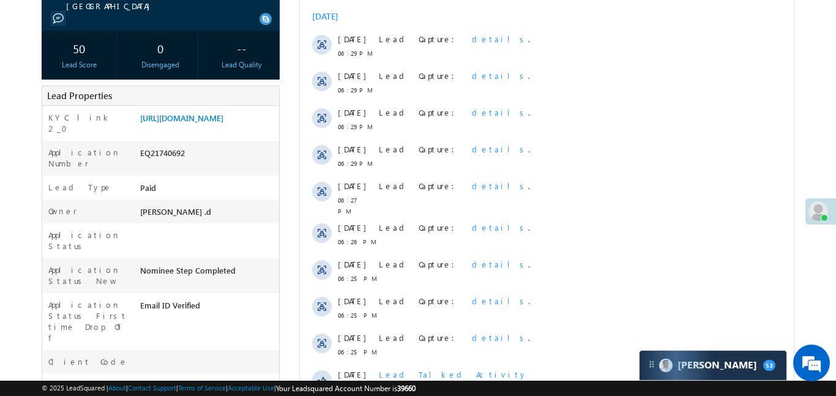
scroll to position [195, 0]
drag, startPoint x: 140, startPoint y: 115, endPoint x: 181, endPoint y: 140, distance: 48.6
click at [181, 124] on link "[URL][DOMAIN_NAME]" at bounding box center [181, 118] width 83 height 10
drag, startPoint x: 137, startPoint y: 117, endPoint x: 174, endPoint y: 147, distance: 47.9
click at [180, 130] on div "[URL][DOMAIN_NAME]" at bounding box center [208, 121] width 142 height 17
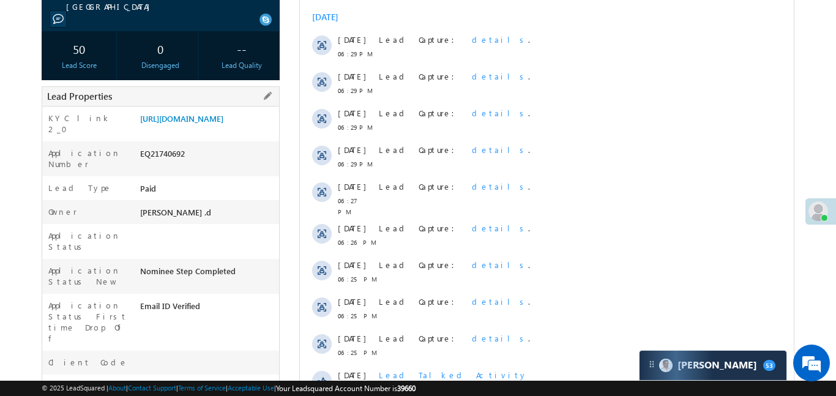
drag, startPoint x: 138, startPoint y: 116, endPoint x: 187, endPoint y: 150, distance: 59.9
click at [187, 130] on div "[URL][DOMAIN_NAME]" at bounding box center [208, 121] width 142 height 17
copy link "[URL][DOMAIN_NAME]"
click at [190, 113] on link "https://angelbroking1-pk3em7sa.customui-test.leadsquared.com?leadId=0857222a-c1…" at bounding box center [181, 118] width 83 height 10
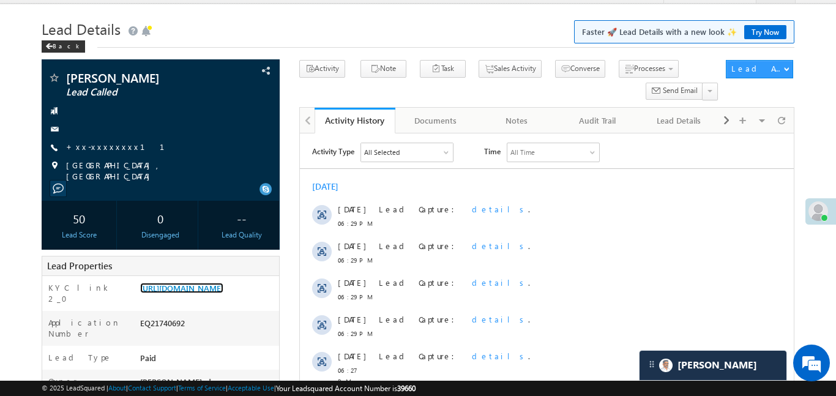
scroll to position [13, 0]
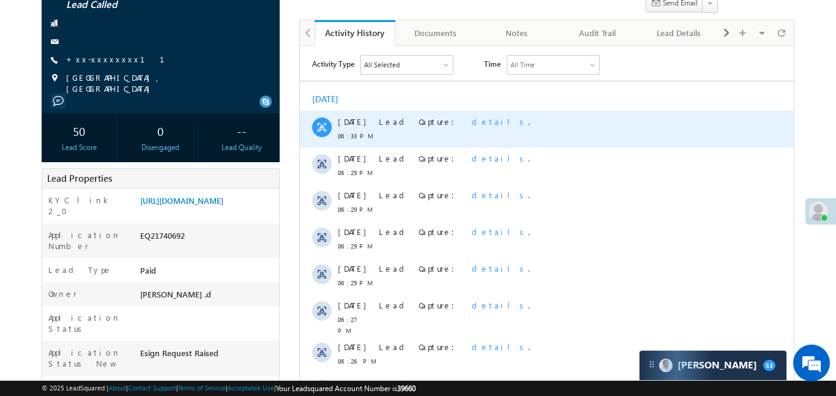
scroll to position [174, 0]
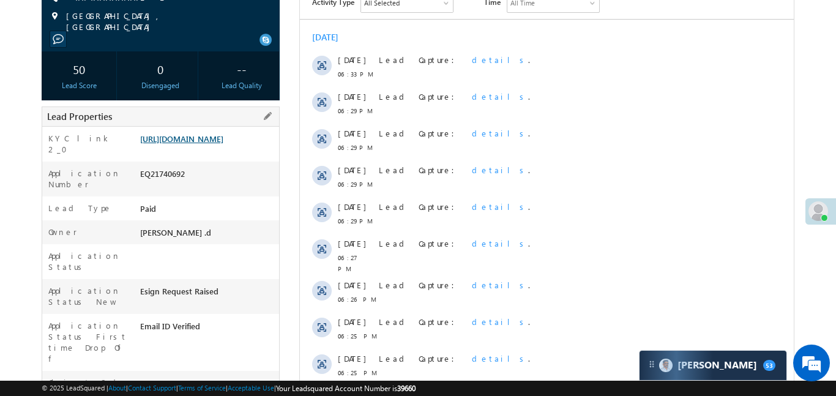
click at [223, 144] on link "[URL][DOMAIN_NAME]" at bounding box center [181, 138] width 83 height 10
click at [210, 144] on link "[URL][DOMAIN_NAME]" at bounding box center [181, 138] width 83 height 10
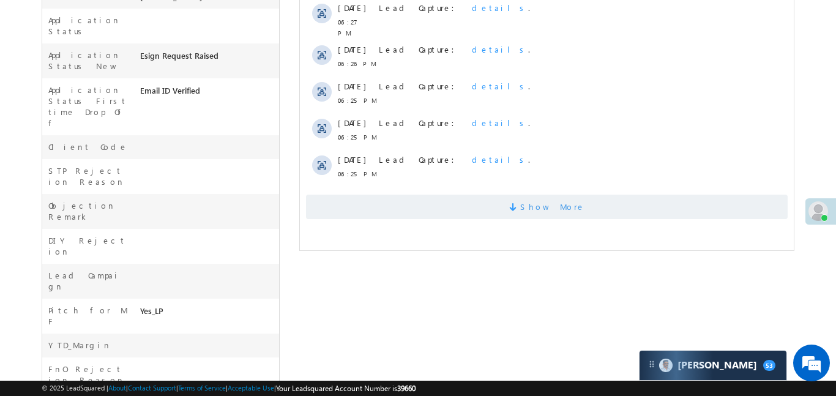
click at [559, 211] on span "Show More" at bounding box center [552, 207] width 65 height 24
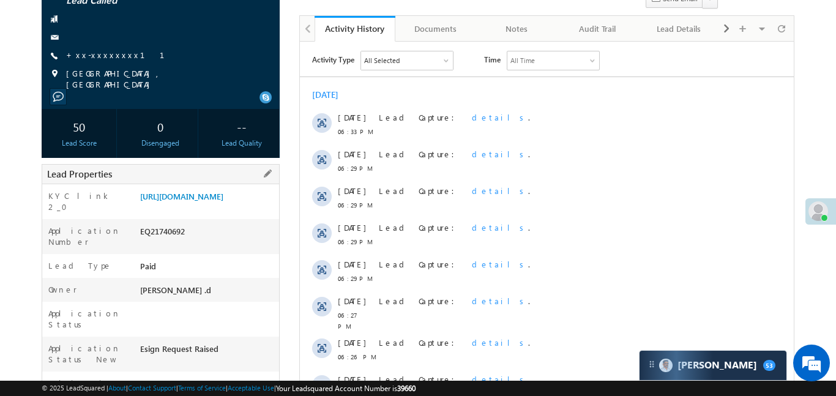
scroll to position [0, 0]
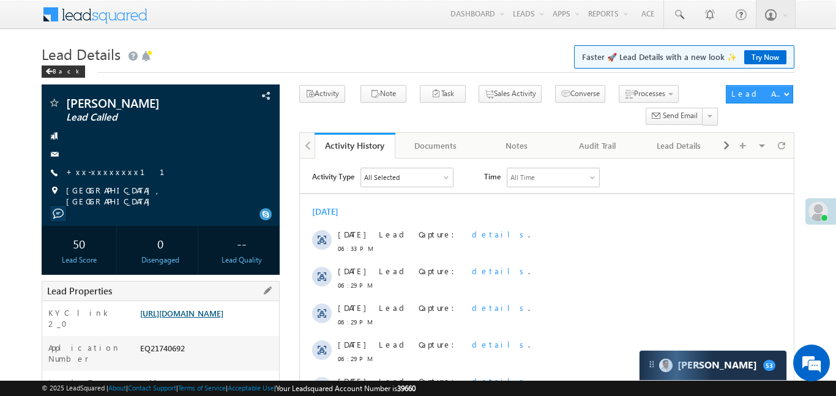
drag, startPoint x: 210, startPoint y: 338, endPoint x: 216, endPoint y: 331, distance: 9.6
click at [210, 324] on div "[URL][DOMAIN_NAME]" at bounding box center [208, 315] width 142 height 17
click at [217, 318] on link "[URL][DOMAIN_NAME]" at bounding box center [181, 313] width 83 height 10
click at [203, 324] on div "[URL][DOMAIN_NAME]" at bounding box center [208, 315] width 142 height 17
click at [220, 318] on link "[URL][DOMAIN_NAME]" at bounding box center [181, 313] width 83 height 10
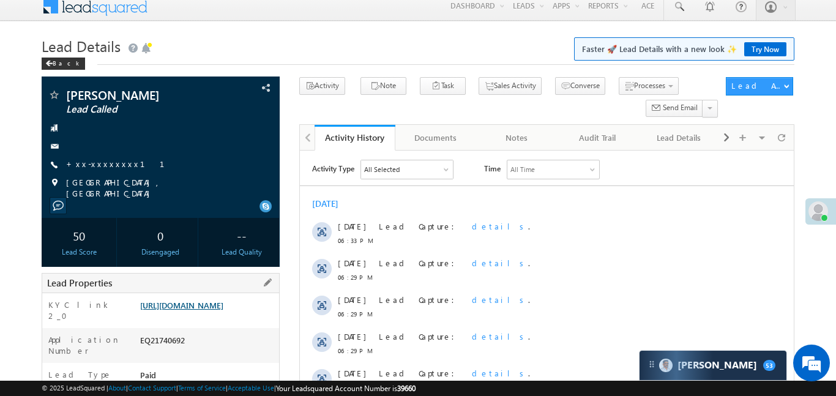
scroll to position [42, 0]
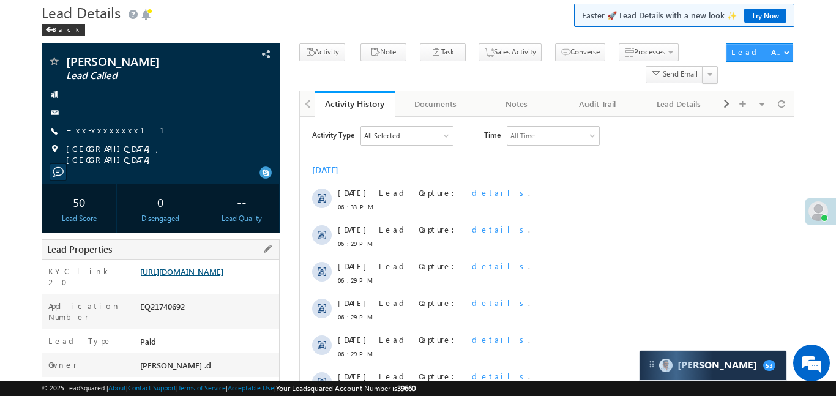
click at [201, 277] on link "[URL][DOMAIN_NAME]" at bounding box center [181, 271] width 83 height 10
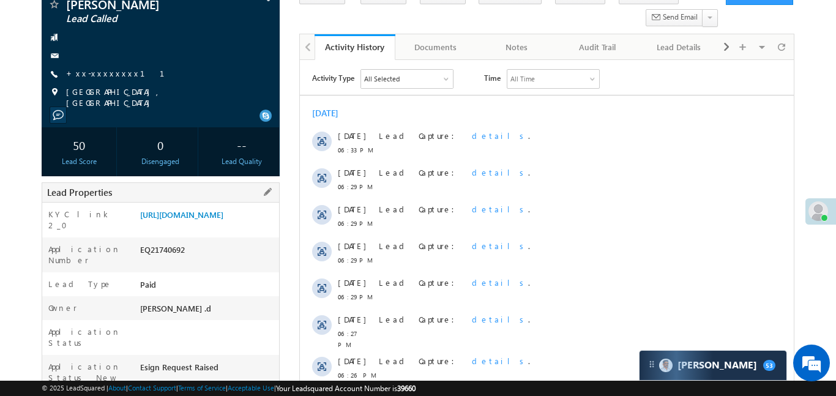
scroll to position [140, 0]
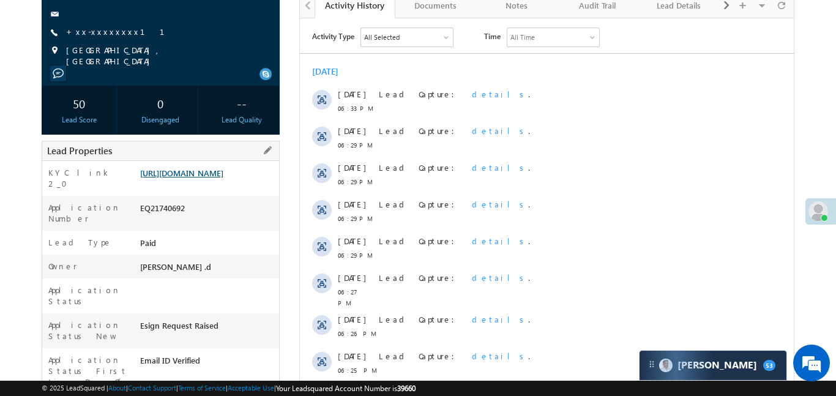
click at [211, 178] on link "[URL][DOMAIN_NAME]" at bounding box center [181, 173] width 83 height 10
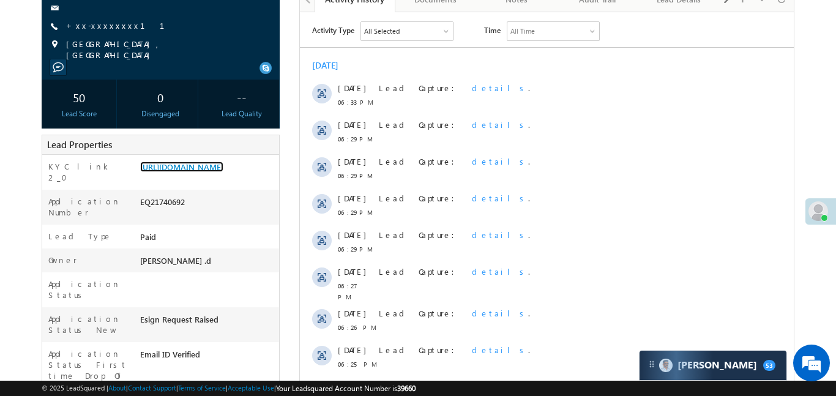
scroll to position [152, 0]
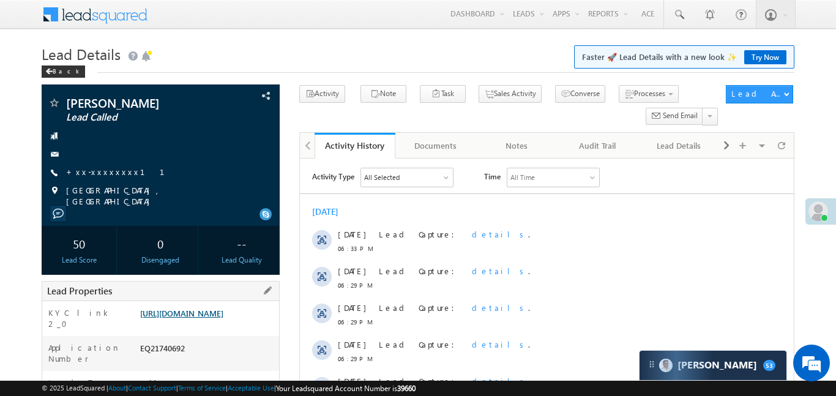
click at [220, 314] on link "https://angelbroking1-pk3em7sa.customui-test.leadsquared.com?leadId=0857222a-c1…" at bounding box center [181, 313] width 83 height 10
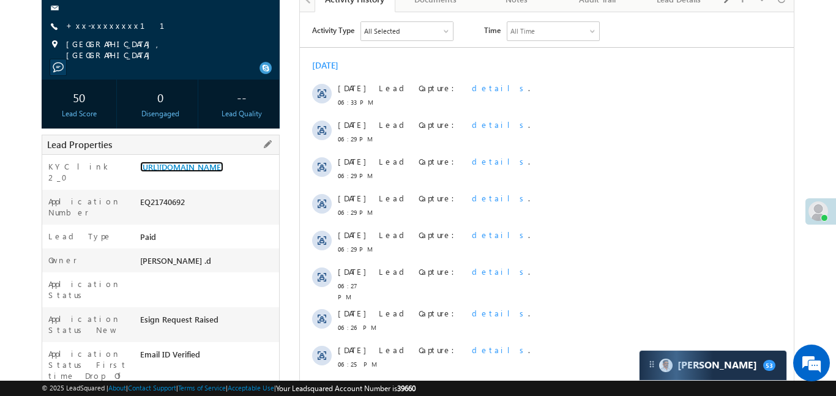
scroll to position [151, 0]
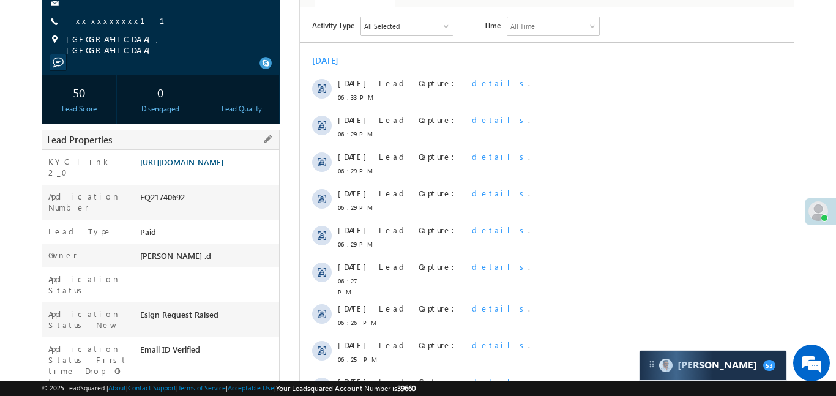
scroll to position [2, 0]
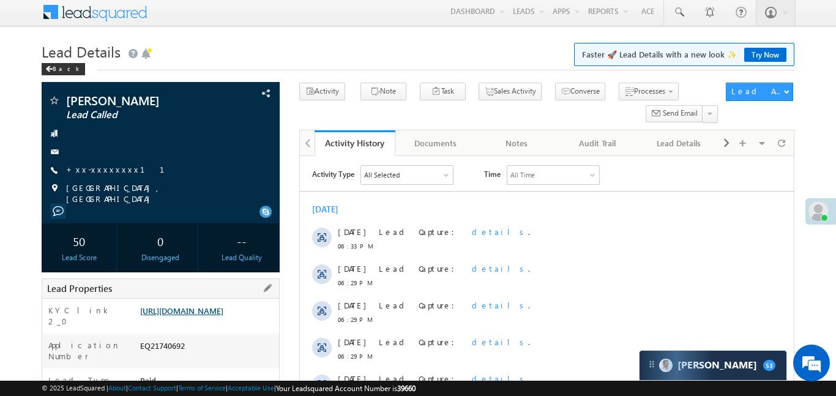
click at [223, 315] on link "https://angelbroking1-pk3em7sa.customui-test.leadsquared.com?leadId=0857222a-c1…" at bounding box center [181, 310] width 83 height 10
click at [223, 313] on link "https://angelbroking1-pk3em7sa.customui-test.leadsquared.com?leadId=0857222a-c1…" at bounding box center [181, 310] width 83 height 10
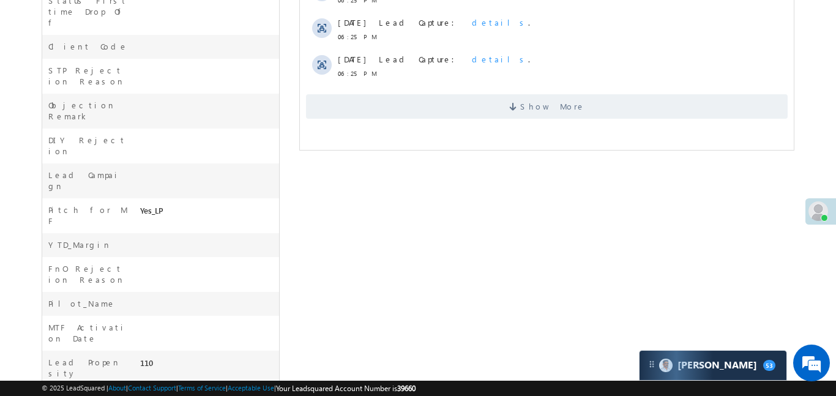
scroll to position [517, 0]
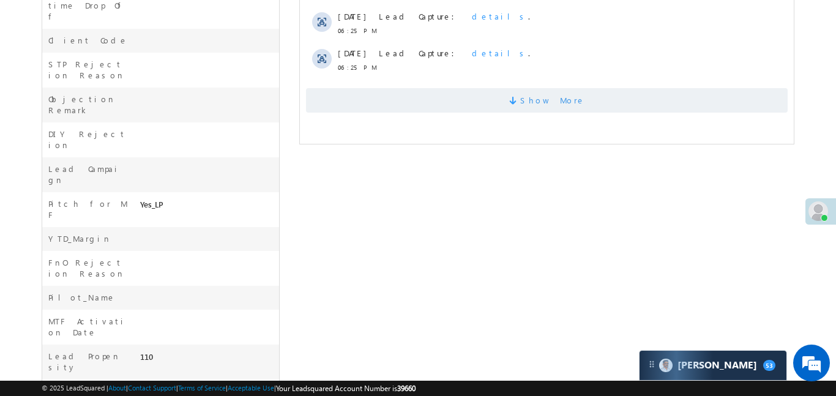
click at [575, 88] on span "Show More" at bounding box center [546, 100] width 482 height 24
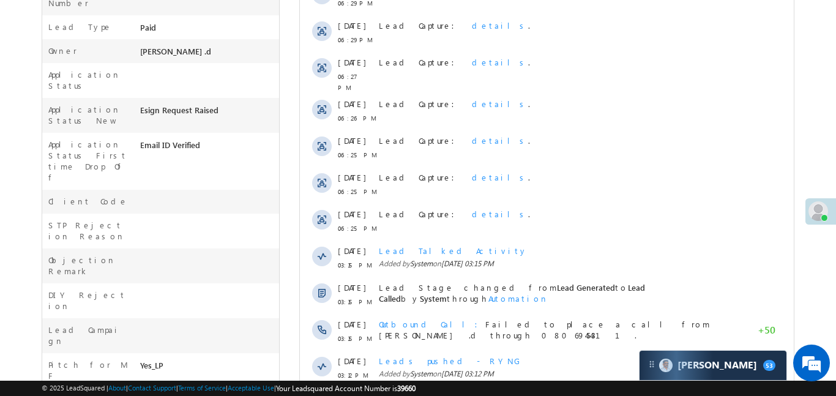
scroll to position [137, 0]
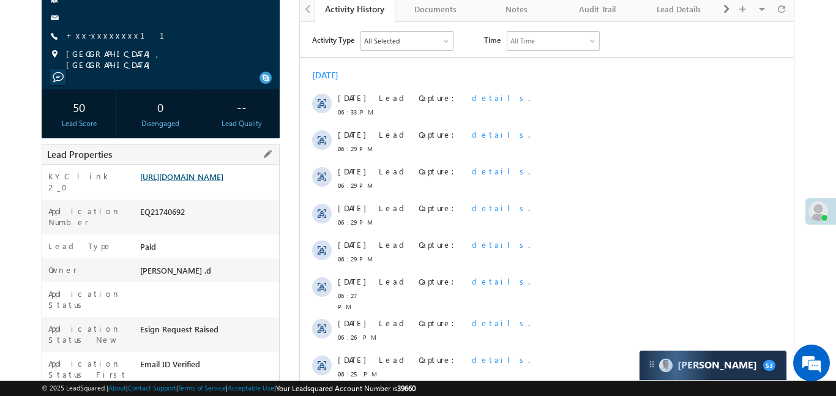
click at [218, 175] on link "[URL][DOMAIN_NAME]" at bounding box center [181, 176] width 83 height 10
click at [248, 188] on div "https://angelbroking1-pk3em7sa.customui-test.leadsquared.com?leadId=0857222a-c1…" at bounding box center [208, 179] width 142 height 17
click at [223, 173] on link "https://angelbroking1-pk3em7sa.customui-test.leadsquared.com?leadId=0857222a-c1…" at bounding box center [181, 176] width 83 height 10
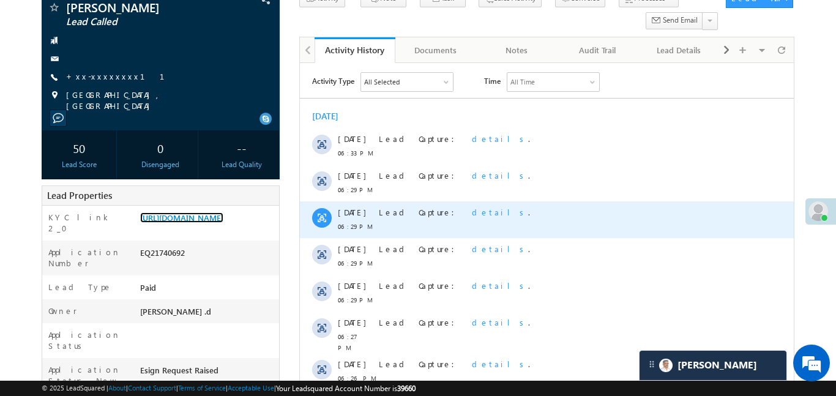
scroll to position [0, 0]
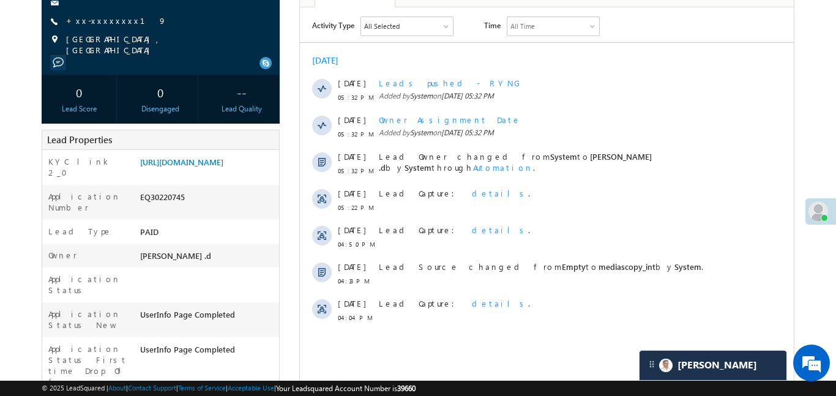
scroll to position [51, 0]
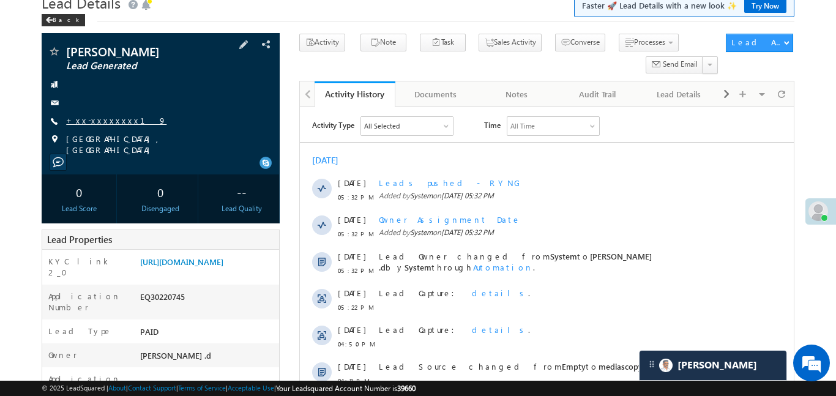
click at [90, 122] on link "+xx-xxxxxxxx19" at bounding box center [116, 120] width 100 height 10
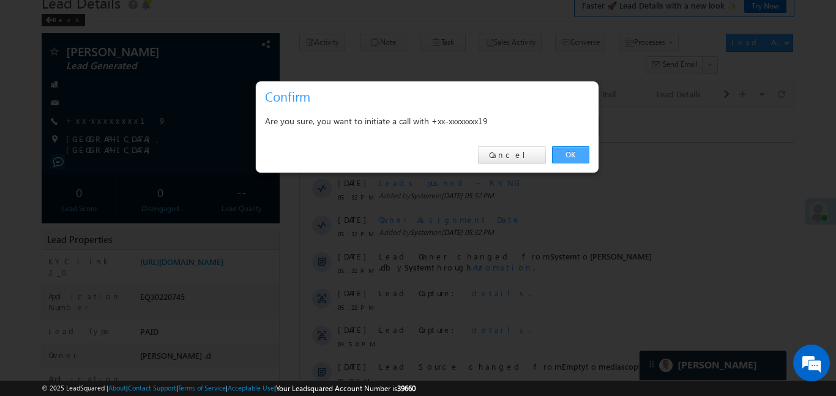
click at [566, 149] on link "OK" at bounding box center [570, 154] width 37 height 17
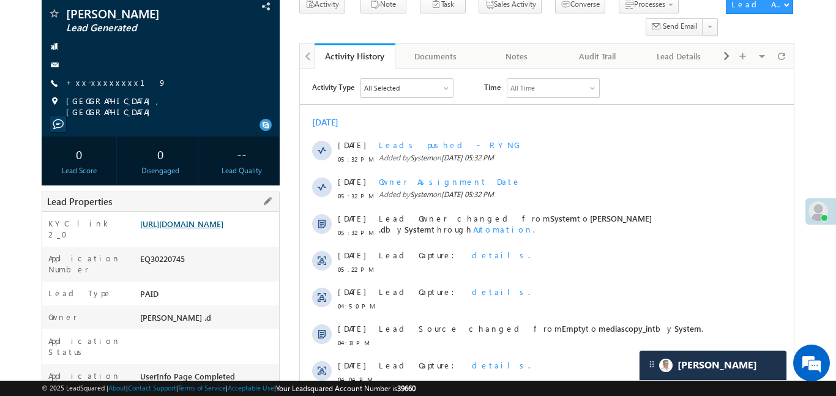
scroll to position [97, 0]
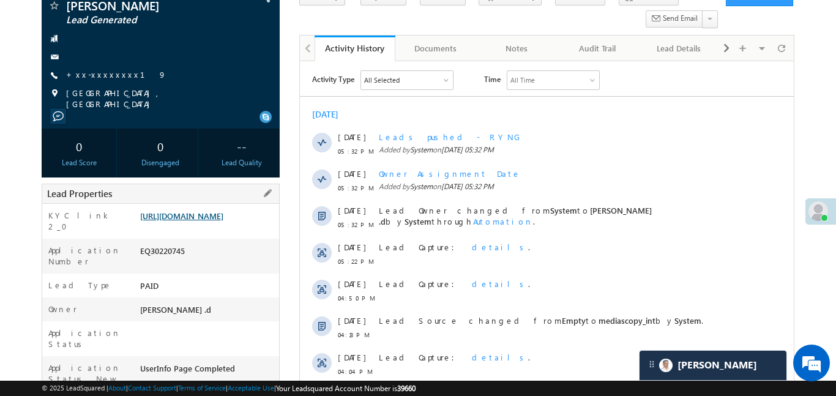
click at [223, 221] on link "[URL][DOMAIN_NAME]" at bounding box center [181, 216] width 83 height 10
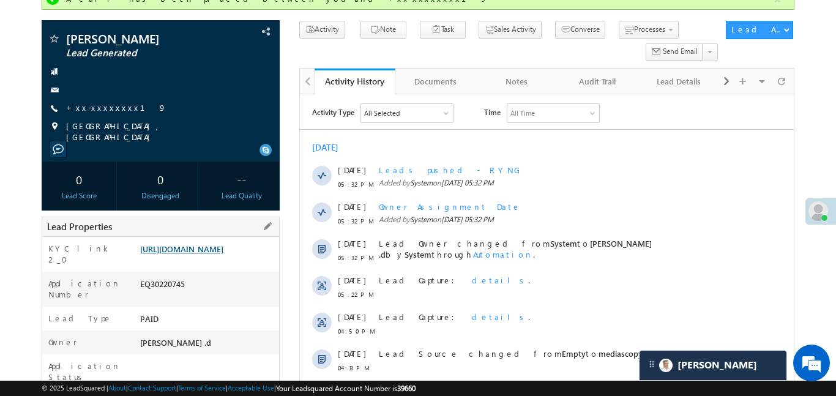
scroll to position [130, 0]
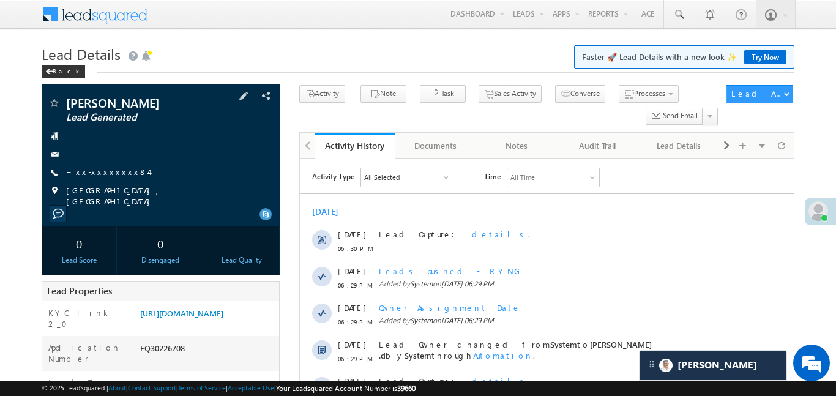
click at [105, 168] on link "+xx-xxxxxxxx84" at bounding box center [107, 172] width 83 height 10
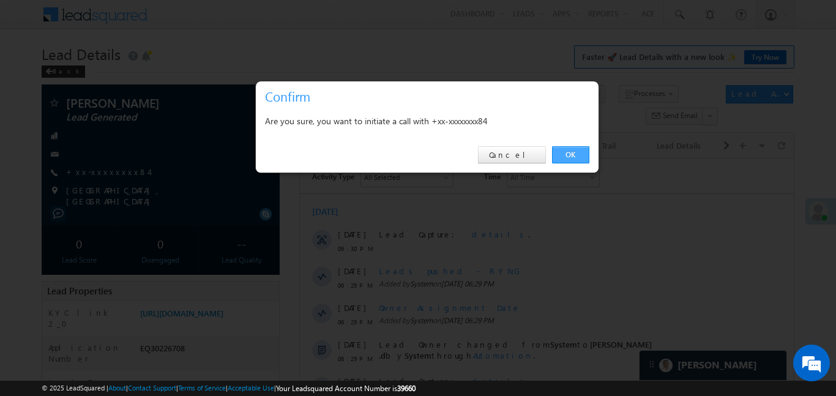
click at [582, 151] on link "OK" at bounding box center [570, 154] width 37 height 17
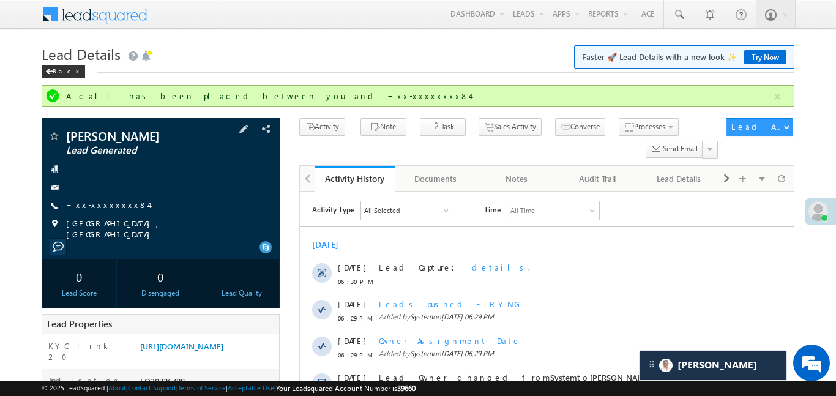
click at [99, 204] on link "+xx-xxxxxxxx84" at bounding box center [107, 205] width 83 height 10
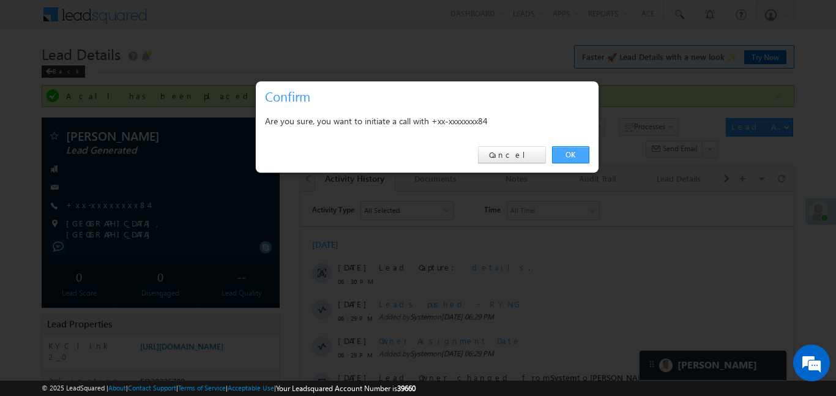
click at [577, 156] on link "OK" at bounding box center [570, 154] width 37 height 17
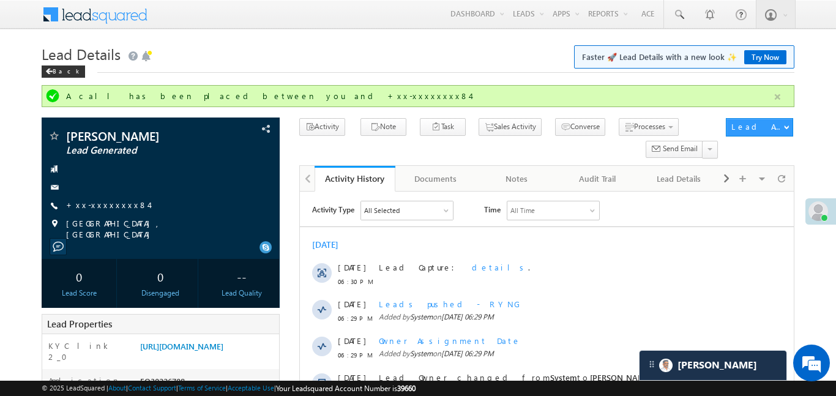
click at [776, 99] on button "button" at bounding box center [777, 96] width 15 height 15
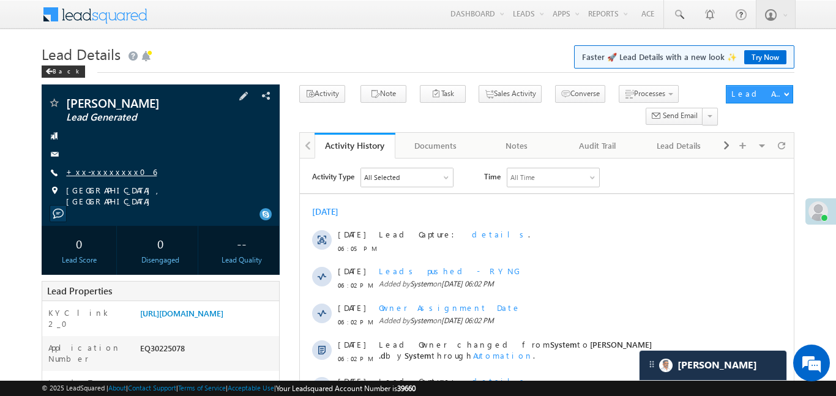
click at [110, 173] on link "+xx-xxxxxxxx06" at bounding box center [111, 172] width 91 height 10
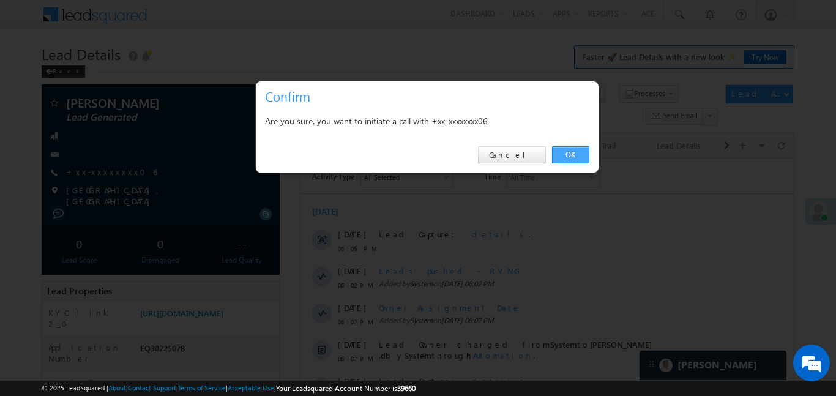
click at [581, 151] on link "OK" at bounding box center [570, 154] width 37 height 17
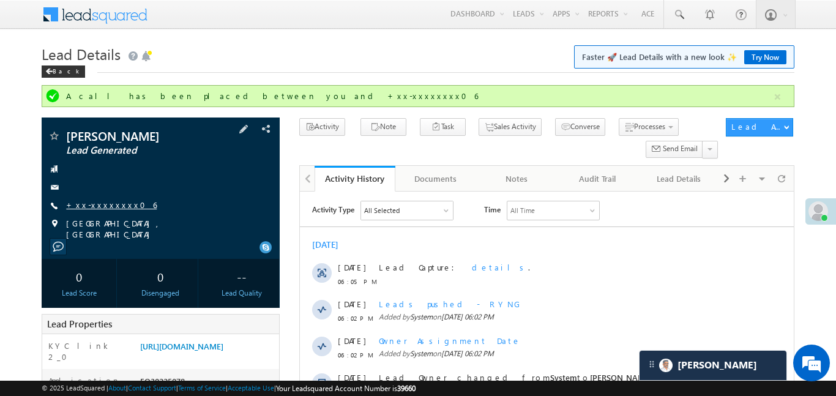
click at [102, 206] on link "+xx-xxxxxxxx06" at bounding box center [111, 205] width 91 height 10
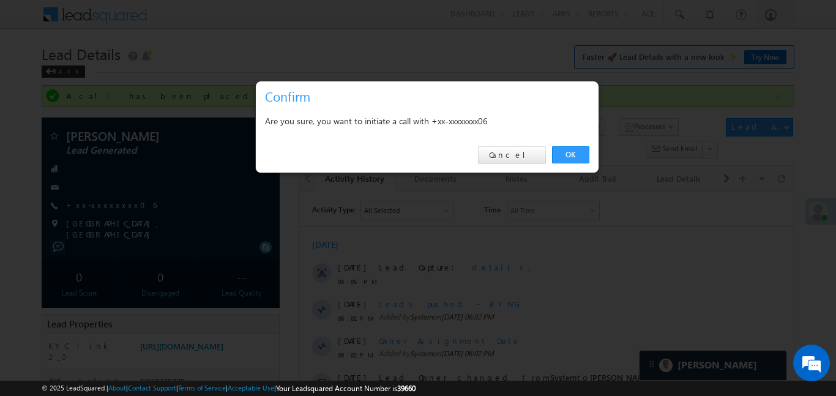
click at [578, 154] on link "OK" at bounding box center [570, 154] width 37 height 17
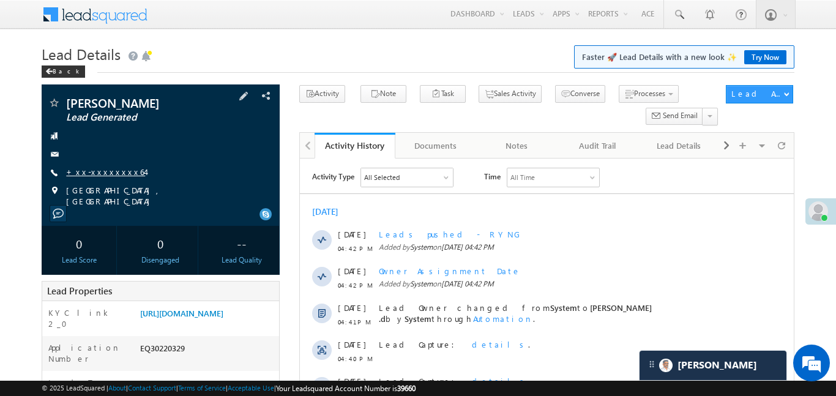
click at [101, 171] on link "+xx-xxxxxxxx64" at bounding box center [105, 172] width 79 height 10
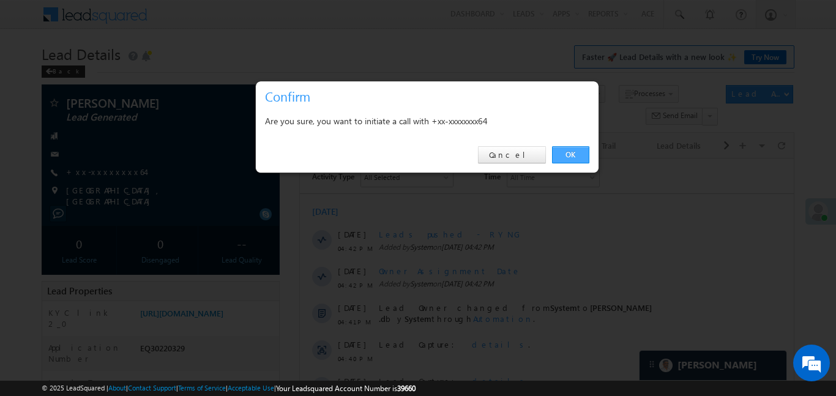
drag, startPoint x: 589, startPoint y: 154, endPoint x: 581, endPoint y: 156, distance: 8.3
click at [588, 153] on div "OK Cancel" at bounding box center [427, 155] width 343 height 35
click at [581, 156] on link "OK" at bounding box center [570, 154] width 37 height 17
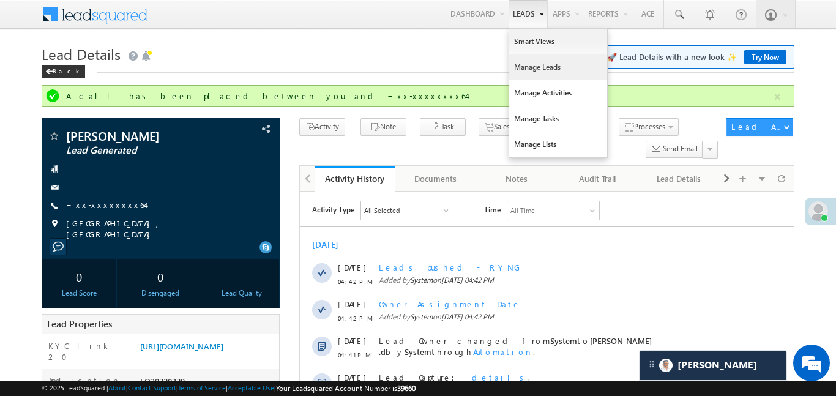
click at [550, 72] on link "Manage Leads" at bounding box center [558, 67] width 98 height 26
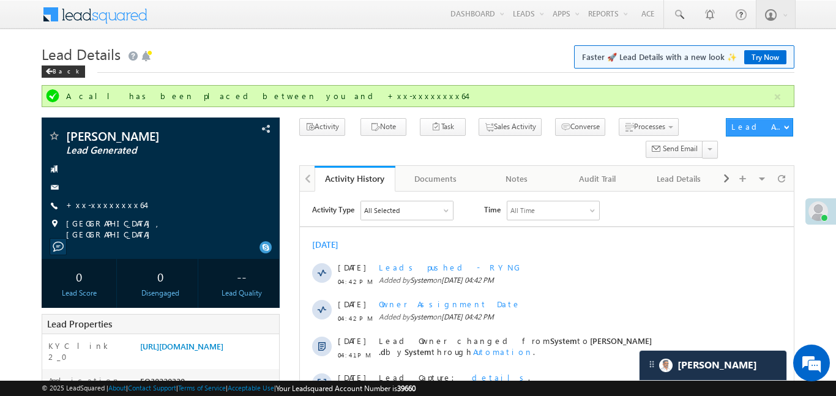
drag, startPoint x: 550, startPoint y: 72, endPoint x: 423, endPoint y: 1, distance: 146.1
click at [0, 0] on link "Manage Leads" at bounding box center [0, 0] width 0 height 0
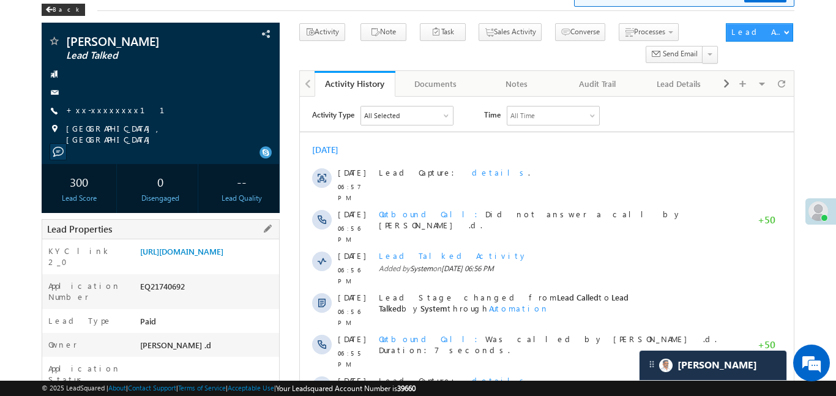
click at [215, 263] on div "[URL][DOMAIN_NAME]" at bounding box center [208, 253] width 142 height 17
click at [215, 257] on link "[URL][DOMAIN_NAME]" at bounding box center [181, 251] width 83 height 10
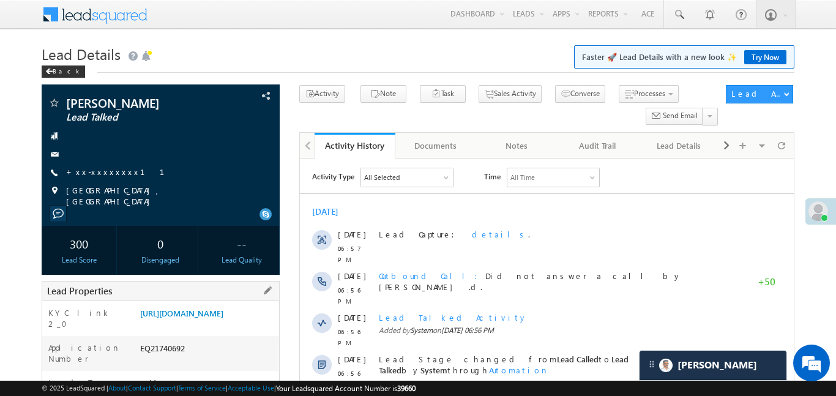
click at [214, 301] on div "KYC link 2_0 [URL][DOMAIN_NAME]" at bounding box center [160, 318] width 237 height 35
click at [195, 324] on div "[URL][DOMAIN_NAME]" at bounding box center [208, 315] width 142 height 17
click at [203, 318] on link "[URL][DOMAIN_NAME]" at bounding box center [181, 313] width 83 height 10
click at [204, 317] on link "[URL][DOMAIN_NAME]" at bounding box center [181, 313] width 83 height 10
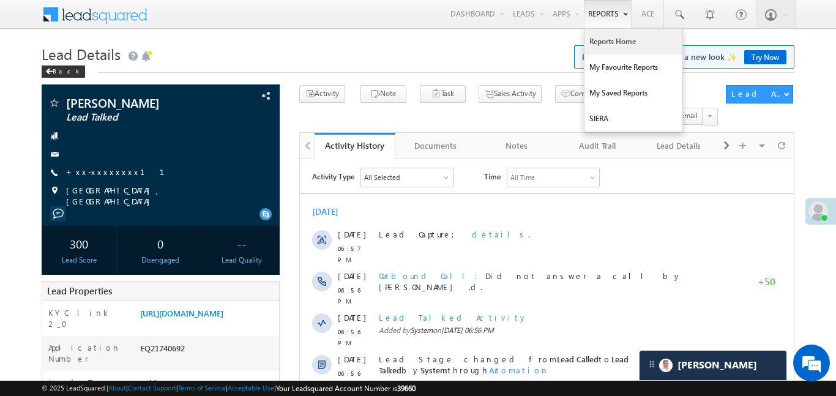
click at [602, 45] on link "Reports Home" at bounding box center [634, 42] width 98 height 26
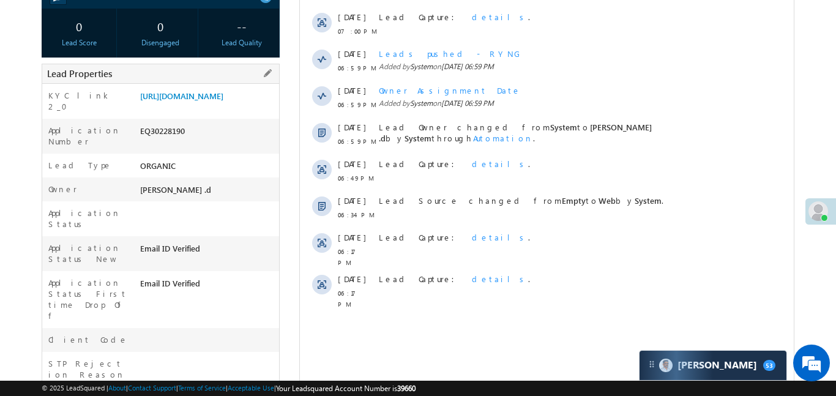
scroll to position [87, 0]
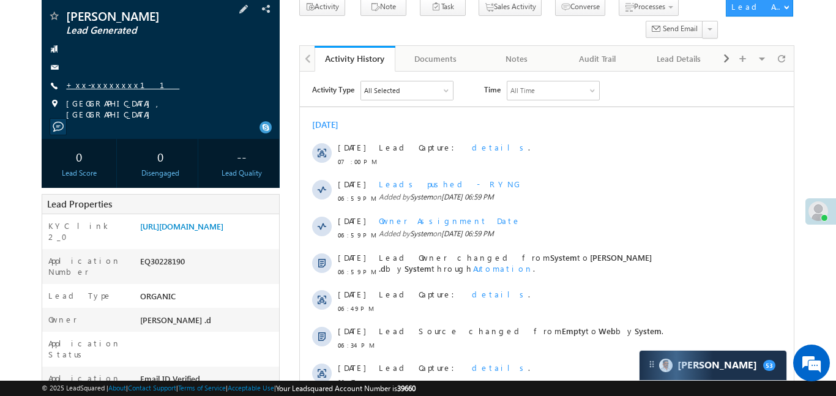
click at [114, 88] on link "+xx-xxxxxxxx11" at bounding box center [122, 85] width 113 height 10
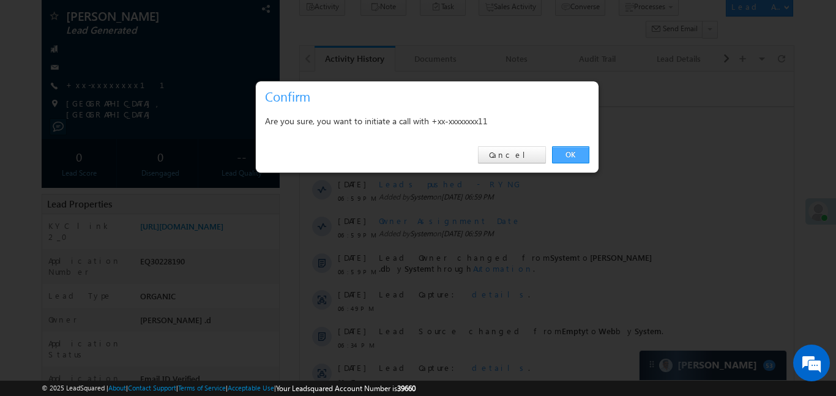
click at [564, 154] on link "OK" at bounding box center [570, 154] width 37 height 17
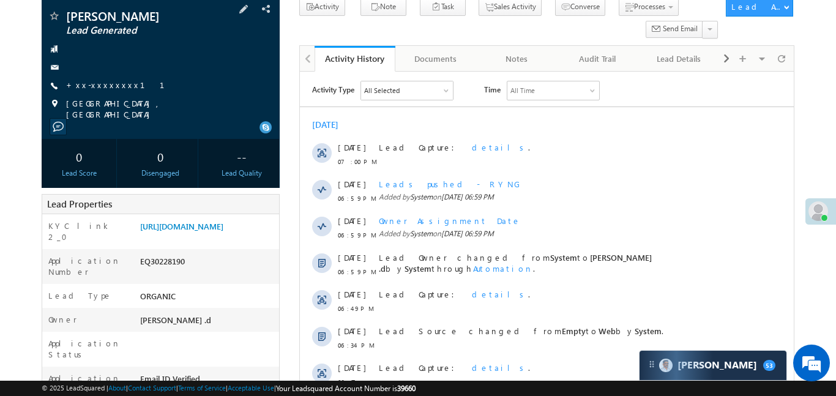
scroll to position [0, 0]
click at [103, 85] on link "+xx-xxxxxxxx11" at bounding box center [122, 85] width 113 height 10
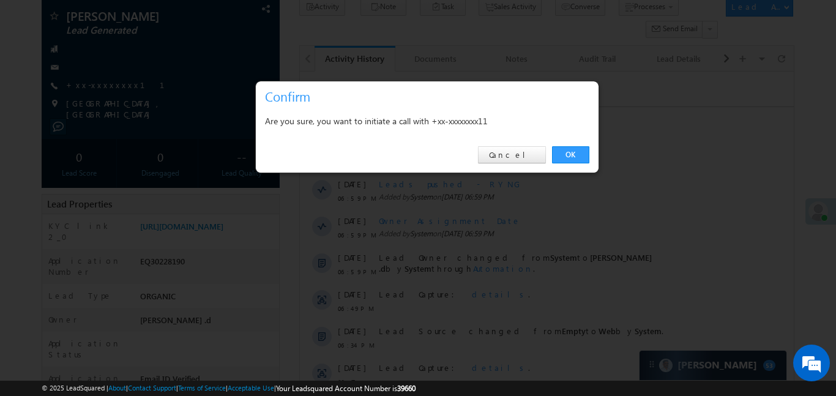
click at [577, 164] on div "OK Cancel" at bounding box center [427, 155] width 343 height 35
click at [566, 154] on link "OK" at bounding box center [570, 154] width 37 height 17
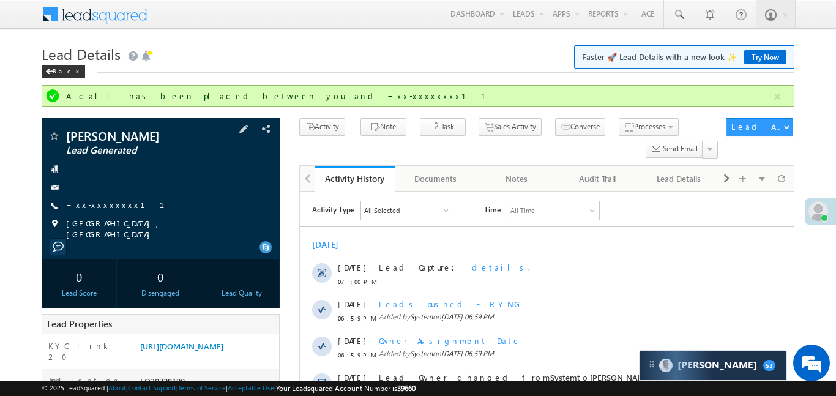
click at [95, 205] on link "+xx-xxxxxxxx11" at bounding box center [122, 205] width 113 height 10
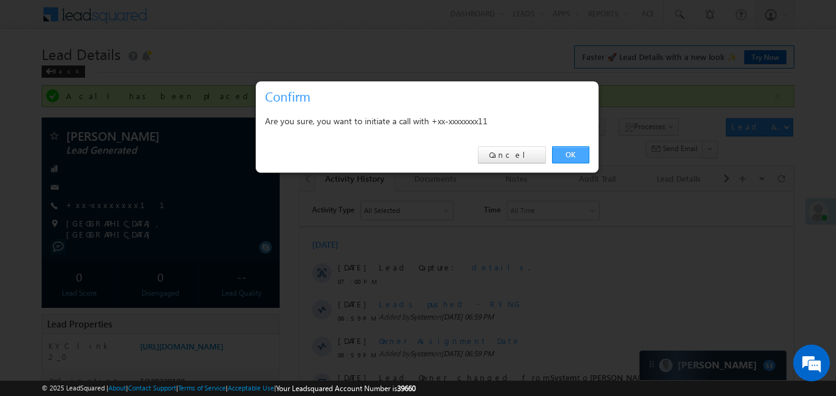
click at [569, 154] on link "OK" at bounding box center [570, 154] width 37 height 17
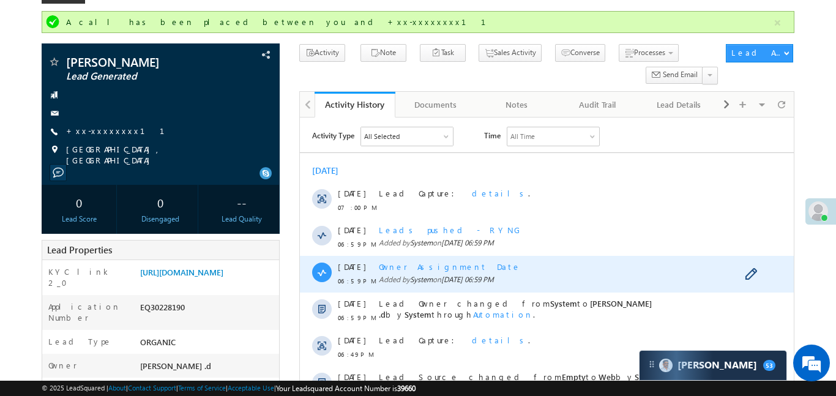
scroll to position [100, 0]
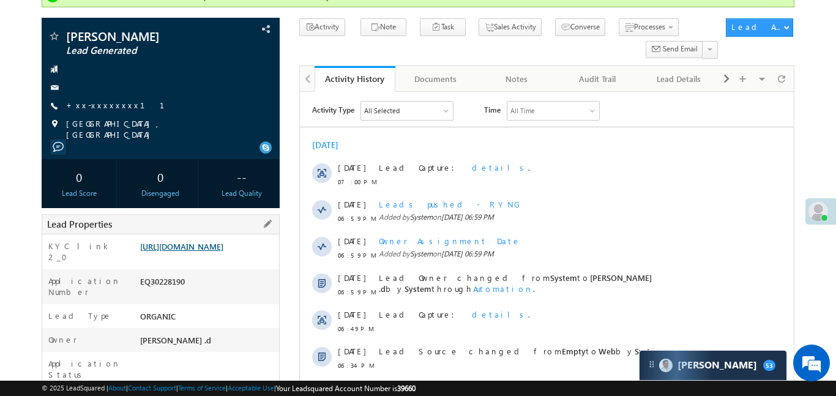
click at [223, 245] on link "https://angelbroking1-pk3em7sa.customui-test.leadsquared.com?leadId=52470da6-b3…" at bounding box center [181, 246] width 83 height 10
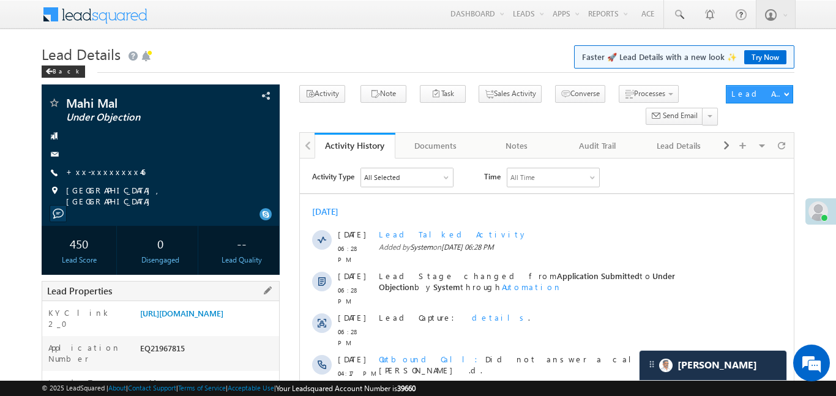
drag, startPoint x: 171, startPoint y: 298, endPoint x: 178, endPoint y: 296, distance: 6.8
click at [185, 318] on link "[URL][DOMAIN_NAME]" at bounding box center [181, 313] width 83 height 10
click at [223, 308] on link "https://angelbroking1-pk3em7sa.customui-test.leadsquared.com?leadId=536cf028-82…" at bounding box center [181, 313] width 83 height 10
click at [223, 312] on link "https://angelbroking1-pk3em7sa.customui-test.leadsquared.com?leadId=536cf028-82…" at bounding box center [181, 313] width 83 height 10
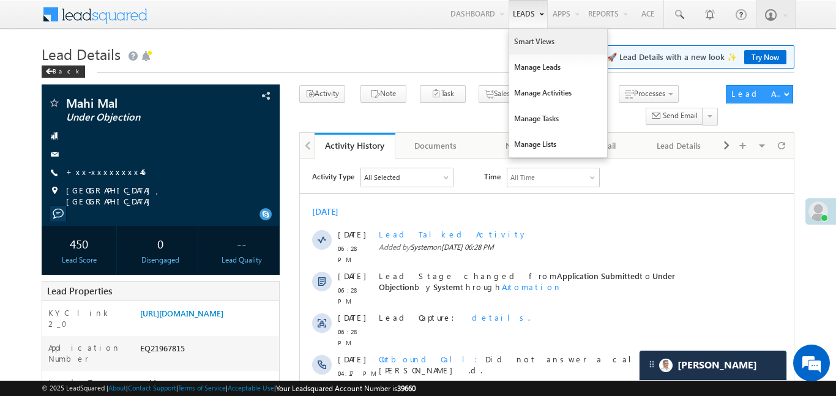
click at [531, 32] on link "Smart Views" at bounding box center [558, 42] width 98 height 26
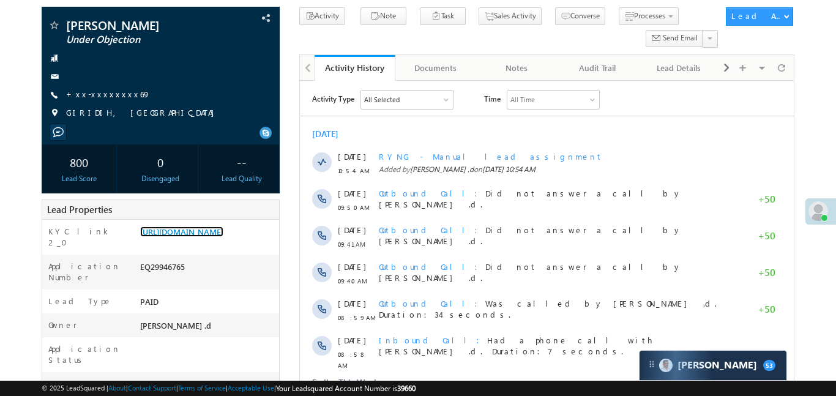
click at [223, 237] on link "https://angelbroking1-pk3em7sa.customui-test.leadsquared.com?leadId=be850ff1-0f…" at bounding box center [181, 232] width 83 height 10
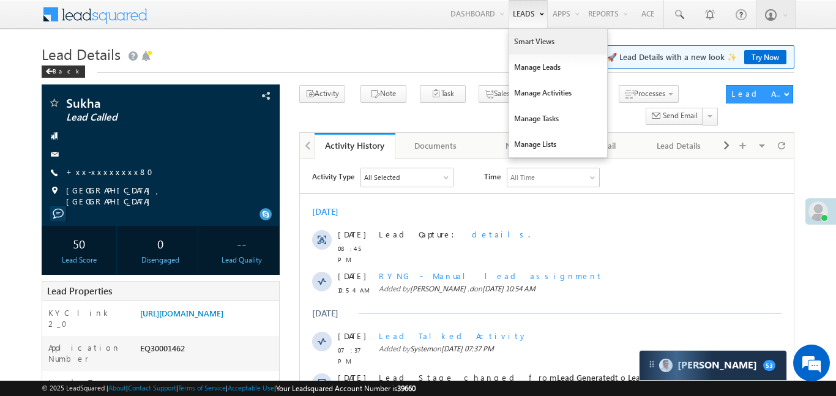
click at [543, 34] on link "Smart Views" at bounding box center [558, 42] width 98 height 26
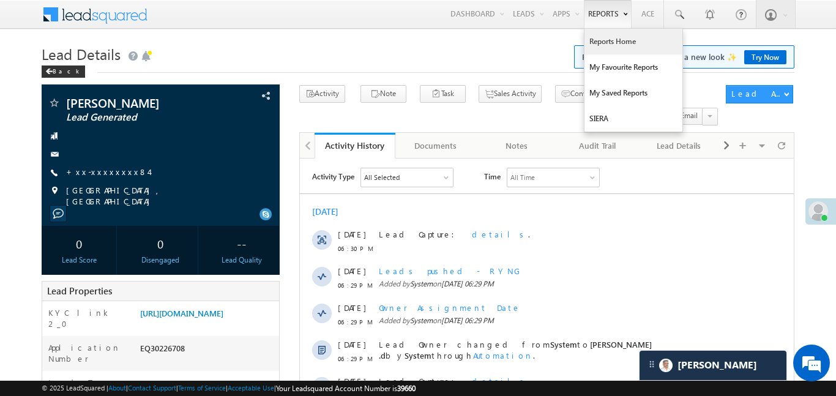
click at [612, 32] on link "Reports Home" at bounding box center [634, 42] width 98 height 26
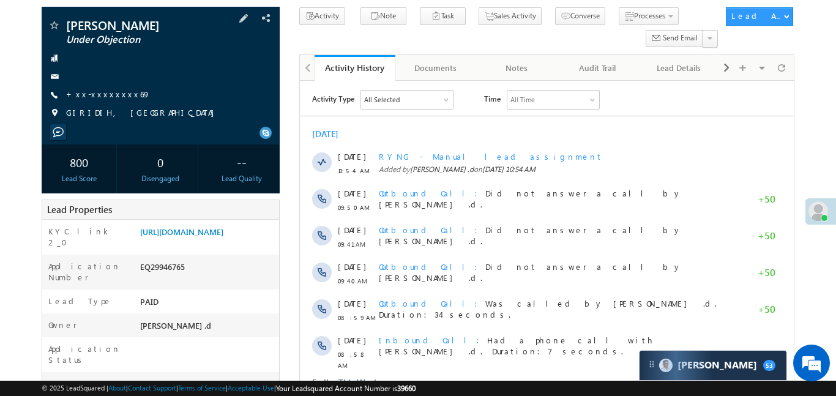
click at [94, 103] on div "anil Kumar Under Objection +xx-xxxxxxxx69" at bounding box center [161, 72] width 226 height 107
click at [94, 96] on link "+xx-xxxxxxxx69" at bounding box center [108, 94] width 84 height 10
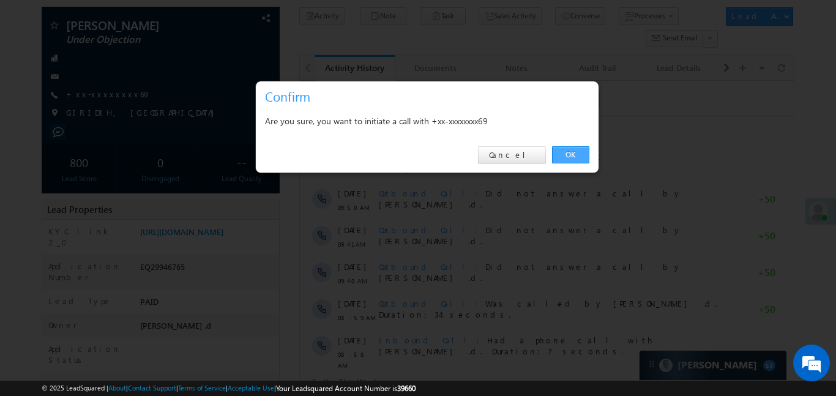
click at [572, 160] on link "OK" at bounding box center [570, 154] width 37 height 17
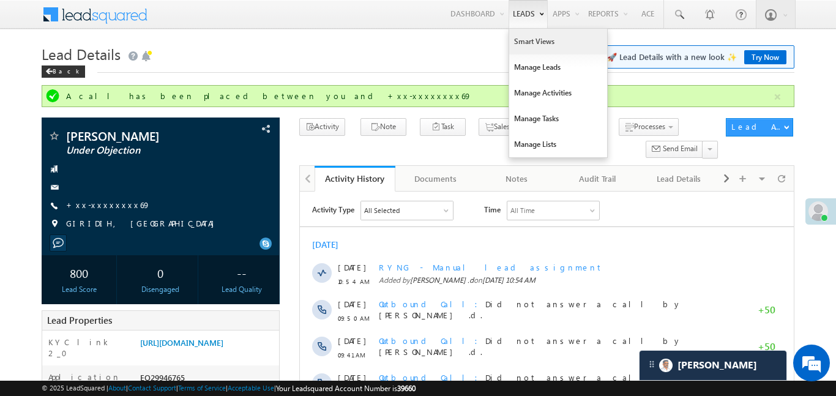
click at [531, 52] on link "Smart Views" at bounding box center [558, 42] width 98 height 26
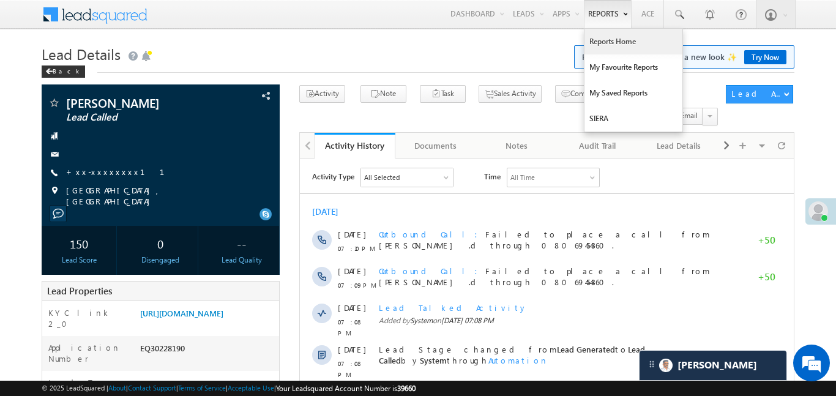
click at [616, 43] on link "Reports Home" at bounding box center [634, 42] width 98 height 26
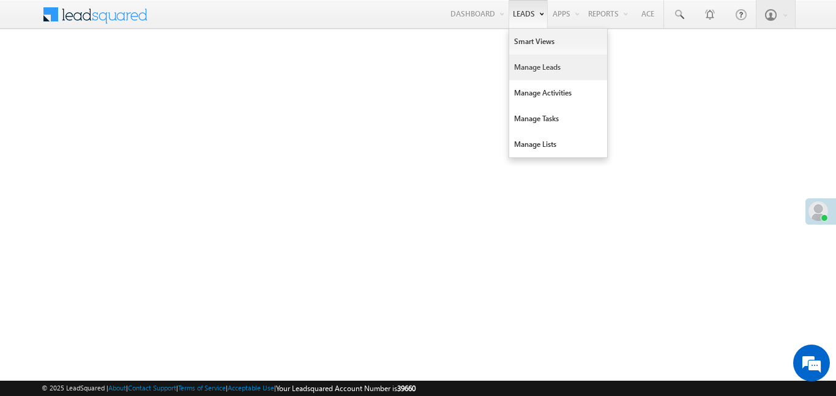
click at [533, 68] on link "Manage Leads" at bounding box center [558, 67] width 98 height 26
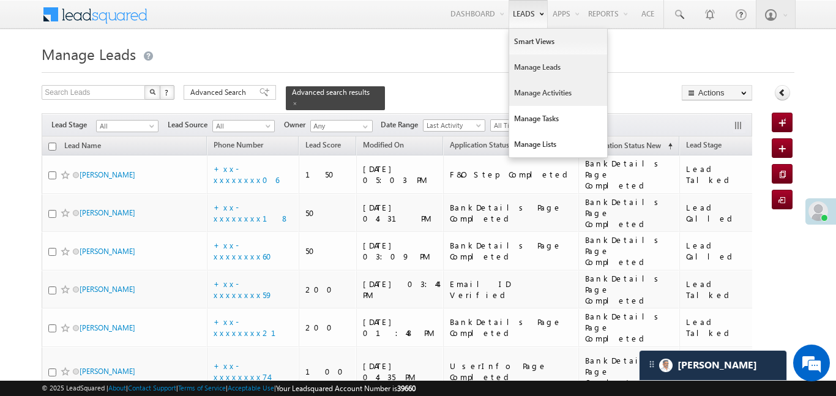
click at [552, 97] on link "Manage Activities" at bounding box center [558, 93] width 98 height 26
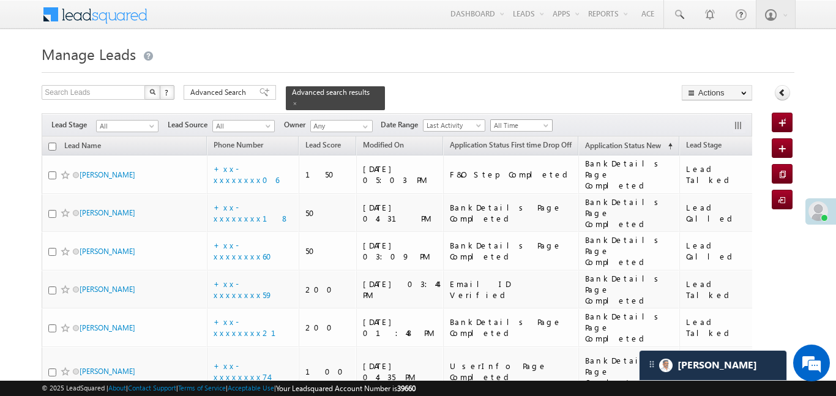
click at [534, 121] on span "All Time" at bounding box center [520, 125] width 58 height 11
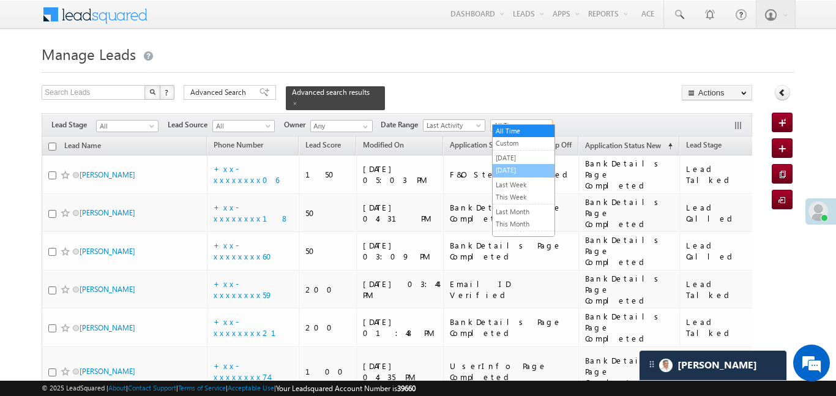
click at [542, 171] on link "[DATE]" at bounding box center [524, 170] width 62 height 11
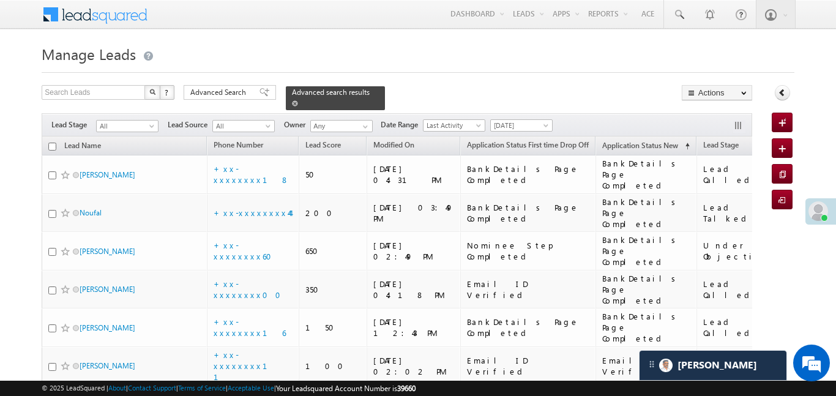
click at [298, 100] on span at bounding box center [295, 103] width 6 height 6
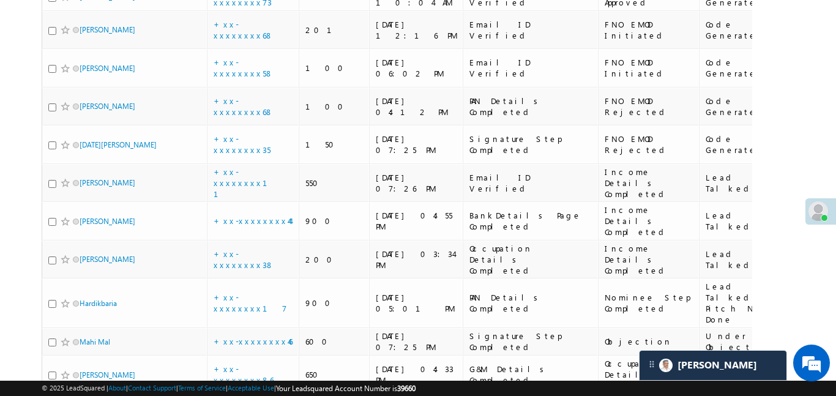
scroll to position [1949, 0]
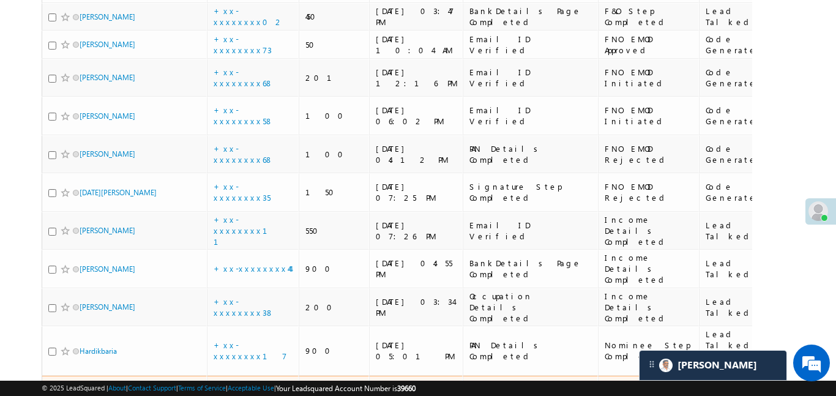
scroll to position [1911, 0]
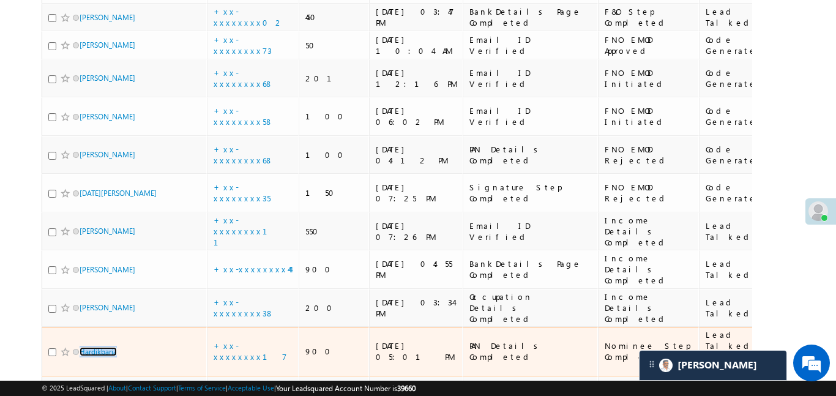
drag, startPoint x: 94, startPoint y: 81, endPoint x: 286, endPoint y: 100, distance: 193.1
click at [264, 340] on link "+xx-xxxxxxxx17" at bounding box center [250, 350] width 73 height 21
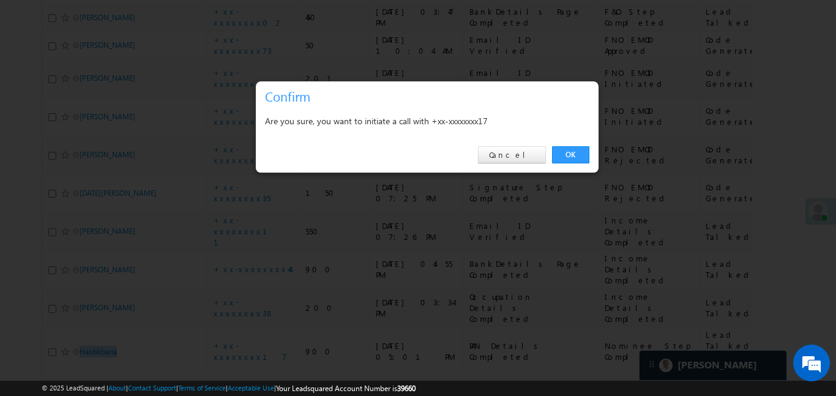
drag, startPoint x: 583, startPoint y: 154, endPoint x: 315, endPoint y: 211, distance: 273.4
click at [583, 154] on link "OK" at bounding box center [570, 154] width 37 height 17
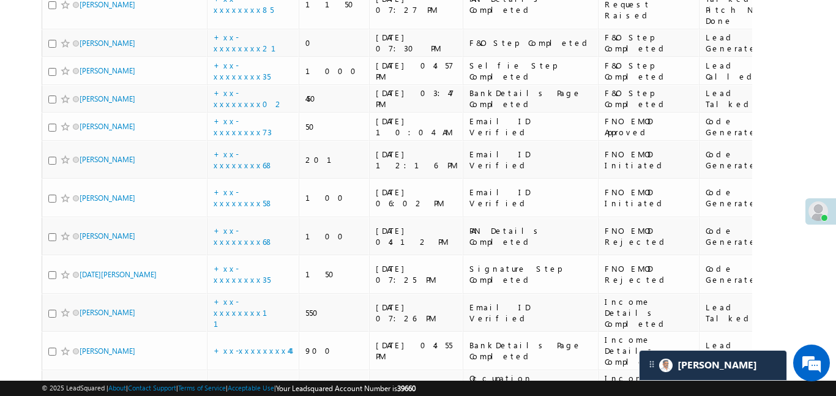
scroll to position [1862, 0]
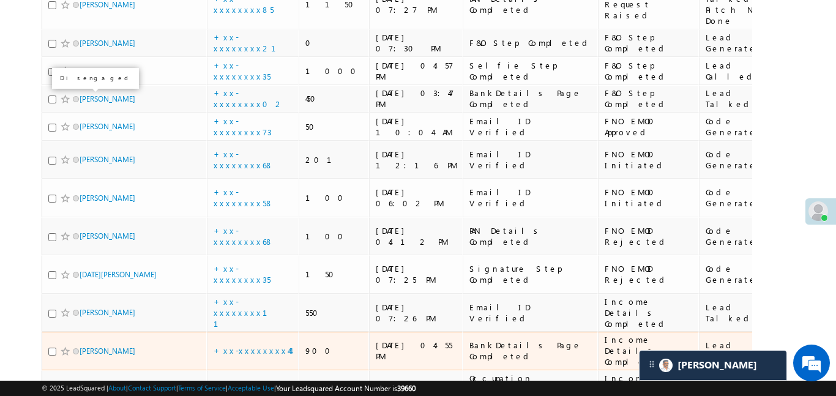
click at [809, 76] on body "Menu Aakansha .d Aakan sha.D @ange lbrok ing.c om" at bounding box center [418, 14] width 836 height 3752
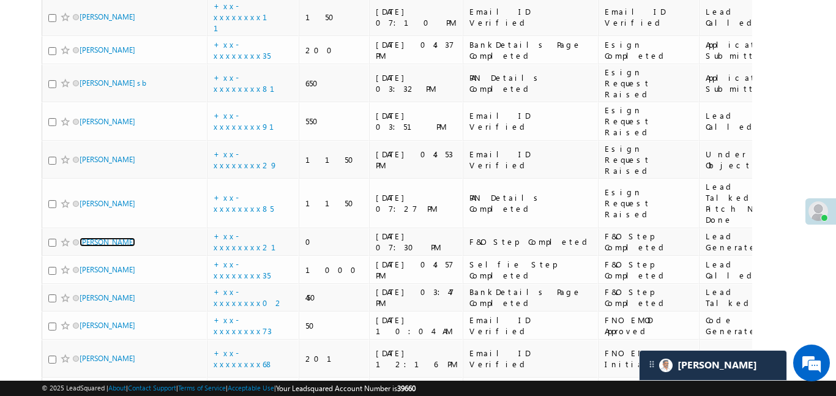
scroll to position [1665, 0]
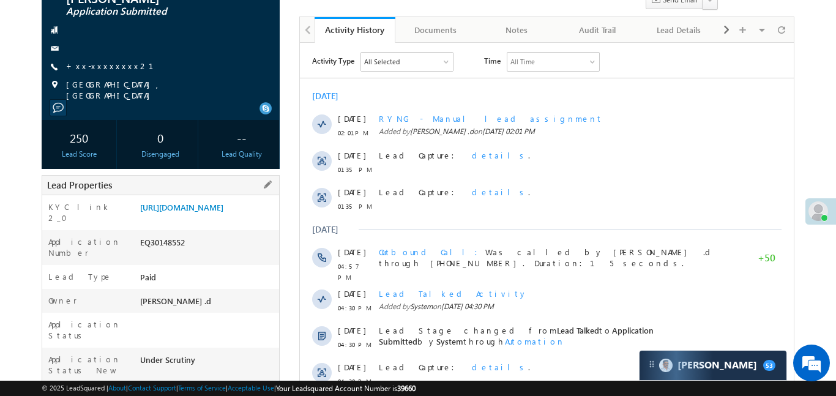
scroll to position [186, 0]
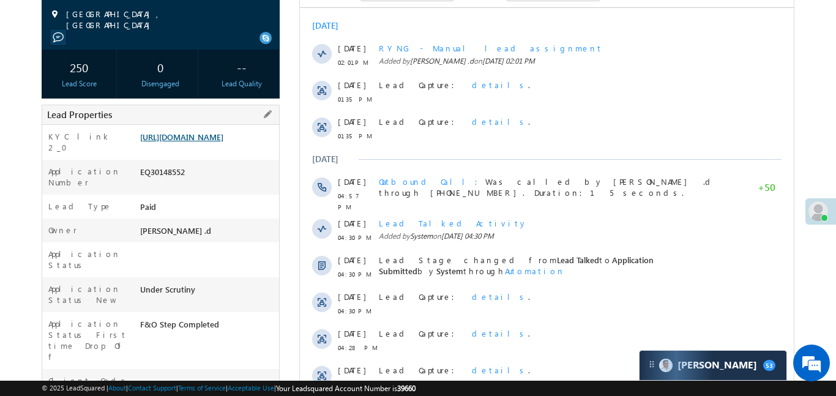
click at [214, 135] on link "[URL][DOMAIN_NAME]" at bounding box center [181, 137] width 83 height 10
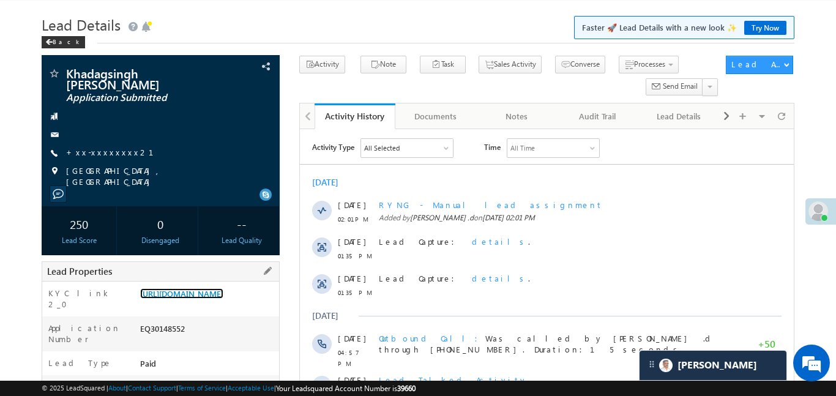
scroll to position [170, 0]
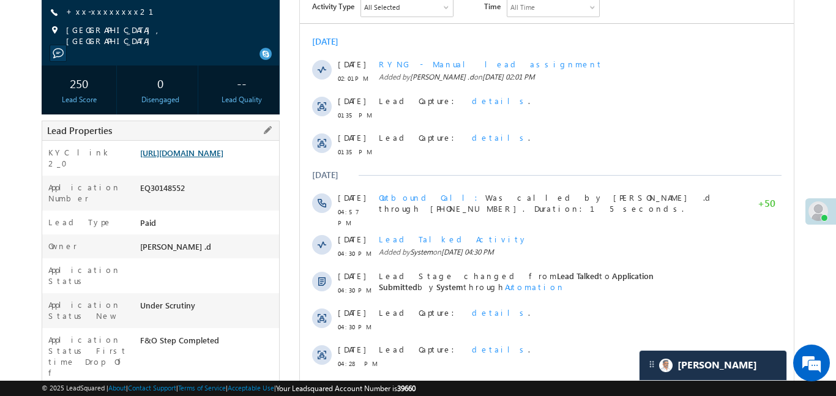
click at [223, 152] on link "[URL][DOMAIN_NAME]" at bounding box center [181, 153] width 83 height 10
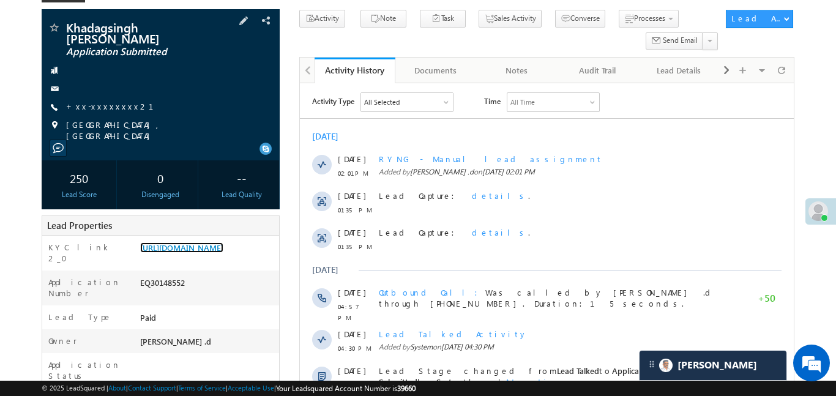
scroll to position [0, 0]
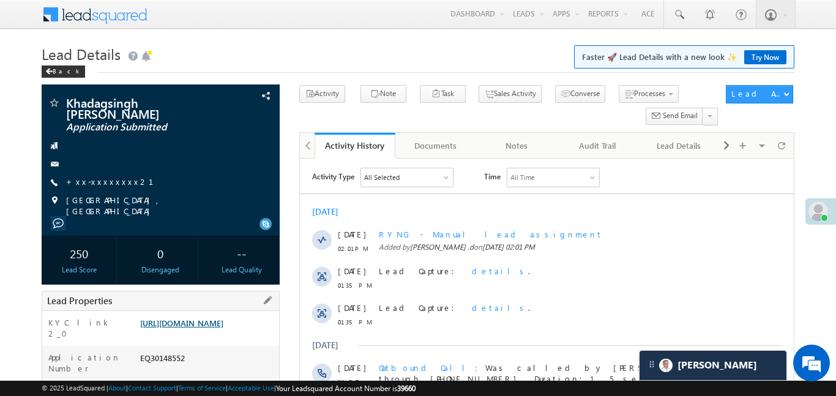
click at [213, 326] on link "https://angelbroking1-pk3em7sa.customui-test.leadsquared.com?leadId=ba7a554a-e1…" at bounding box center [181, 323] width 83 height 10
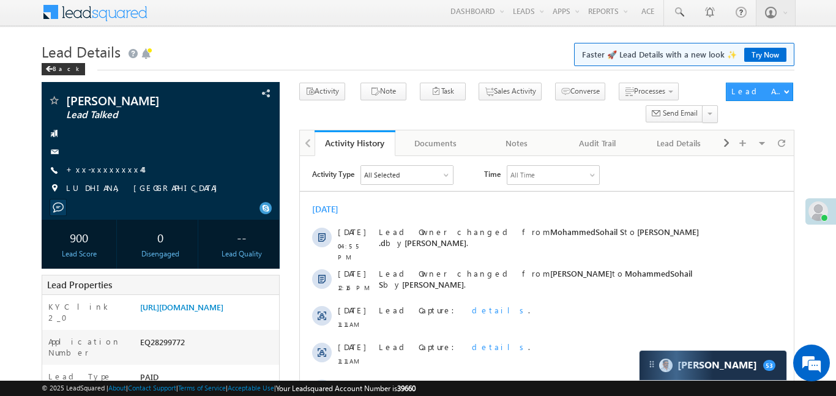
scroll to position [173, 0]
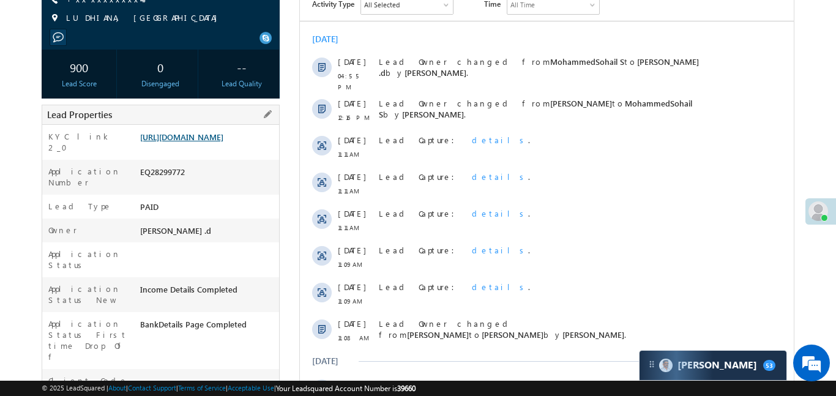
click at [210, 142] on link "[URL][DOMAIN_NAME]" at bounding box center [181, 137] width 83 height 10
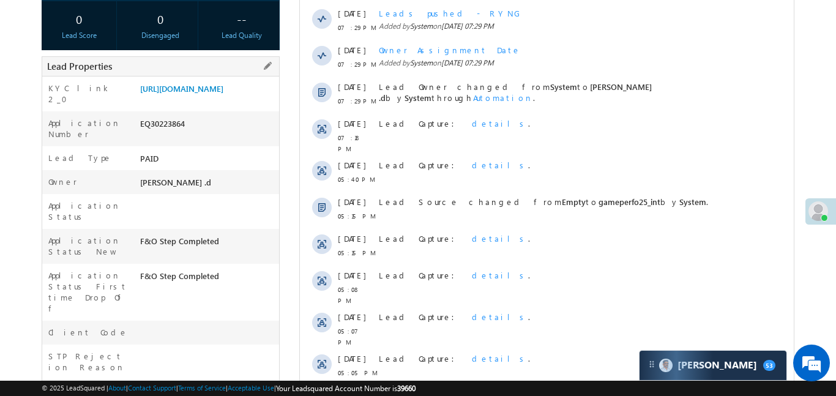
click at [230, 100] on div "https://angelbroking1-pk3em7sa.customui-test.leadsquared.com?leadId=3f74dbfb-eb…" at bounding box center [208, 91] width 142 height 17
click at [223, 94] on link "https://angelbroking1-pk3em7sa.customui-test.leadsquared.com?leadId=3f74dbfb-eb…" at bounding box center [181, 88] width 83 height 10
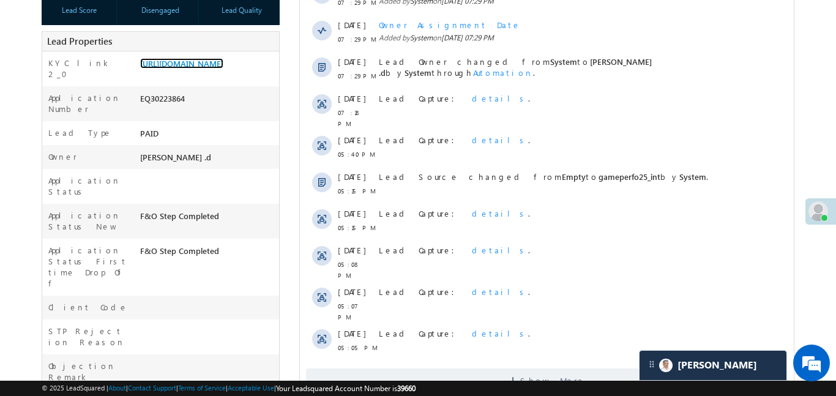
scroll to position [247, 0]
click at [490, 368] on span "Show More" at bounding box center [546, 380] width 482 height 24
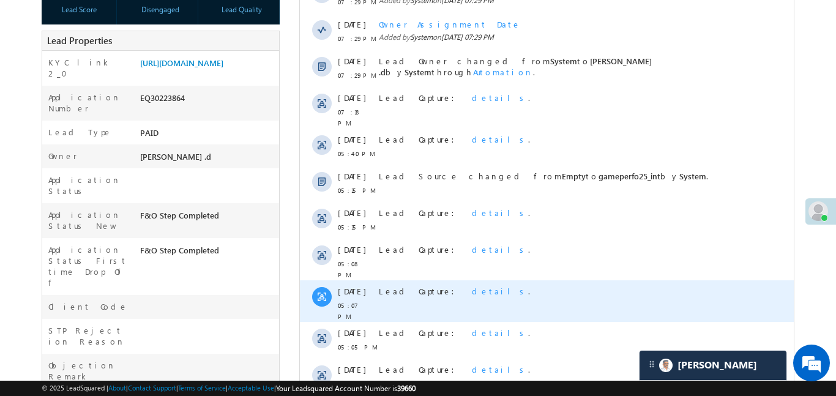
scroll to position [236, 0]
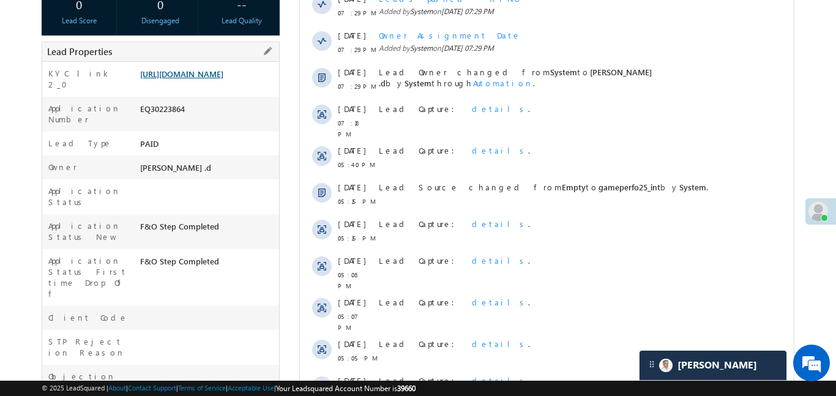
click at [223, 79] on link "https://angelbroking1-pk3em7sa.customui-test.leadsquared.com?leadId=3f74dbfb-eb…" at bounding box center [181, 74] width 83 height 10
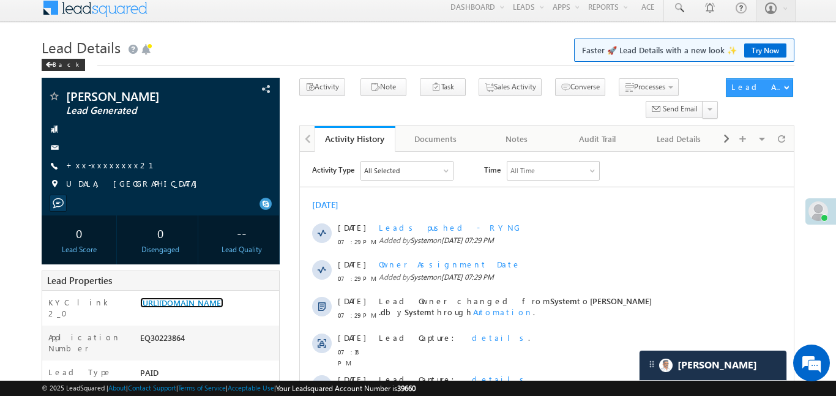
scroll to position [0, 0]
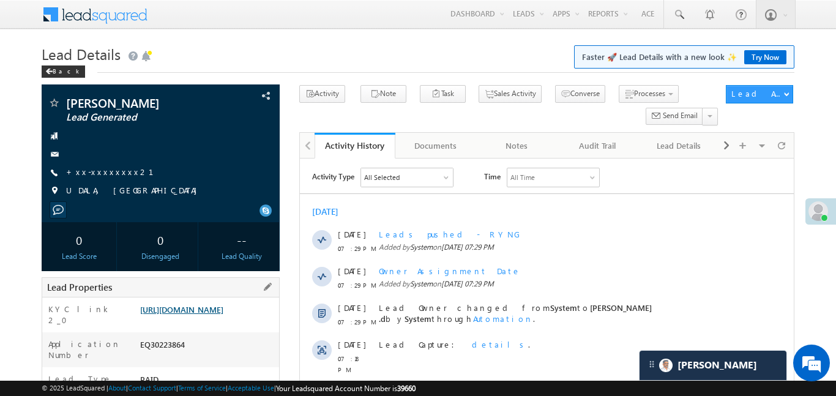
click at [217, 315] on link "https://angelbroking1-pk3em7sa.customui-test.leadsquared.com?leadId=3f74dbfb-eb…" at bounding box center [181, 309] width 83 height 10
click at [223, 315] on link "https://angelbroking1-pk3em7sa.customui-test.leadsquared.com?leadId=3f74dbfb-eb…" at bounding box center [181, 309] width 83 height 10
click at [223, 311] on link "https://angelbroking1-pk3em7sa.customui-test.leadsquared.com?leadId=3f74dbfb-eb…" at bounding box center [181, 309] width 83 height 10
click at [223, 315] on link "https://angelbroking1-pk3em7sa.customui-test.leadsquared.com?leadId=3f74dbfb-eb…" at bounding box center [181, 309] width 83 height 10
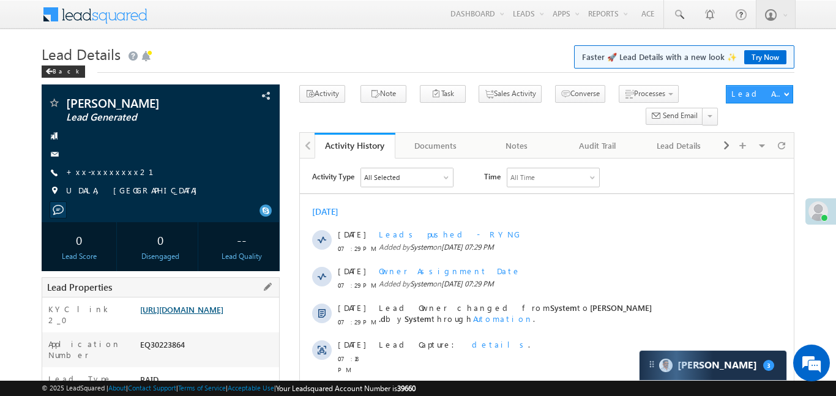
click at [223, 315] on link "https://angelbroking1-pk3em7sa.customui-test.leadsquared.com?leadId=3f74dbfb-eb…" at bounding box center [181, 309] width 83 height 10
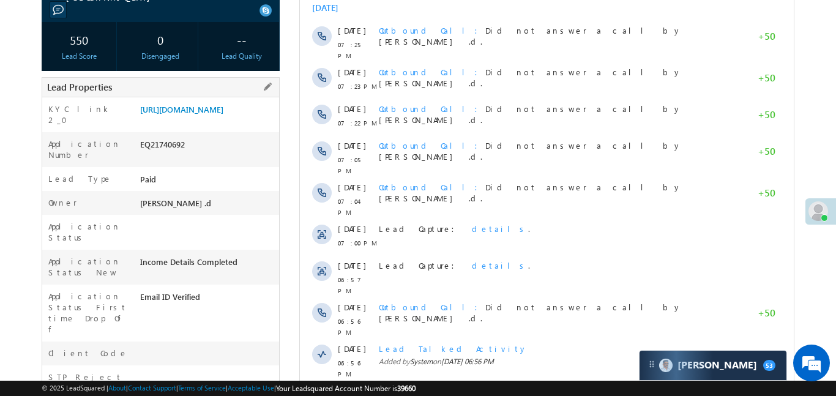
scroll to position [210, 0]
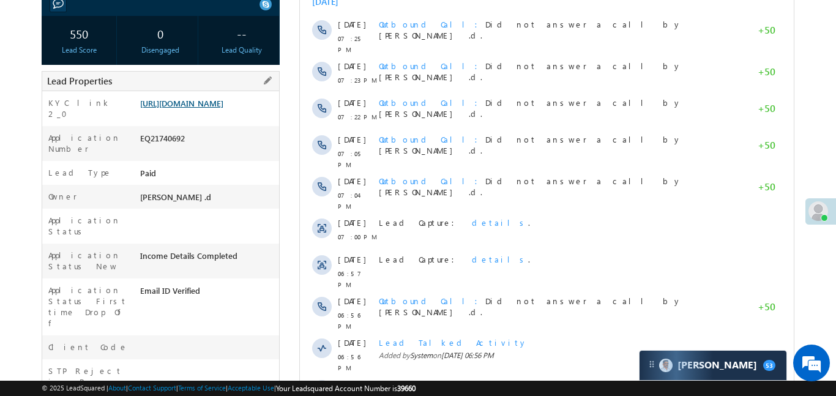
click at [220, 108] on link "[URL][DOMAIN_NAME]" at bounding box center [181, 103] width 83 height 10
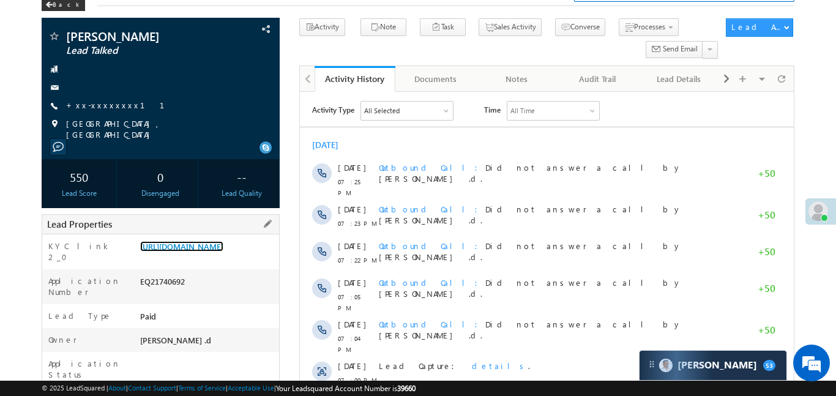
scroll to position [49, 0]
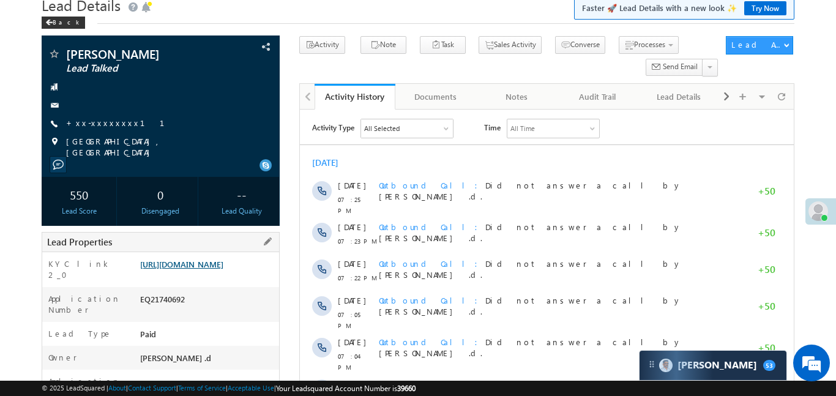
click at [222, 264] on link "[URL][DOMAIN_NAME]" at bounding box center [181, 264] width 83 height 10
click at [223, 265] on link "[URL][DOMAIN_NAME]" at bounding box center [181, 264] width 83 height 10
click at [219, 269] on link "[URL][DOMAIN_NAME]" at bounding box center [181, 264] width 83 height 10
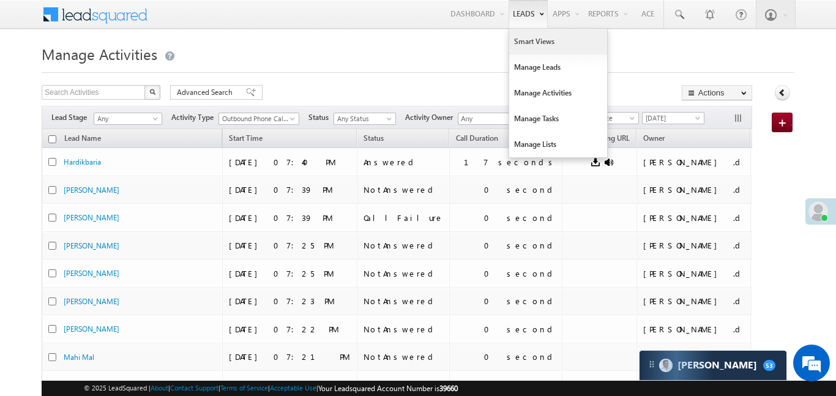
click at [524, 41] on link "Smart Views" at bounding box center [558, 42] width 98 height 26
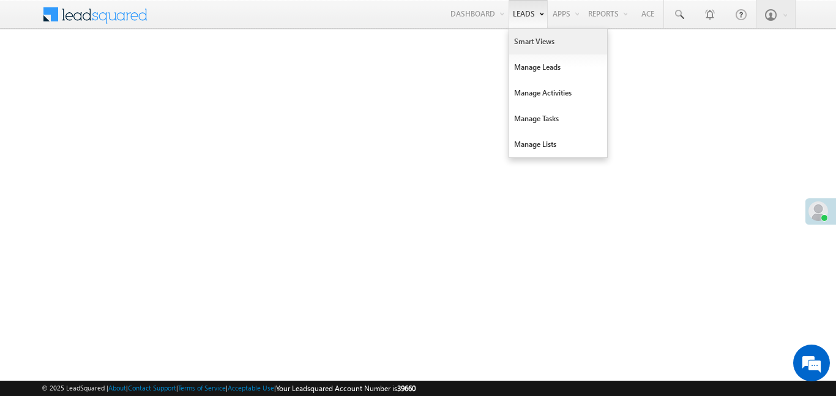
click at [537, 47] on link "Smart Views" at bounding box center [558, 42] width 98 height 26
